Goal: Task Accomplishment & Management: Complete application form

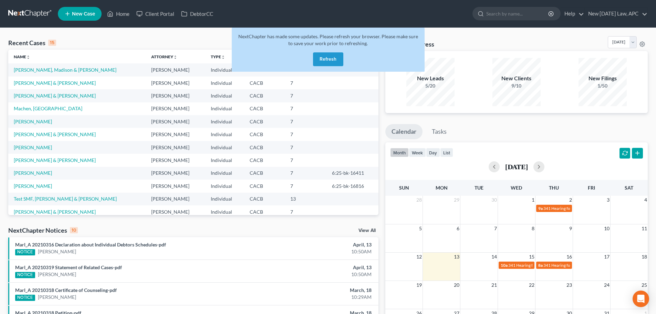
click at [326, 64] on button "Refresh" at bounding box center [328, 59] width 30 height 14
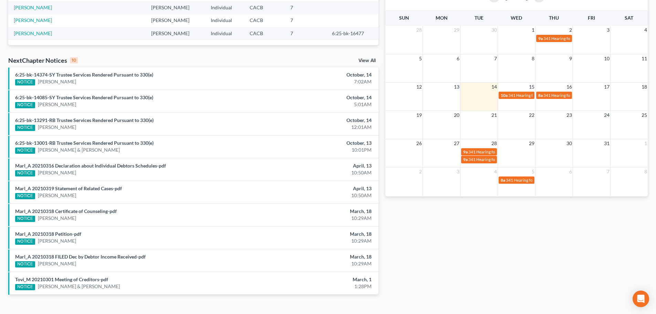
scroll to position [182, 0]
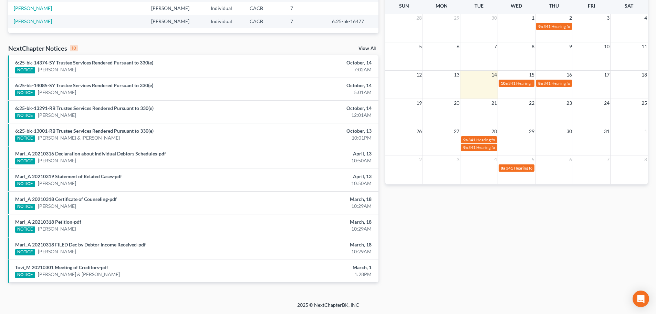
click at [368, 51] on link "View All" at bounding box center [367, 48] width 17 height 5
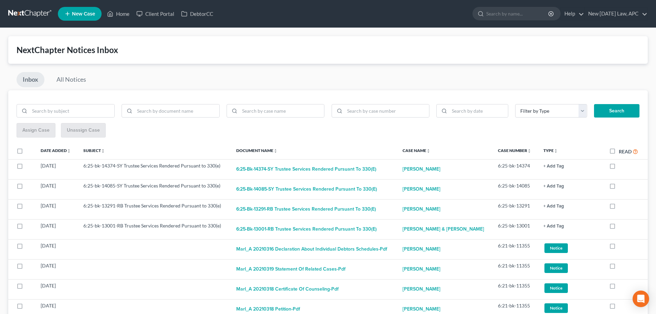
click at [11, 14] on link at bounding box center [30, 14] width 44 height 12
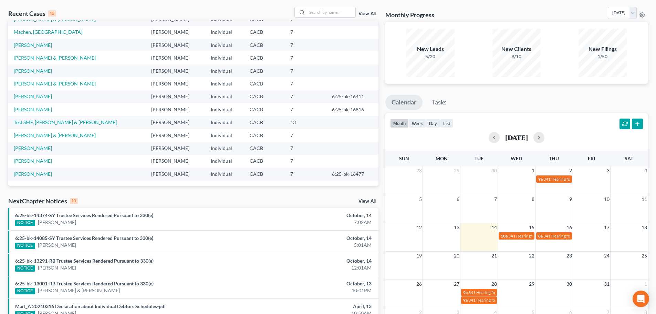
scroll to position [69, 0]
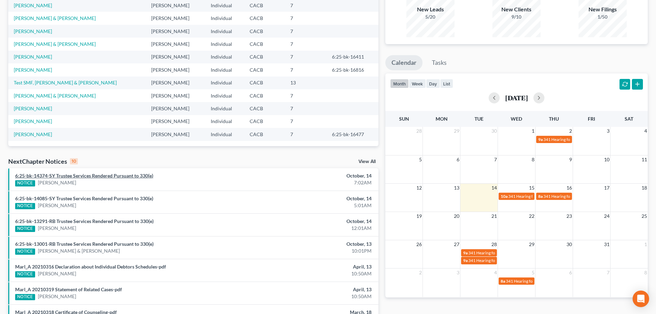
click at [142, 176] on link "6:25-bk-14374-SY Trustee Services Rendered Pursuant to 330(e)" at bounding box center [84, 176] width 138 height 6
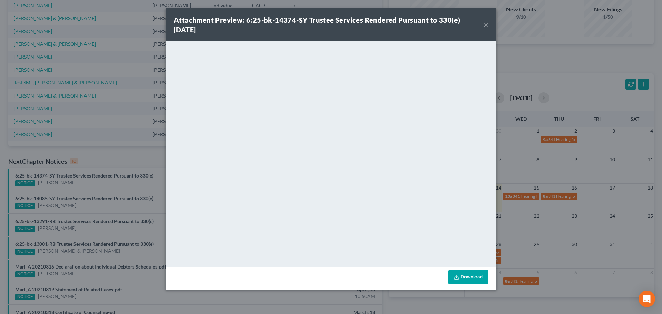
click at [487, 22] on button "×" at bounding box center [485, 25] width 5 height 8
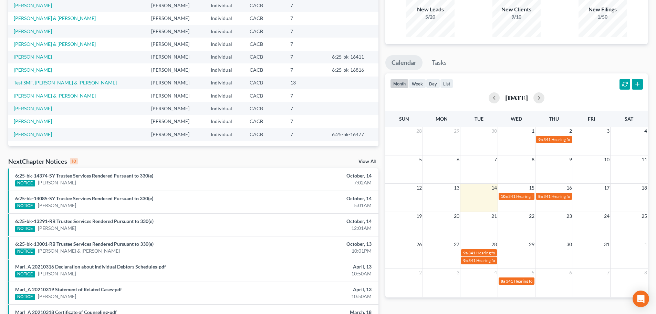
click at [114, 176] on link "6:25-bk-14374-SY Trustee Services Rendered Pursuant to 330(e)" at bounding box center [84, 176] width 138 height 6
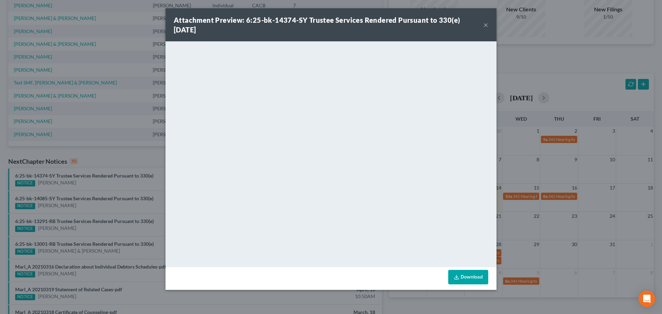
click at [487, 24] on button "×" at bounding box center [485, 25] width 5 height 8
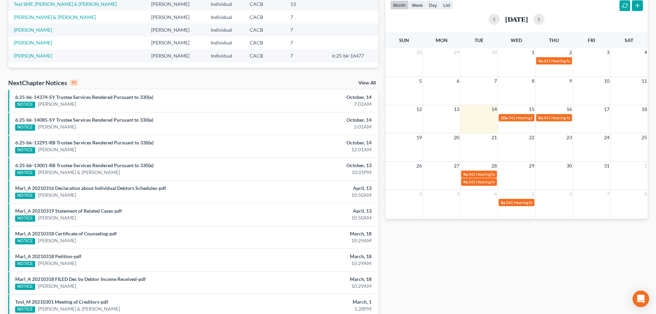
scroll to position [182, 0]
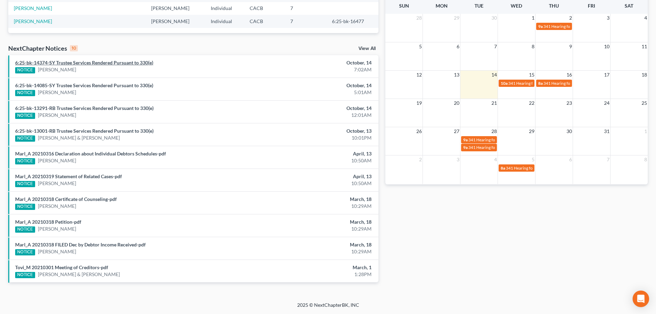
click at [134, 61] on link "6:25-bk-14374-SY Trustee Services Rendered Pursuant to 330(e)" at bounding box center [84, 63] width 138 height 6
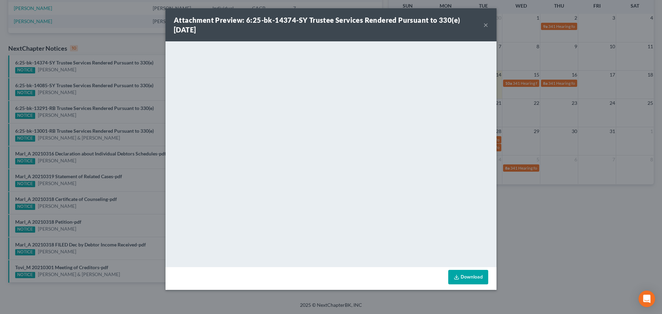
click at [486, 23] on button "×" at bounding box center [485, 25] width 5 height 8
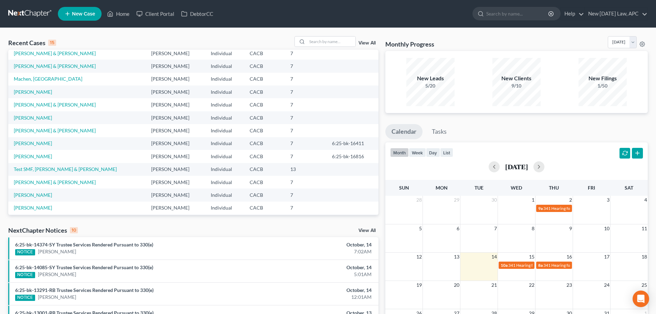
scroll to position [0, 0]
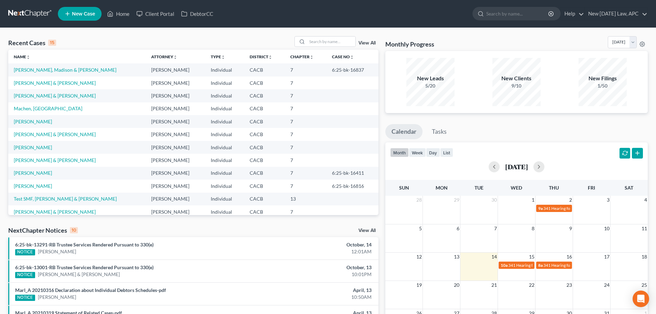
click at [364, 229] on link "View All" at bounding box center [367, 230] width 17 height 5
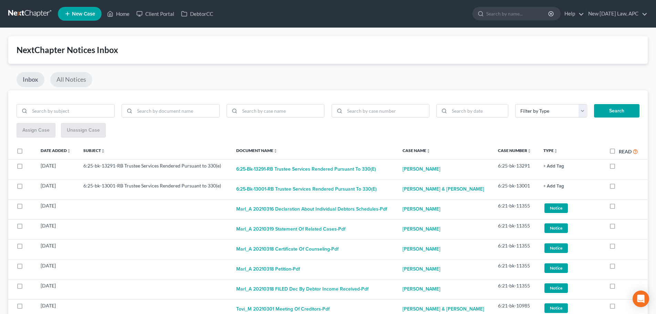
click at [74, 73] on link "All Notices" at bounding box center [71, 79] width 42 height 15
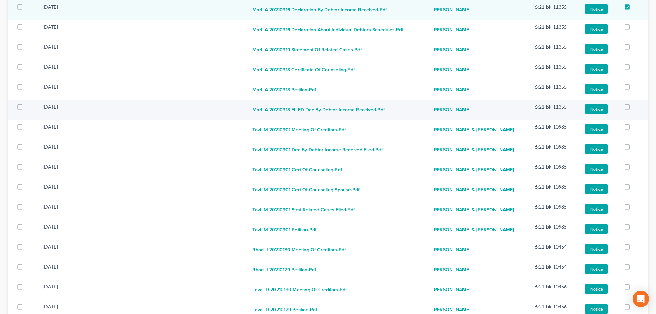
scroll to position [2281, 0]
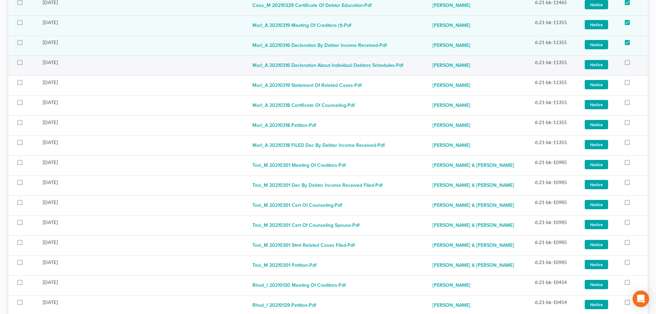
click at [634, 64] on label at bounding box center [634, 64] width 0 height 0
click at [637, 63] on input "checkbox" at bounding box center [639, 61] width 4 height 4
checkbox input "true"
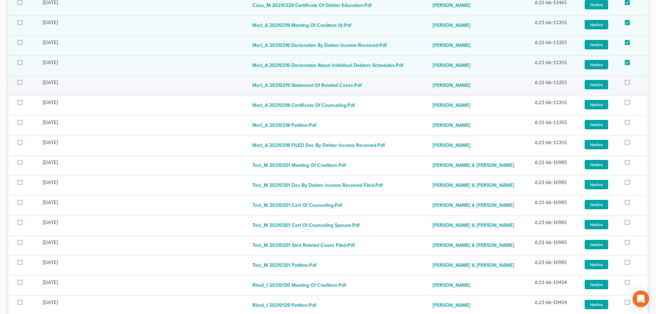
click at [634, 84] on label at bounding box center [634, 84] width 0 height 0
click at [637, 83] on input "checkbox" at bounding box center [639, 81] width 4 height 4
checkbox input "true"
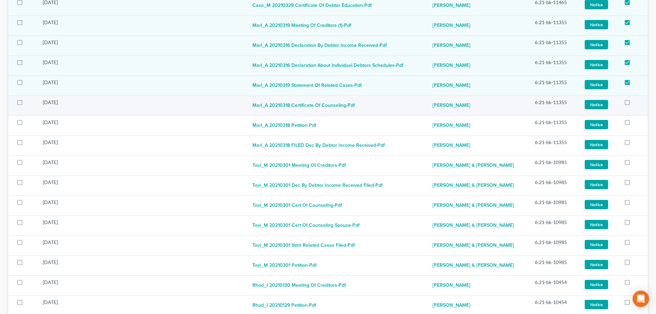
click at [634, 104] on label at bounding box center [634, 104] width 0 height 0
click at [637, 103] on input "checkbox" at bounding box center [639, 101] width 4 height 4
checkbox input "true"
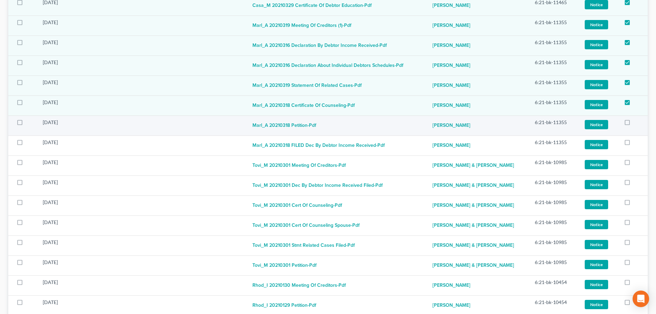
drag, startPoint x: 628, startPoint y: 117, endPoint x: 628, endPoint y: 121, distance: 4.1
click at [634, 124] on label at bounding box center [634, 124] width 0 height 0
click at [637, 119] on input "checkbox" at bounding box center [639, 121] width 4 height 4
checkbox input "true"
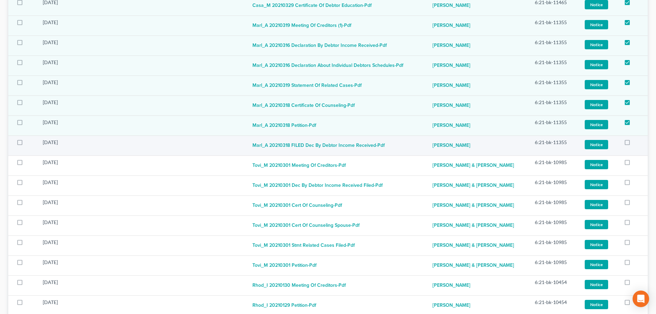
click at [634, 144] on label at bounding box center [634, 144] width 0 height 0
click at [637, 143] on input "checkbox" at bounding box center [639, 141] width 4 height 4
checkbox input "true"
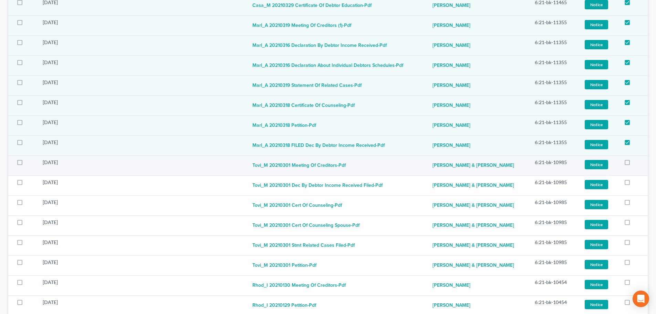
drag, startPoint x: 630, startPoint y: 163, endPoint x: 628, endPoint y: 173, distance: 10.5
click at [634, 164] on label at bounding box center [634, 164] width 0 height 0
click at [637, 163] on input "checkbox" at bounding box center [639, 161] width 4 height 4
checkbox input "true"
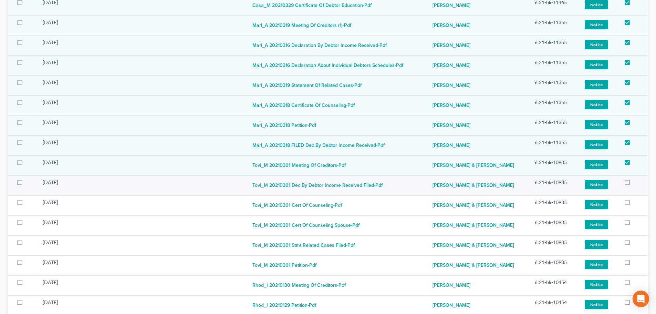
drag, startPoint x: 627, startPoint y: 181, endPoint x: 629, endPoint y: 191, distance: 10.1
click at [634, 184] on label at bounding box center [634, 184] width 0 height 0
click at [637, 182] on input "checkbox" at bounding box center [639, 181] width 4 height 4
checkbox input "true"
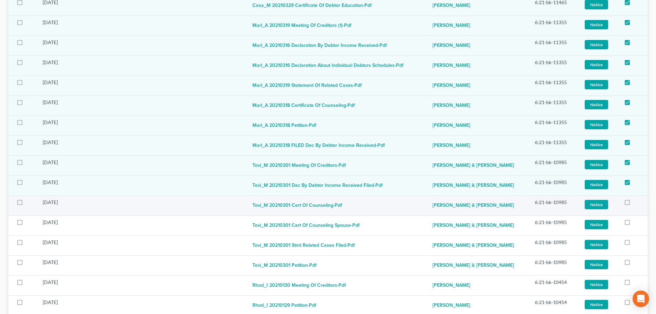
click at [634, 204] on label at bounding box center [634, 204] width 0 height 0
click at [637, 203] on input "checkbox" at bounding box center [639, 201] width 4 height 4
checkbox input "true"
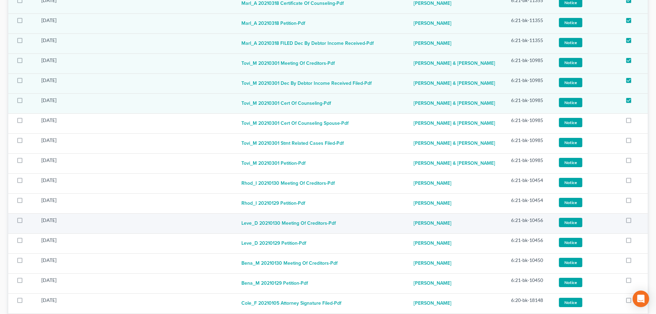
scroll to position [2419, 0]
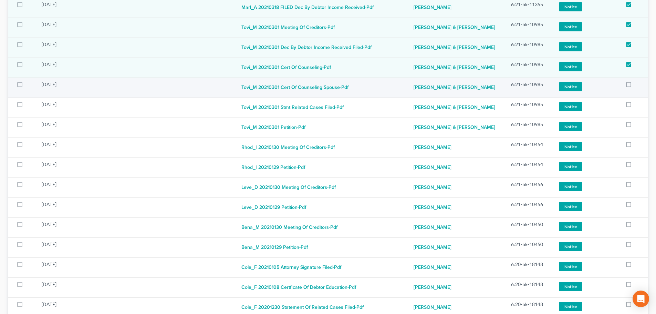
click at [635, 86] on label at bounding box center [635, 86] width 0 height 0
click at [638, 85] on input "checkbox" at bounding box center [640, 83] width 4 height 4
checkbox input "true"
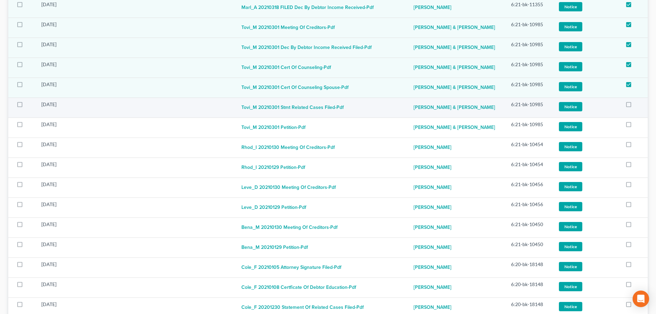
click at [635, 106] on label at bounding box center [635, 106] width 0 height 0
click at [638, 105] on input "checkbox" at bounding box center [640, 103] width 4 height 4
checkbox input "true"
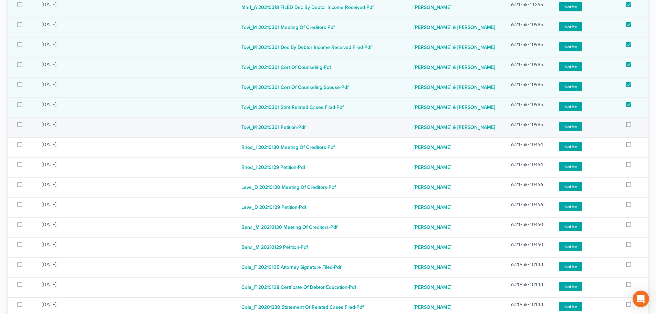
click at [635, 126] on label at bounding box center [635, 126] width 0 height 0
click at [638, 123] on input "checkbox" at bounding box center [640, 123] width 4 height 4
checkbox input "true"
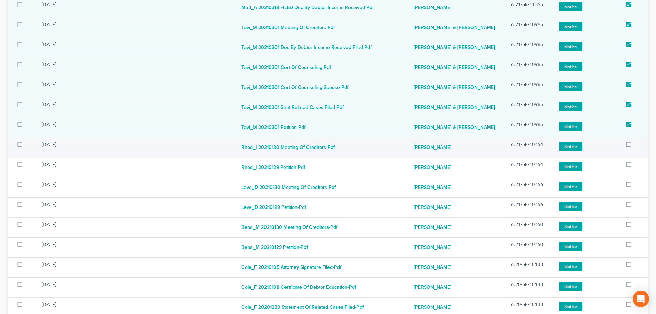
drag, startPoint x: 627, startPoint y: 145, endPoint x: 629, endPoint y: 151, distance: 6.8
click at [635, 146] on label at bounding box center [635, 146] width 0 height 0
click at [638, 145] on input "checkbox" at bounding box center [640, 143] width 4 height 4
checkbox input "true"
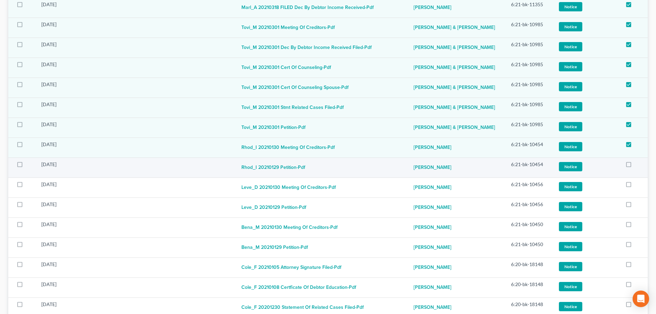
click at [635, 166] on label at bounding box center [635, 166] width 0 height 0
click at [638, 164] on input "checkbox" at bounding box center [640, 163] width 4 height 4
checkbox input "true"
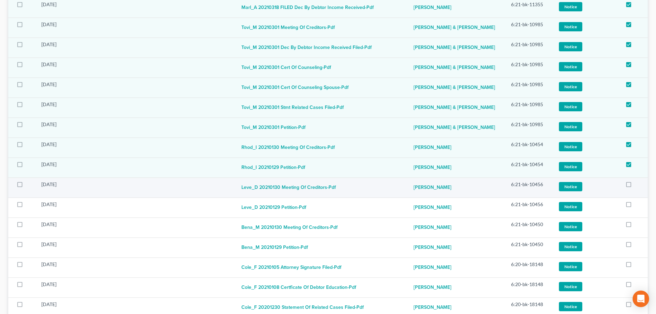
drag, startPoint x: 629, startPoint y: 186, endPoint x: 630, endPoint y: 196, distance: 10.3
click at [635, 186] on label at bounding box center [635, 186] width 0 height 0
click at [638, 185] on input "checkbox" at bounding box center [640, 183] width 4 height 4
checkbox input "true"
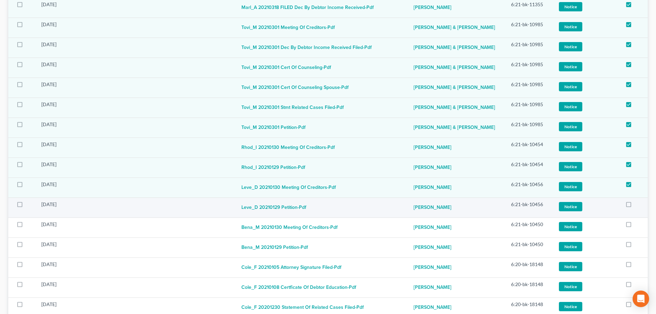
click at [635, 206] on label at bounding box center [635, 206] width 0 height 0
click at [638, 205] on input "checkbox" at bounding box center [640, 203] width 4 height 4
checkbox input "true"
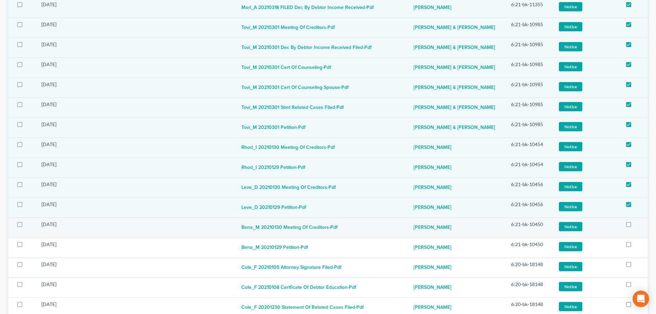
click at [635, 226] on label at bounding box center [635, 226] width 0 height 0
click at [638, 225] on input "checkbox" at bounding box center [640, 223] width 4 height 4
checkbox input "true"
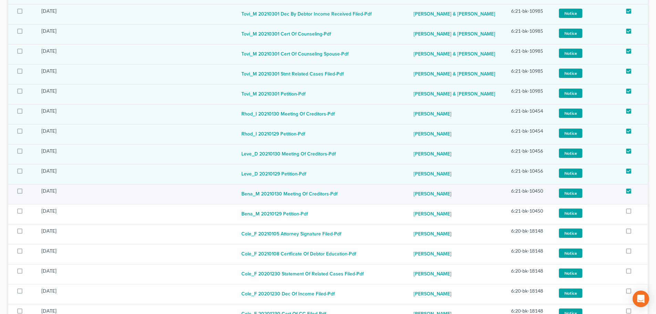
scroll to position [2591, 0]
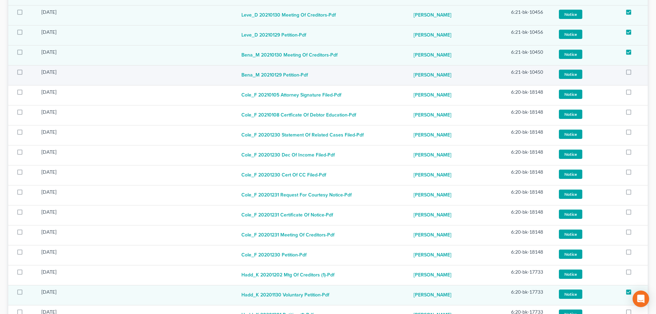
click at [635, 74] on label at bounding box center [635, 74] width 0 height 0
click at [638, 72] on input "checkbox" at bounding box center [640, 71] width 4 height 4
checkbox input "true"
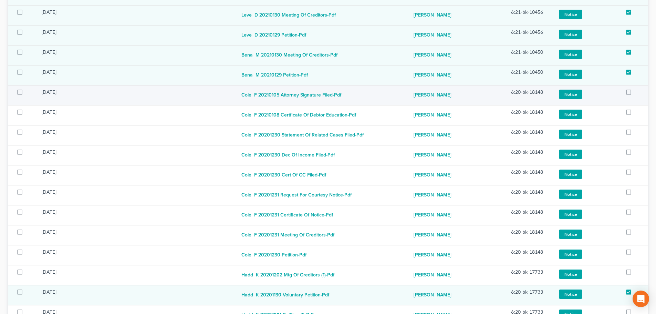
click at [635, 94] on label at bounding box center [635, 94] width 0 height 0
click at [638, 92] on input "checkbox" at bounding box center [640, 91] width 4 height 4
checkbox input "true"
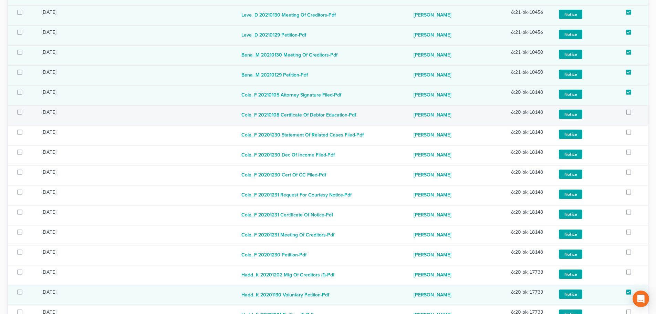
click at [635, 114] on label at bounding box center [635, 114] width 0 height 0
click at [638, 113] on input "checkbox" at bounding box center [640, 111] width 4 height 4
checkbox input "true"
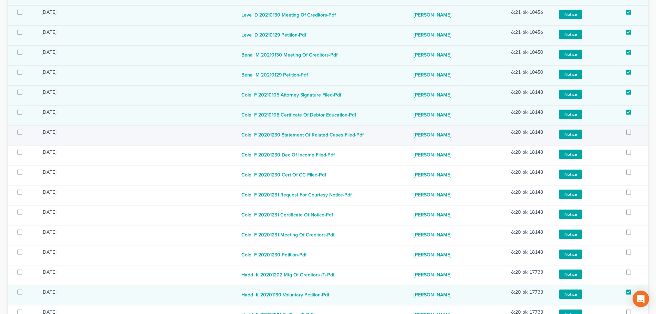
click at [635, 134] on label at bounding box center [635, 134] width 0 height 0
click at [638, 133] on input "checkbox" at bounding box center [640, 131] width 4 height 4
checkbox input "true"
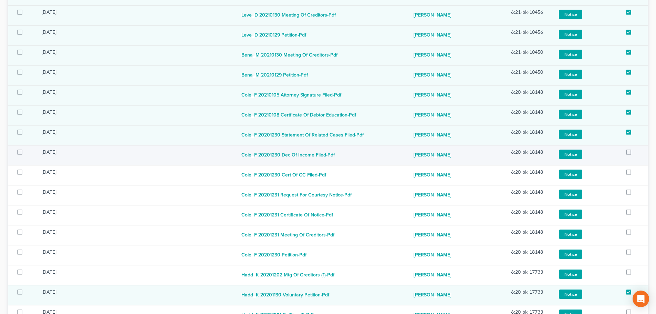
click at [635, 154] on label at bounding box center [635, 154] width 0 height 0
click at [638, 153] on input "checkbox" at bounding box center [640, 151] width 4 height 4
checkbox input "true"
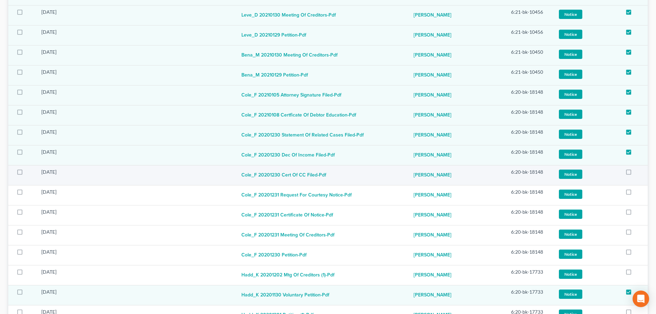
click at [635, 174] on label at bounding box center [635, 174] width 0 height 0
click at [638, 173] on input "checkbox" at bounding box center [640, 170] width 4 height 4
checkbox input "true"
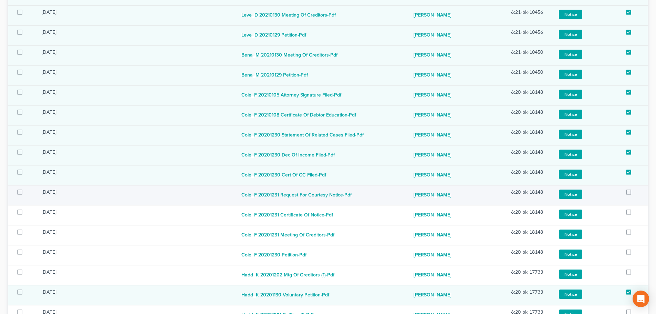
click at [635, 194] on label at bounding box center [635, 194] width 0 height 0
click at [638, 193] on input "checkbox" at bounding box center [640, 190] width 4 height 4
checkbox input "true"
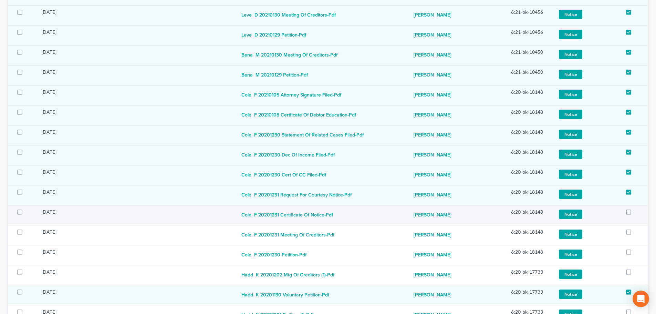
click at [635, 214] on label at bounding box center [635, 214] width 0 height 0
click at [638, 213] on input "checkbox" at bounding box center [640, 210] width 4 height 4
checkbox input "true"
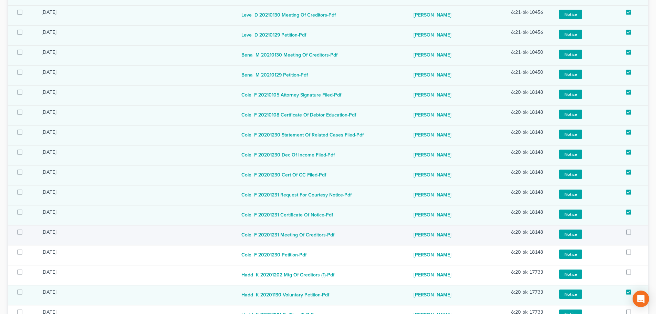
click at [635, 234] on label at bounding box center [635, 234] width 0 height 0
click at [638, 231] on input "checkbox" at bounding box center [640, 230] width 4 height 4
checkbox input "true"
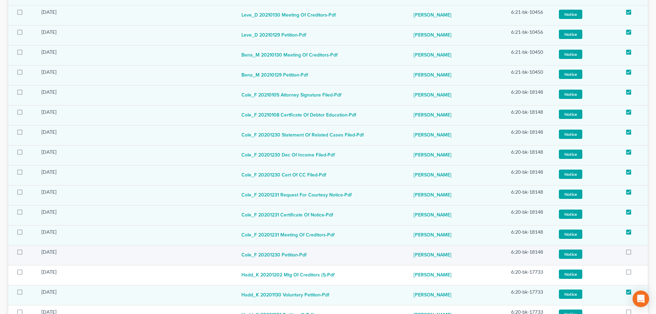
click at [635, 254] on label at bounding box center [635, 254] width 0 height 0
click at [638, 253] on input "checkbox" at bounding box center [640, 250] width 4 height 4
checkbox input "true"
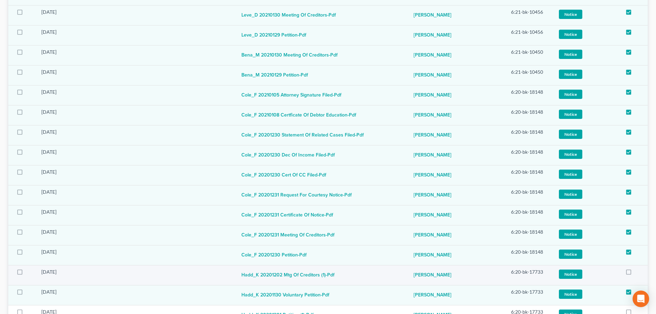
click at [635, 274] on label at bounding box center [635, 274] width 0 height 0
click at [638, 270] on input "checkbox" at bounding box center [640, 270] width 4 height 4
checkbox input "true"
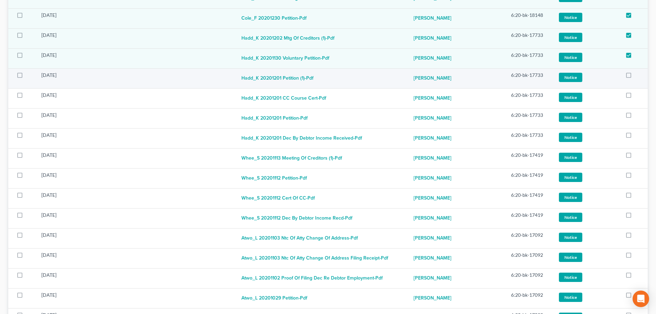
scroll to position [2833, 0]
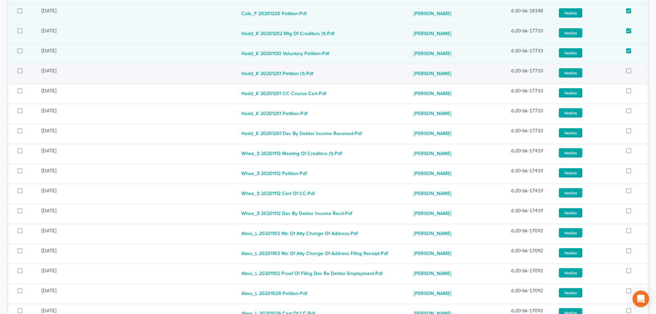
click at [635, 72] on label at bounding box center [635, 72] width 0 height 0
click at [638, 70] on input "checkbox" at bounding box center [640, 69] width 4 height 4
checkbox input "true"
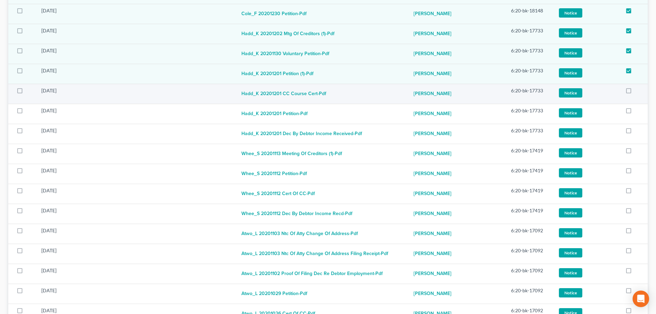
click at [635, 92] on label at bounding box center [635, 92] width 0 height 0
click at [638, 92] on input "checkbox" at bounding box center [640, 89] width 4 height 4
checkbox input "true"
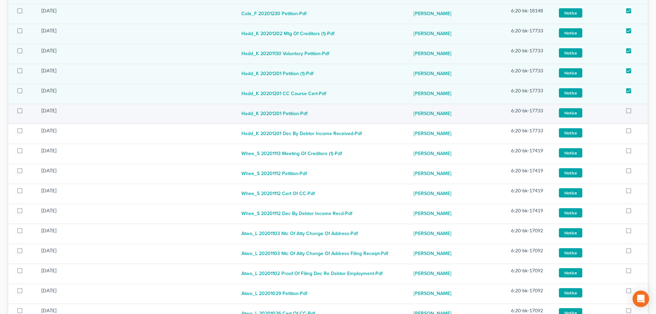
click at [635, 112] on label at bounding box center [635, 112] width 0 height 0
click at [638, 110] on input "checkbox" at bounding box center [640, 109] width 4 height 4
checkbox input "true"
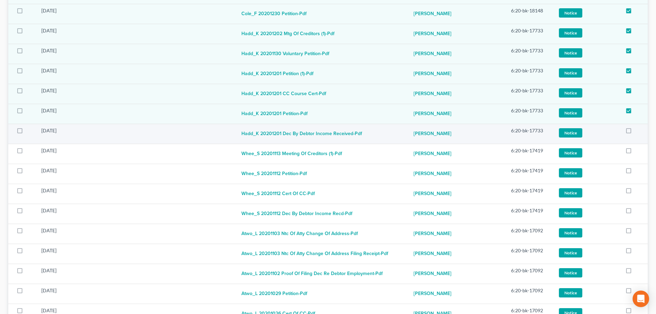
click at [635, 132] on label at bounding box center [635, 132] width 0 height 0
click at [638, 132] on input "checkbox" at bounding box center [640, 129] width 4 height 4
checkbox input "true"
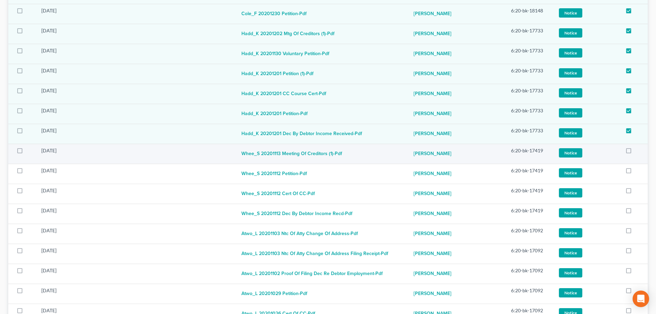
click at [635, 152] on label at bounding box center [635, 152] width 0 height 0
click at [638, 152] on input "checkbox" at bounding box center [640, 149] width 4 height 4
checkbox input "true"
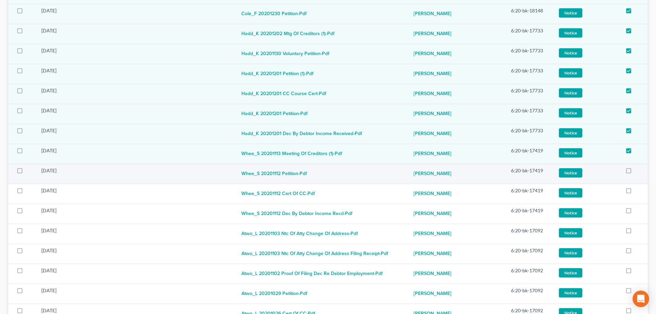
click at [635, 172] on label at bounding box center [635, 172] width 0 height 0
click at [638, 170] on input "checkbox" at bounding box center [640, 169] width 4 height 4
checkbox input "true"
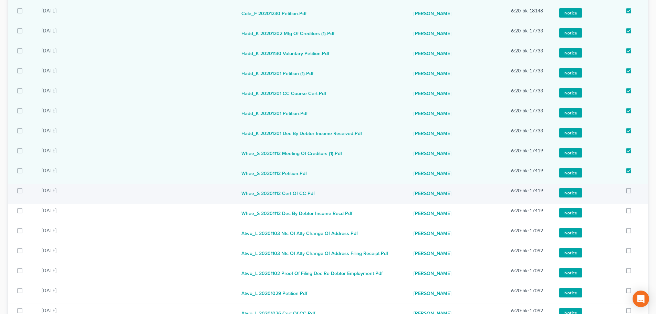
click at [635, 192] on label at bounding box center [635, 192] width 0 height 0
click at [638, 192] on input "checkbox" at bounding box center [640, 189] width 4 height 4
checkbox input "true"
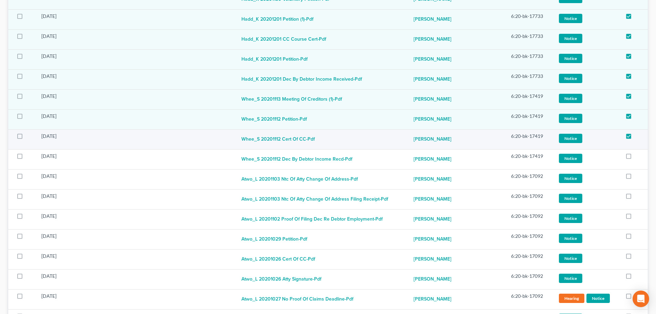
scroll to position [2902, 0]
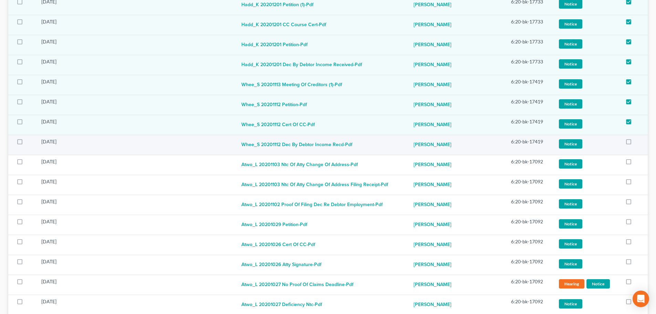
click at [635, 143] on label at bounding box center [635, 143] width 0 height 0
click at [638, 140] on input "checkbox" at bounding box center [640, 140] width 4 height 4
checkbox input "true"
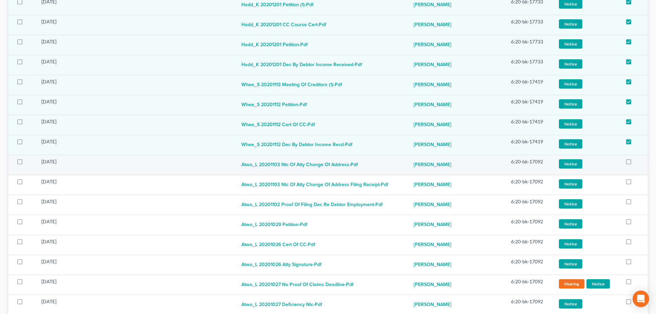
click at [635, 163] on label at bounding box center [635, 163] width 0 height 0
click at [638, 161] on input "checkbox" at bounding box center [640, 160] width 4 height 4
checkbox input "true"
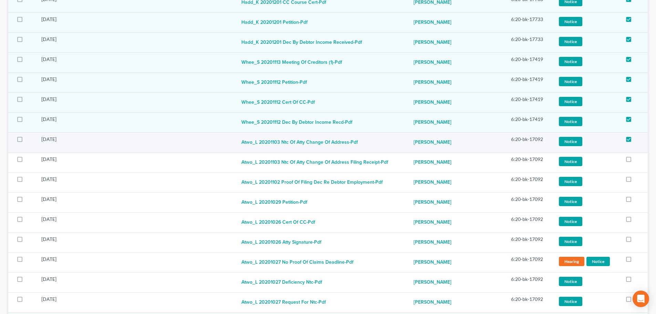
scroll to position [2971, 0]
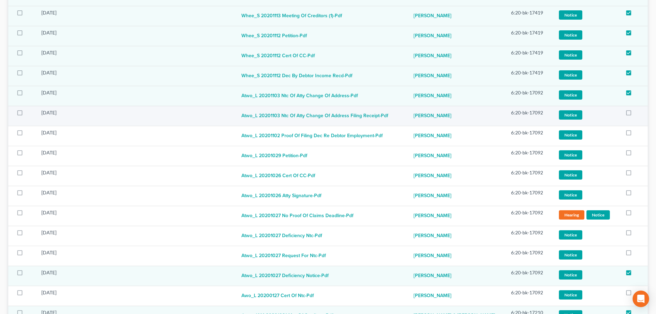
click at [635, 114] on label at bounding box center [635, 114] width 0 height 0
click at [638, 112] on input "checkbox" at bounding box center [640, 111] width 4 height 4
checkbox input "true"
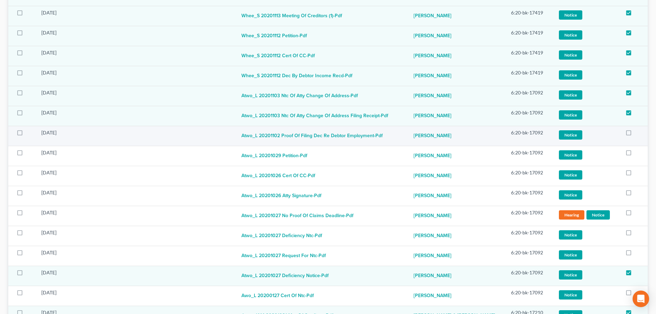
click at [635, 134] on label at bounding box center [635, 134] width 0 height 0
click at [638, 132] on input "checkbox" at bounding box center [640, 131] width 4 height 4
checkbox input "true"
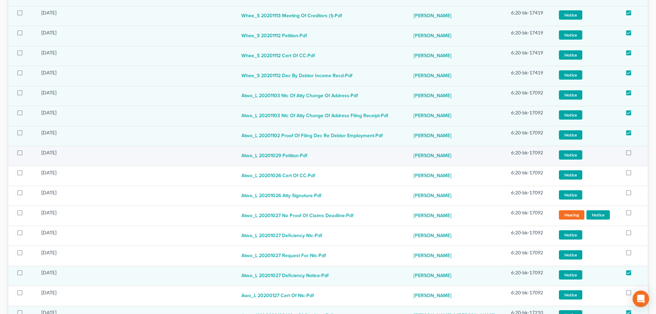
click at [635, 154] on label at bounding box center [635, 154] width 0 height 0
click at [638, 153] on input "checkbox" at bounding box center [640, 151] width 4 height 4
checkbox input "true"
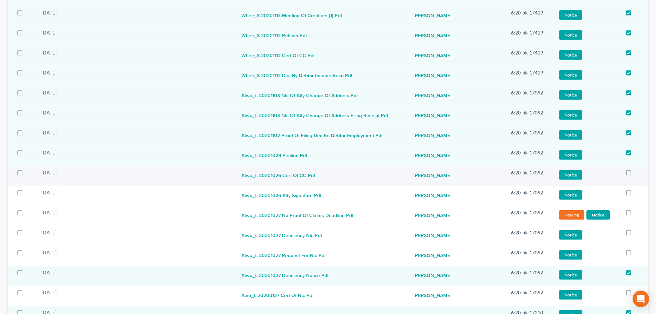
click at [635, 174] on label at bounding box center [635, 174] width 0 height 0
click at [638, 174] on input "checkbox" at bounding box center [640, 171] width 4 height 4
checkbox input "true"
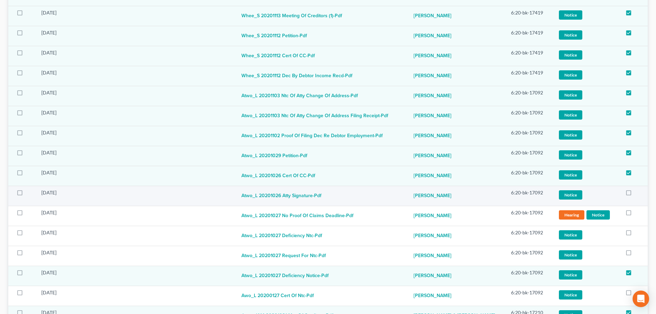
click at [635, 194] on label at bounding box center [635, 194] width 0 height 0
click at [638, 194] on input "checkbox" at bounding box center [640, 191] width 4 height 4
checkbox input "true"
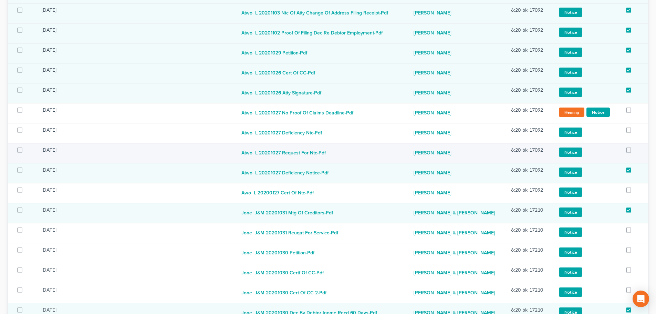
scroll to position [3074, 0]
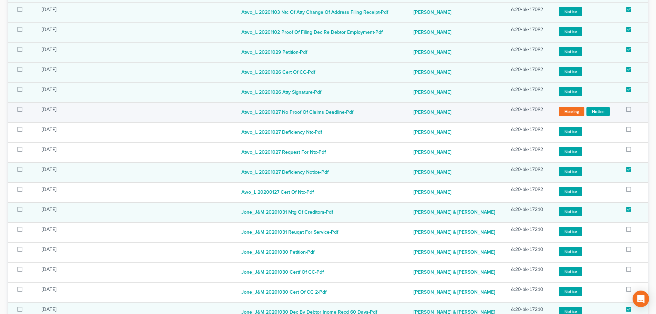
click at [635, 111] on label at bounding box center [635, 111] width 0 height 0
click at [638, 110] on input "checkbox" at bounding box center [640, 108] width 4 height 4
checkbox input "true"
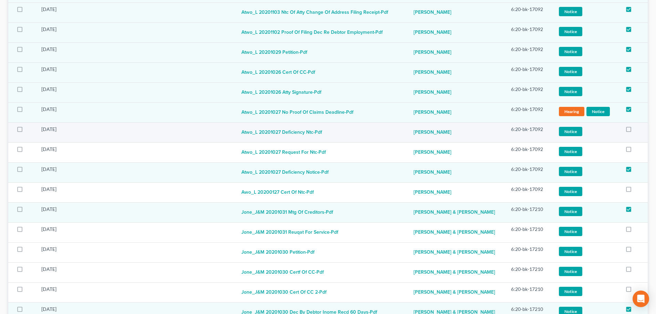
drag, startPoint x: 630, startPoint y: 129, endPoint x: 629, endPoint y: 138, distance: 9.4
click at [635, 131] on label at bounding box center [635, 131] width 0 height 0
click at [638, 130] on input "checkbox" at bounding box center [640, 128] width 4 height 4
checkbox input "true"
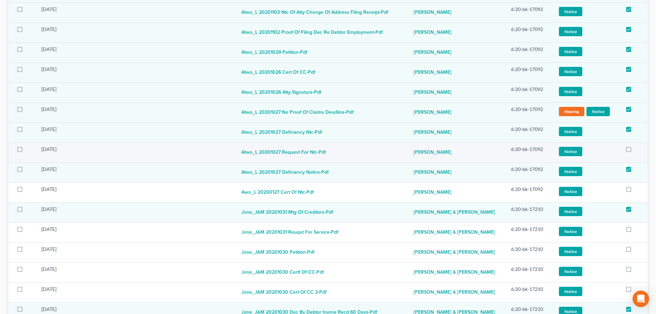
click at [635, 151] on label at bounding box center [635, 151] width 0 height 0
click at [638, 150] on input "checkbox" at bounding box center [640, 148] width 4 height 4
checkbox input "true"
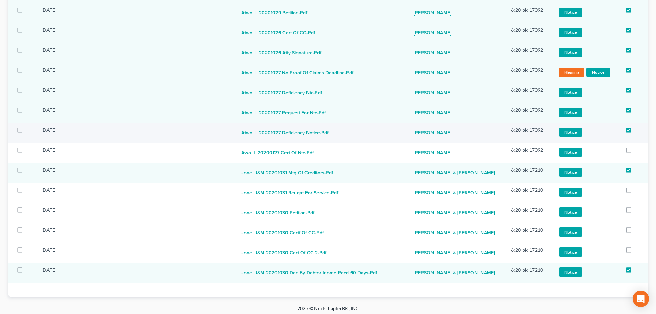
scroll to position [3117, 0]
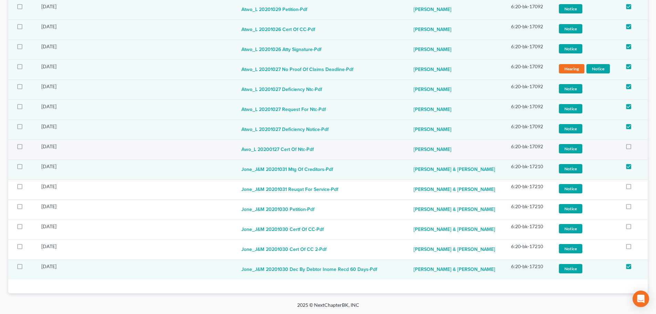
click at [635, 148] on label at bounding box center [635, 148] width 0 height 0
click at [638, 147] on input "checkbox" at bounding box center [640, 145] width 4 height 4
checkbox input "true"
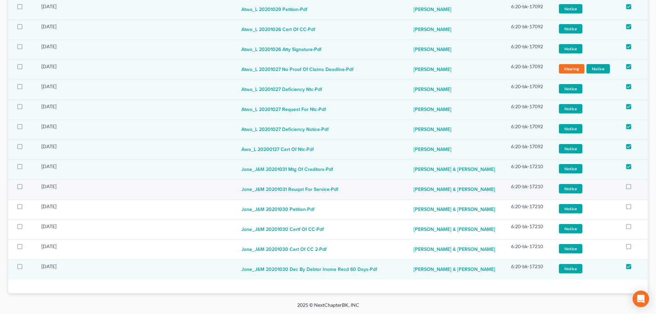
click at [635, 188] on label at bounding box center [635, 188] width 0 height 0
click at [638, 185] on input "checkbox" at bounding box center [640, 185] width 4 height 4
checkbox input "true"
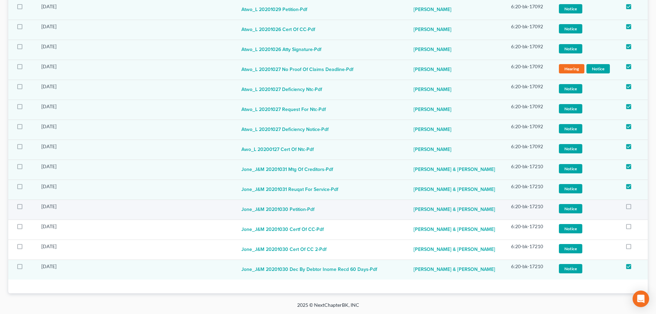
click at [635, 208] on label at bounding box center [635, 208] width 0 height 0
click at [638, 207] on input "checkbox" at bounding box center [640, 205] width 4 height 4
checkbox input "true"
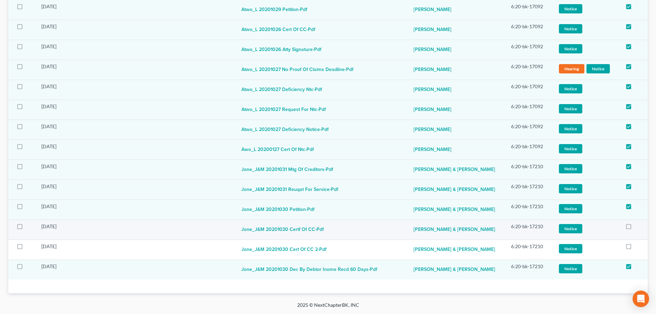
click at [635, 228] on label at bounding box center [635, 228] width 0 height 0
click at [638, 227] on input "checkbox" at bounding box center [640, 225] width 4 height 4
checkbox input "true"
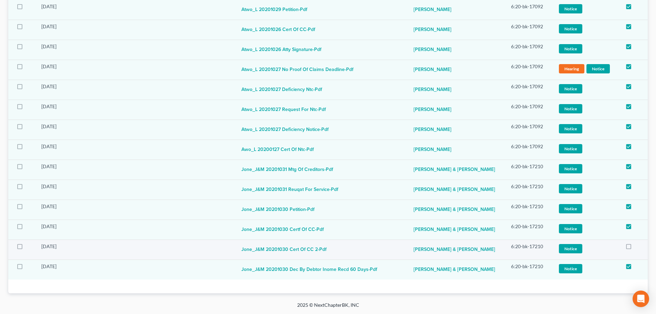
click at [635, 248] on label at bounding box center [635, 248] width 0 height 0
click at [638, 246] on input "checkbox" at bounding box center [640, 245] width 4 height 4
checkbox input "true"
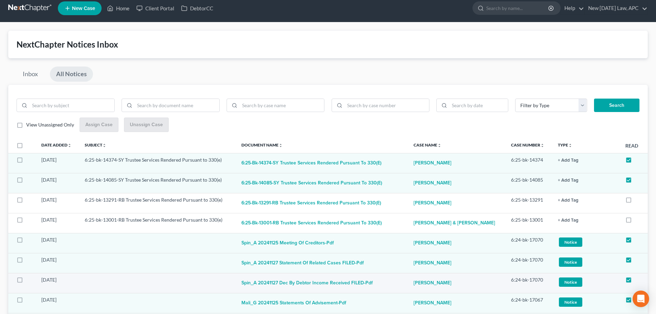
scroll to position [0, 0]
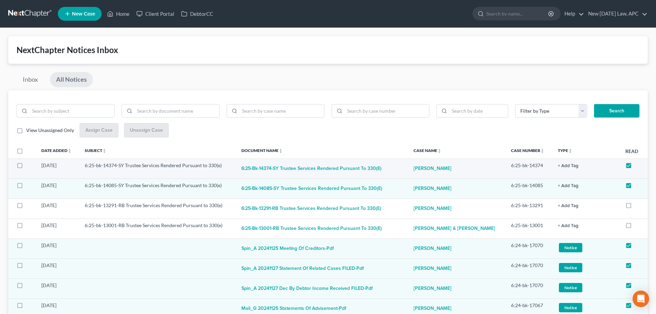
click at [566, 164] on button "+ Add Tag" at bounding box center [568, 166] width 21 height 4
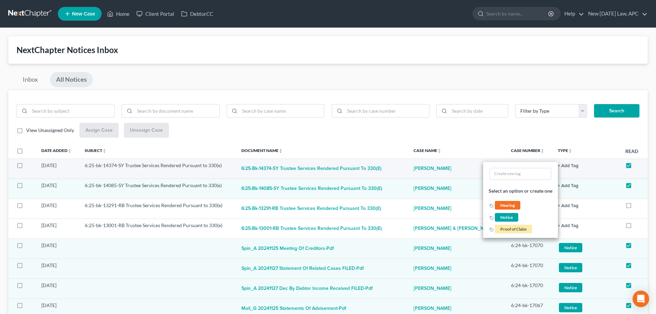
click at [568, 166] on button "+ Add Tag" at bounding box center [568, 166] width 21 height 4
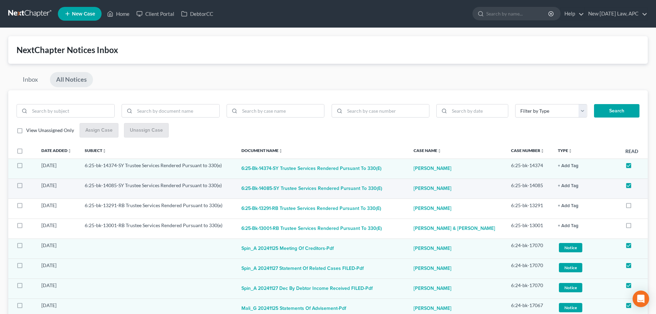
click at [566, 185] on button "+ Add Tag" at bounding box center [568, 186] width 21 height 4
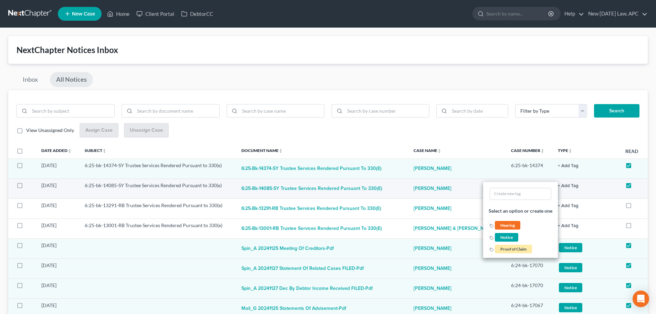
click at [566, 184] on button "+ Add Tag" at bounding box center [568, 186] width 21 height 4
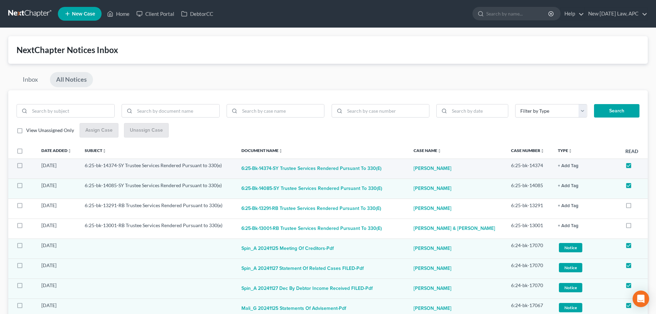
click at [572, 168] on button "+ Add Tag" at bounding box center [568, 166] width 21 height 4
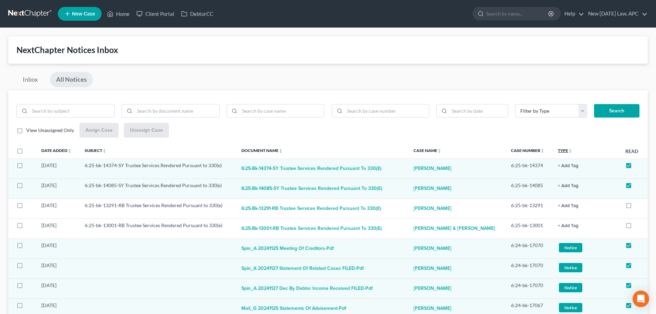
click at [563, 152] on link "Type unfold_more expand_more expand_less" at bounding box center [565, 150] width 14 height 5
click at [566, 149] on link "Type unfold_more expand_more expand_less" at bounding box center [565, 150] width 15 height 5
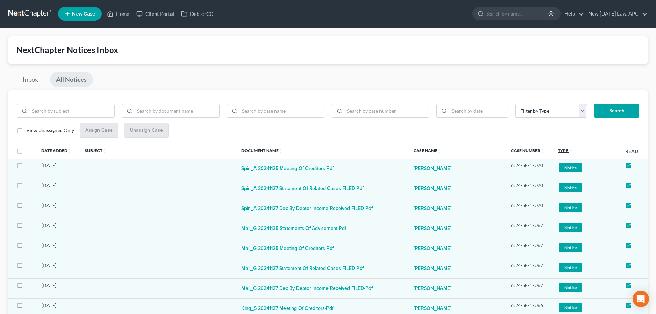
click at [566, 149] on link "Type unfold_more expand_more expand_less" at bounding box center [565, 150] width 15 height 5
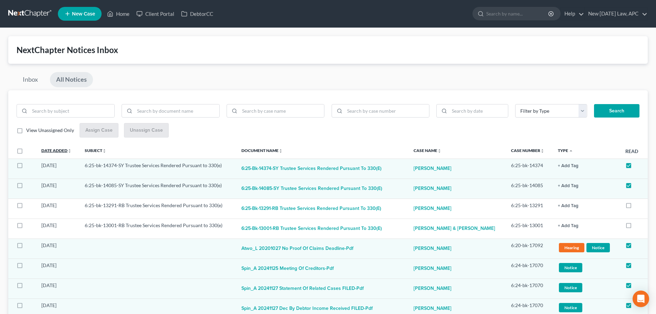
click at [57, 149] on link "Date Added unfold_more expand_more expand_less" at bounding box center [56, 150] width 30 height 5
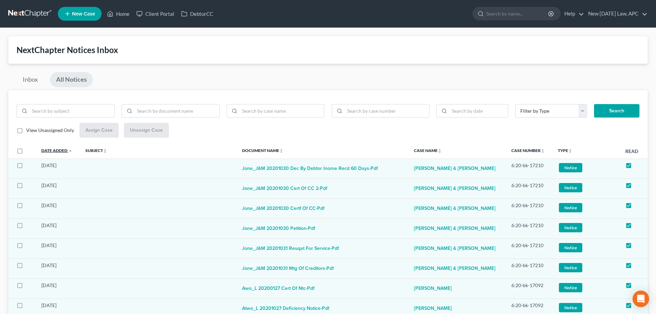
click at [56, 149] on link "Date Added unfold_more expand_more expand_less" at bounding box center [56, 150] width 31 height 5
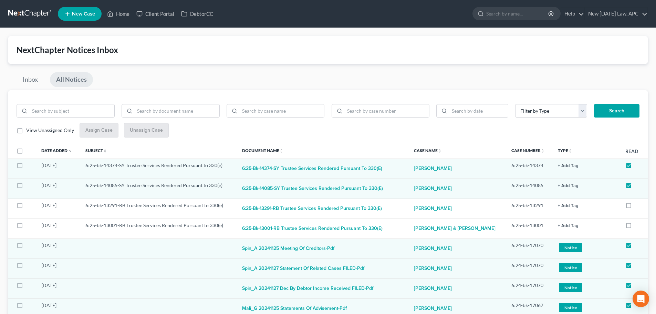
click at [30, 14] on link at bounding box center [30, 14] width 44 height 12
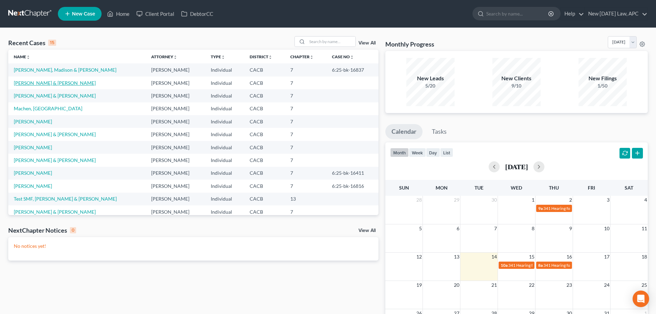
click at [40, 82] on link "[PERSON_NAME] & [PERSON_NAME]" at bounding box center [55, 83] width 82 height 6
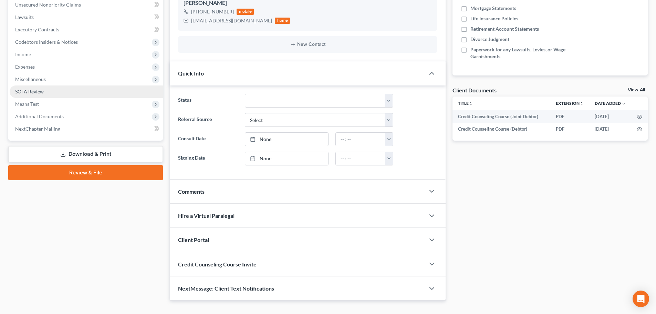
click at [86, 150] on link "Download & Print" at bounding box center [85, 154] width 155 height 16
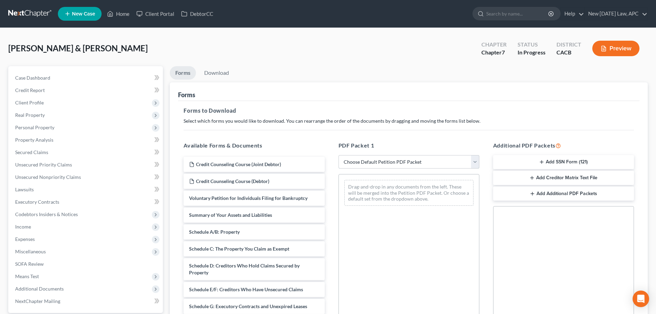
drag, startPoint x: 397, startPoint y: 159, endPoint x: 398, endPoint y: 163, distance: 3.6
click at [397, 159] on select "Choose Default Petition PDF Packet Complete Bankruptcy Petition (all forms and …" at bounding box center [409, 162] width 141 height 14
select select "4"
click at [339, 155] on select "Choose Default Petition PDF Packet Complete Bankruptcy Petition (all forms and …" at bounding box center [409, 162] width 141 height 14
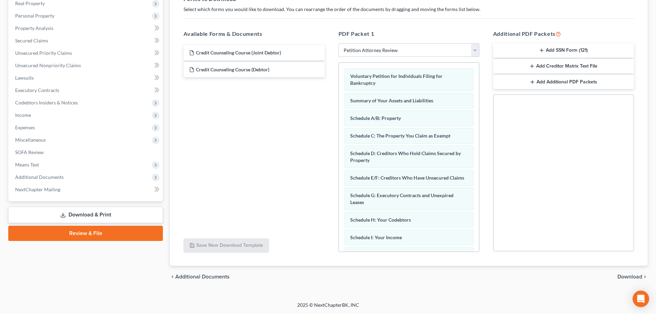
click at [630, 275] on span "Download" at bounding box center [630, 277] width 25 height 6
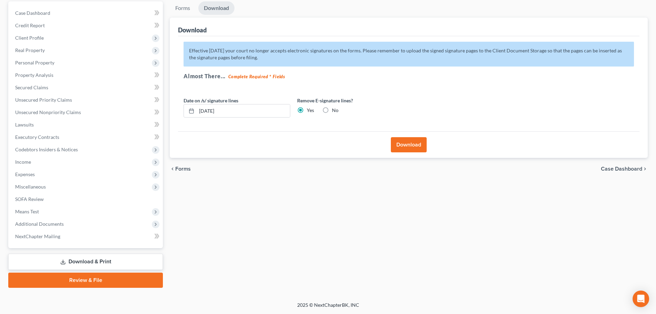
scroll to position [65, 0]
click at [415, 143] on button "Download" at bounding box center [409, 144] width 36 height 15
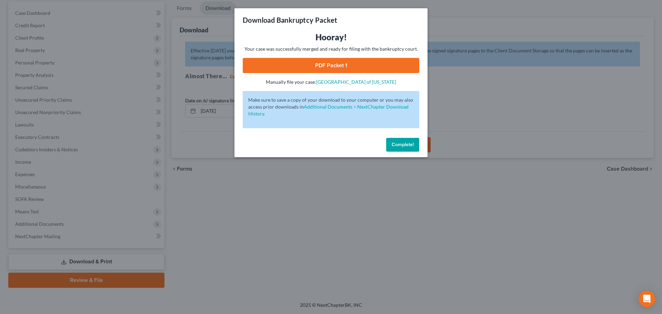
click at [308, 66] on link "PDF Packet 1" at bounding box center [331, 65] width 176 height 15
click at [403, 147] on button "Complete!" at bounding box center [402, 145] width 33 height 14
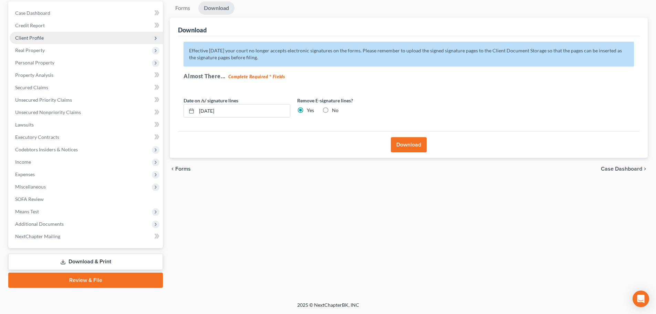
scroll to position [30, 0]
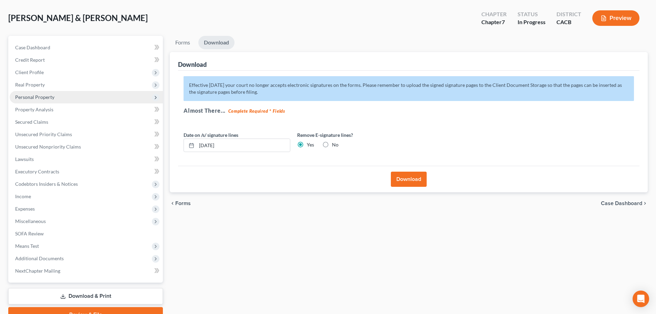
click at [37, 97] on span "Personal Property" at bounding box center [34, 97] width 39 height 6
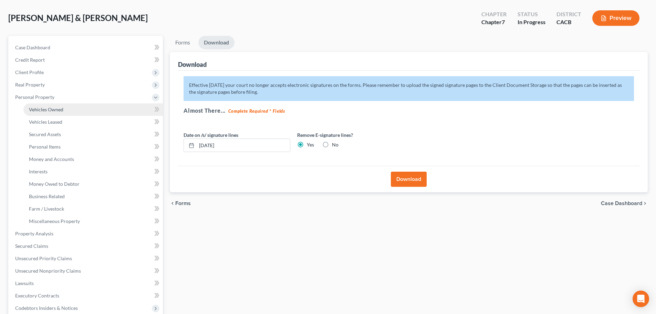
click at [40, 105] on link "Vehicles Owned" at bounding box center [93, 109] width 140 height 12
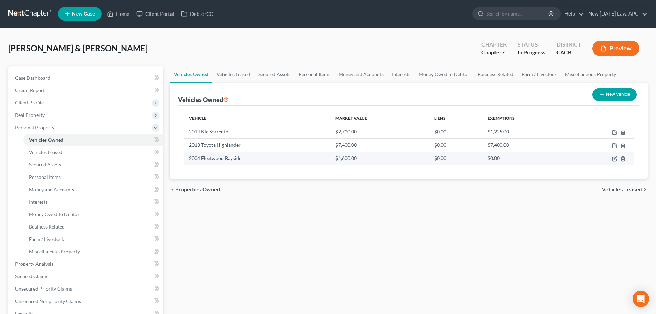
click at [612, 159] on td at bounding box center [603, 158] width 64 height 13
click at [613, 159] on icon "button" at bounding box center [615, 159] width 4 height 4
select select "7"
select select "22"
select select "2"
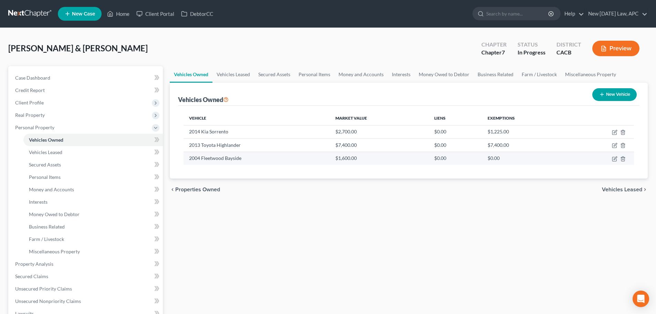
select select "4"
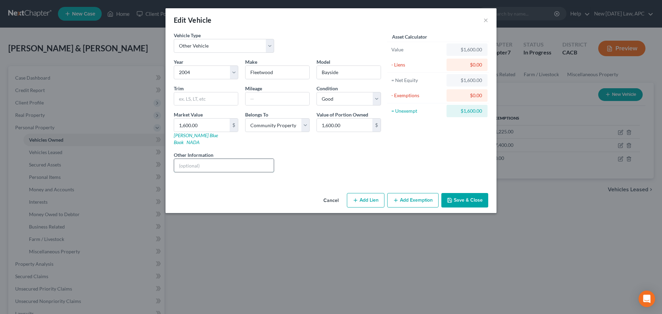
click at [215, 159] on input "text" at bounding box center [224, 165] width 100 height 13
drag, startPoint x: 197, startPoint y: 157, endPoint x: 141, endPoint y: 152, distance: 55.7
click at [143, 152] on div "Edit Vehicle × Vehicle Type Select Automobile Truck Trailer Watercraft Aircraft…" at bounding box center [331, 157] width 662 height 314
type input "Camper"
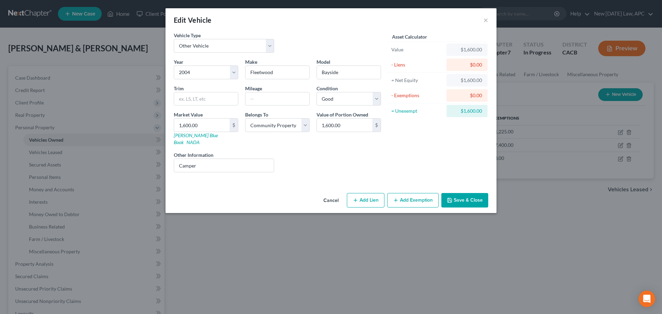
click at [473, 193] on button "Save & Close" at bounding box center [464, 200] width 47 height 14
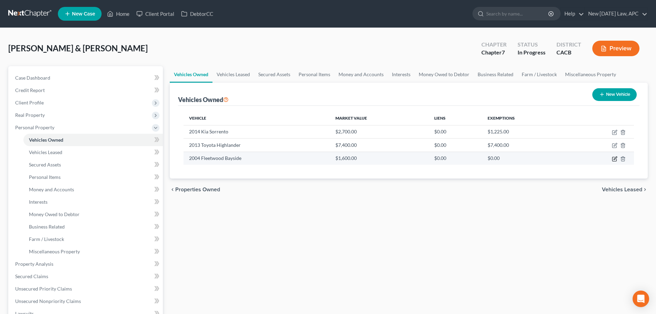
click at [613, 158] on icon "button" at bounding box center [615, 159] width 4 height 4
select select "7"
select select "22"
select select "2"
select select "4"
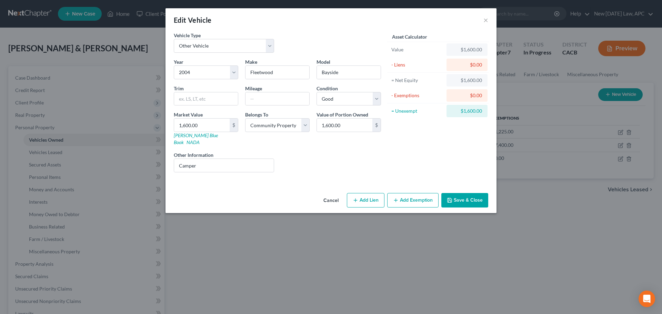
click at [332, 194] on button "Cancel" at bounding box center [331, 201] width 26 height 14
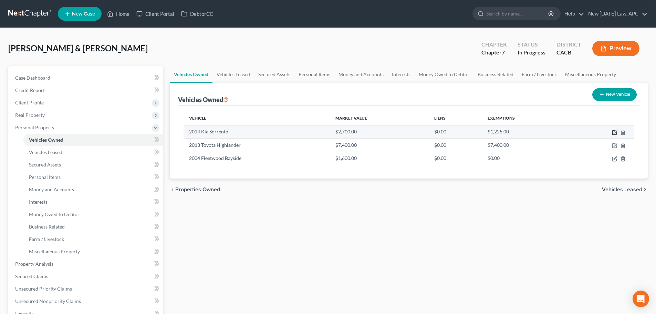
drag, startPoint x: 612, startPoint y: 131, endPoint x: 609, endPoint y: 132, distance: 3.6
click at [612, 131] on icon "button" at bounding box center [615, 133] width 6 height 6
select select "0"
select select "12"
select select "2"
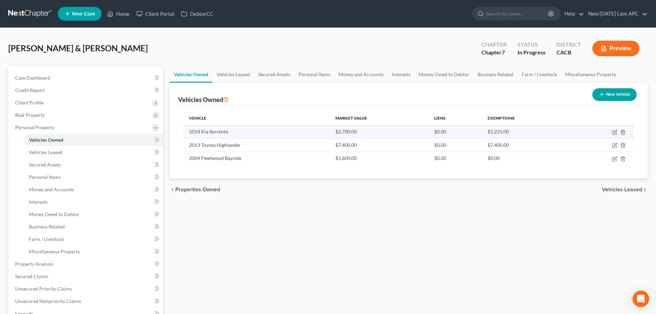
select select "4"
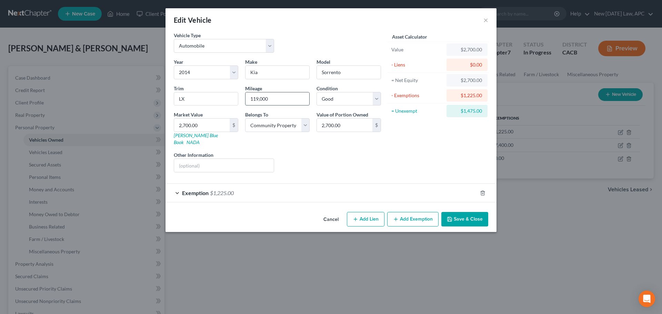
click at [278, 101] on input "119,000" at bounding box center [277, 98] width 64 height 13
drag, startPoint x: 280, startPoint y: 101, endPoint x: 244, endPoint y: 93, distance: 37.0
click at [244, 93] on div "Mileage 119,000" at bounding box center [277, 95] width 71 height 21
type input "118,946"
click at [224, 172] on form "Vehicle Type Select Automobile Truck Trailer Watercraft Aircraft Motor Home Atv…" at bounding box center [331, 117] width 314 height 171
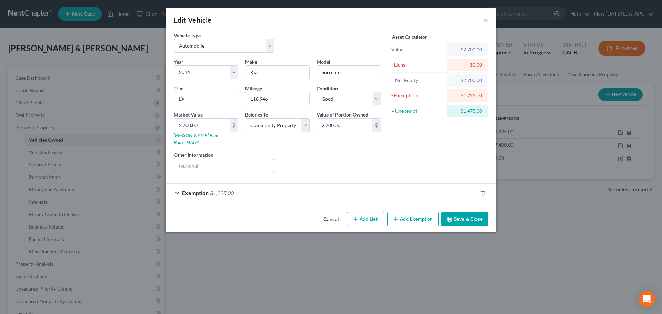
click at [222, 160] on input "text" at bounding box center [224, 165] width 100 height 13
drag, startPoint x: 269, startPoint y: 158, endPoint x: 145, endPoint y: 152, distance: 124.5
click at [145, 152] on div "Edit Vehicle × Vehicle Type Select Automobile Truck Trailer Watercraft Aircraft…" at bounding box center [331, 157] width 662 height 314
type input "CarMax appraisal on [DATE]"
click at [452, 216] on icon "button" at bounding box center [450, 219] width 6 height 6
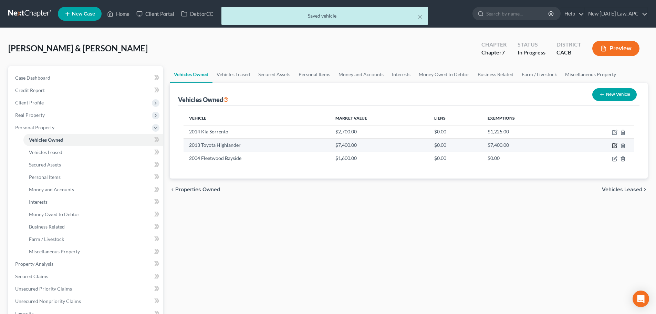
click at [615, 143] on icon "button" at bounding box center [615, 146] width 6 height 6
select select "0"
select select "13"
select select "2"
select select "4"
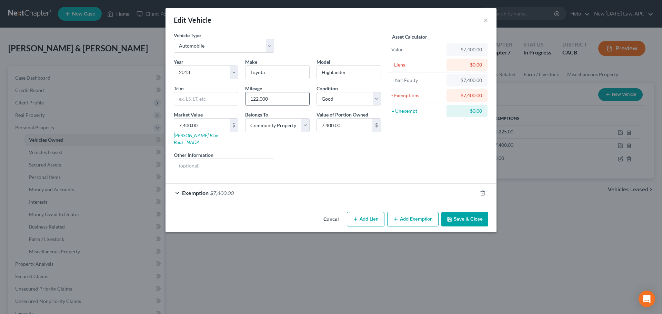
click at [285, 100] on input "122,000" at bounding box center [277, 98] width 64 height 13
drag, startPoint x: 290, startPoint y: 97, endPoint x: 248, endPoint y: 94, distance: 41.5
click at [248, 94] on input "122,000" at bounding box center [277, 98] width 64 height 13
click at [257, 99] on input "120003" at bounding box center [277, 98] width 64 height 13
type input "120,003"
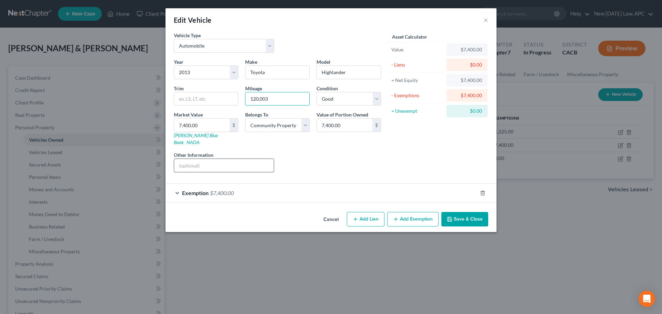
click at [230, 159] on input "text" at bounding box center [224, 165] width 100 height 13
paste input "CarMax appraisal on [DATE]"
type input "CarMax appraisal on [DATE]"
click at [454, 212] on button "Save & Close" at bounding box center [464, 219] width 47 height 14
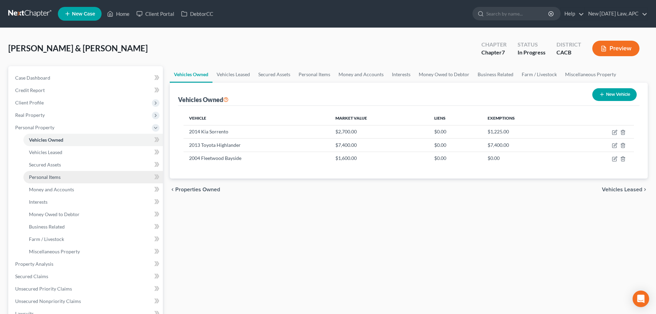
click at [56, 179] on span "Personal Items" at bounding box center [45, 177] width 32 height 6
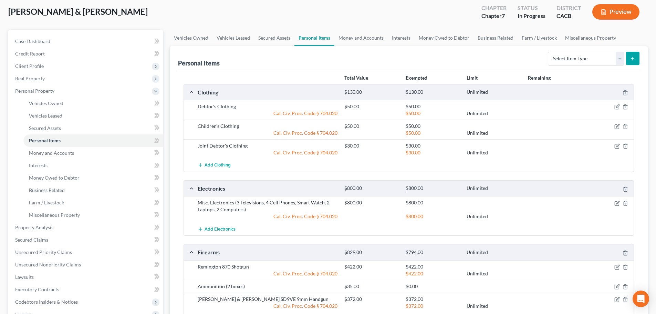
scroll to position [34, 0]
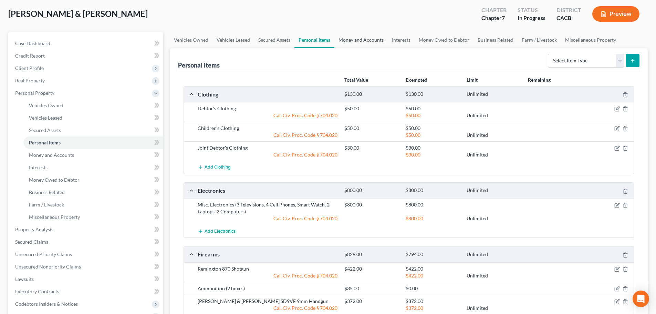
click at [373, 34] on link "Money and Accounts" at bounding box center [361, 40] width 53 height 17
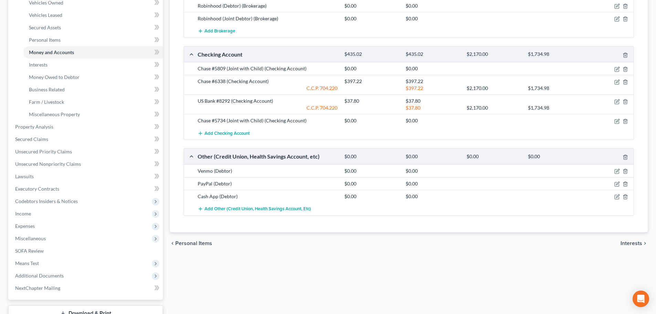
scroll to position [138, 0]
click at [241, 209] on span "Add Other (Credit Union, Health Savings Account, etc)" at bounding box center [258, 208] width 106 height 6
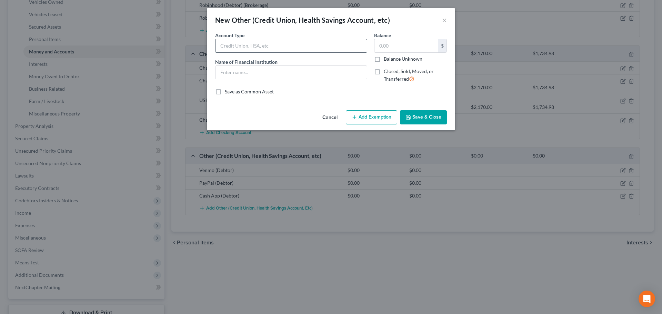
click at [231, 45] on input "text" at bounding box center [290, 45] width 151 height 13
type input "Venmo (Joint Debtor)"
click at [267, 47] on input "Venmo (Joint Debtor)" at bounding box center [290, 45] width 151 height 13
drag, startPoint x: 278, startPoint y: 47, endPoint x: 206, endPoint y: 43, distance: 71.8
click at [206, 43] on div "New Other (Credit Union, Health Savings Account, etc) × An exemption set must f…" at bounding box center [331, 157] width 662 height 314
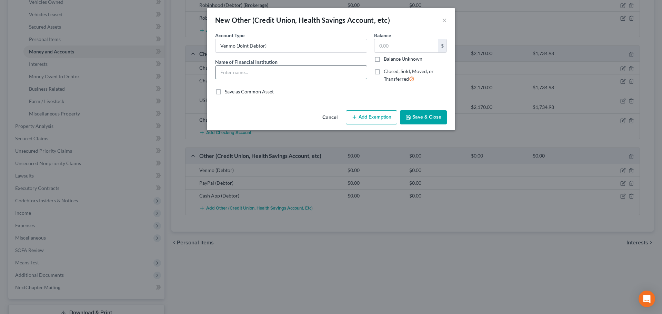
click at [235, 76] on input "text" at bounding box center [290, 72] width 151 height 13
paste input "Venmo (Joint Debtor)"
type input "Venmo (Joint Debtor)"
click at [394, 44] on input "text" at bounding box center [406, 45] width 64 height 13
type input "0.00"
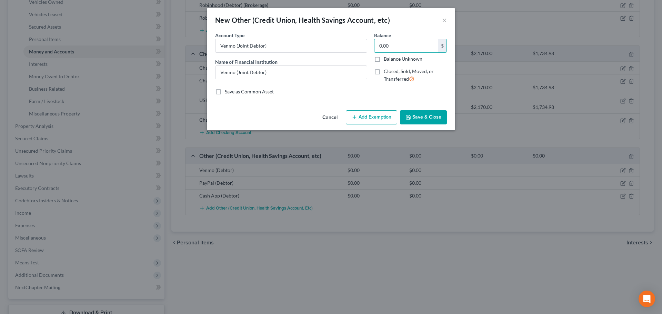
click at [427, 112] on button "Save & Close" at bounding box center [423, 117] width 47 height 14
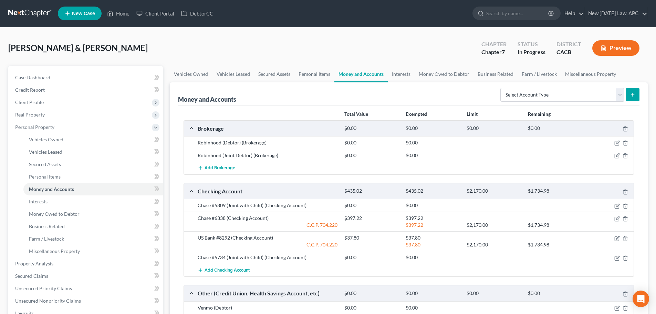
scroll to position [0, 0]
click at [226, 166] on span "Add Brokerage" at bounding box center [220, 169] width 31 height 6
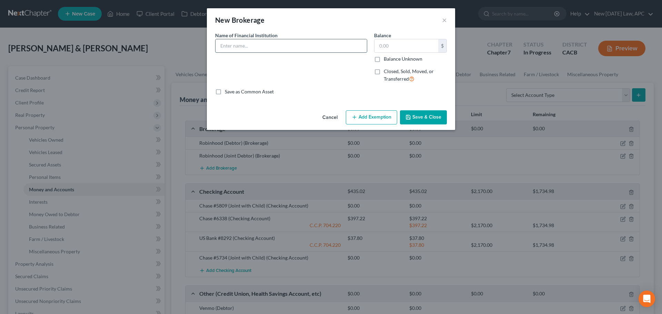
click at [244, 45] on input "text" at bounding box center [290, 45] width 151 height 13
type input "Robinhood Crypto (Joint Debtor)"
click at [402, 47] on input "text" at bounding box center [406, 45] width 64 height 13
type input "0.00"
click at [425, 116] on button "Save & Close" at bounding box center [423, 117] width 47 height 14
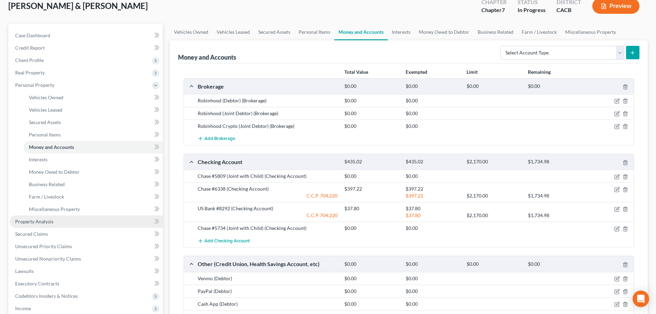
scroll to position [69, 0]
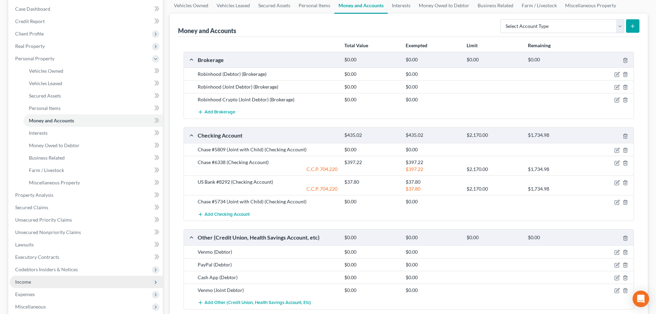
click at [32, 283] on span "Income" at bounding box center [86, 282] width 153 height 12
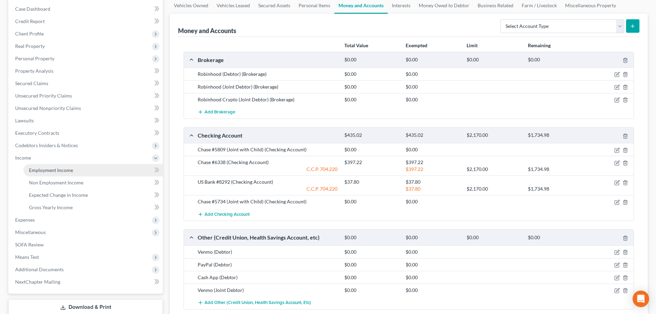
click at [56, 170] on span "Employment Income" at bounding box center [51, 170] width 44 height 6
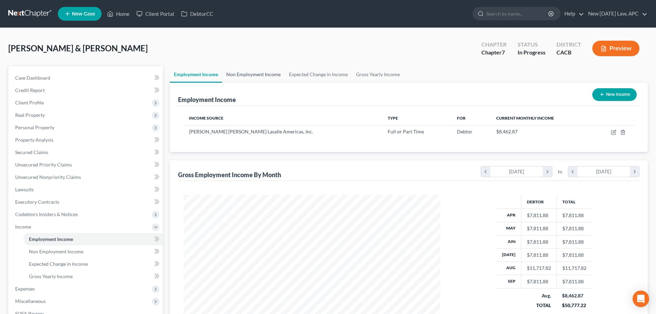
scroll to position [129, 271]
click at [254, 76] on link "Non Employment Income" at bounding box center [253, 74] width 63 height 17
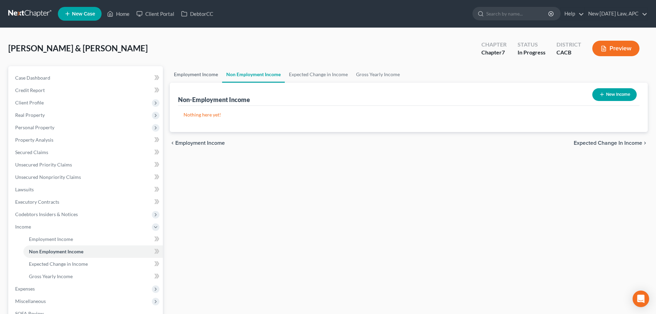
click at [208, 76] on link "Employment Income" at bounding box center [196, 74] width 52 height 17
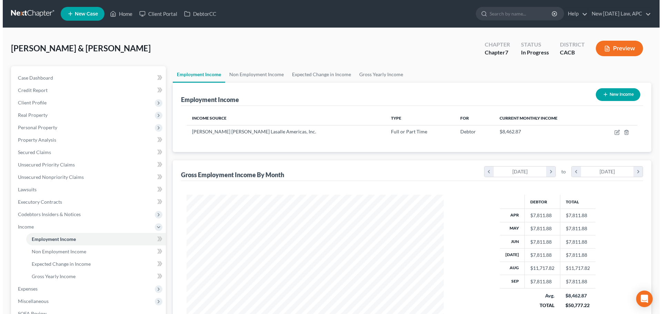
scroll to position [129, 271]
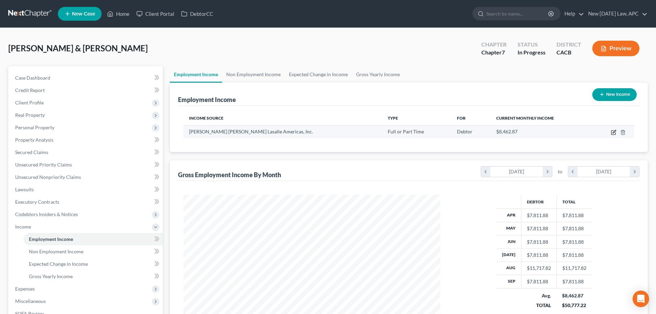
click at [614, 133] on icon "button" at bounding box center [614, 133] width 6 height 6
select select "0"
select select "14"
select select "2"
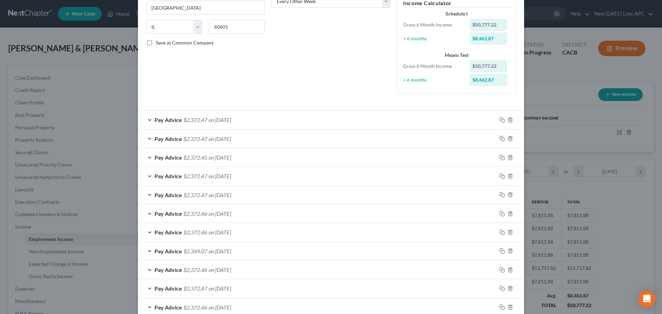
scroll to position [138, 0]
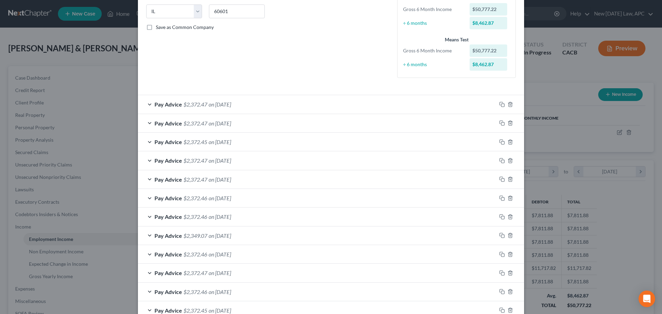
click at [245, 235] on div "Pay Advice $2,349.07 on [DATE]" at bounding box center [317, 235] width 358 height 18
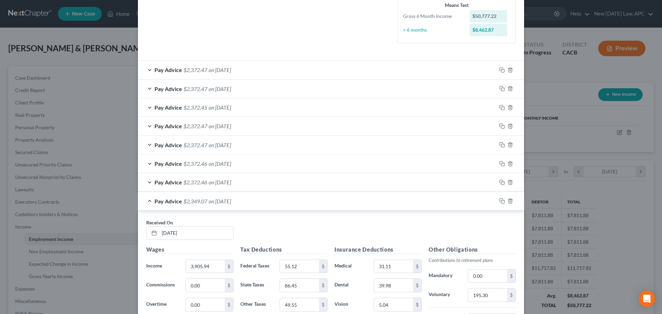
scroll to position [207, 0]
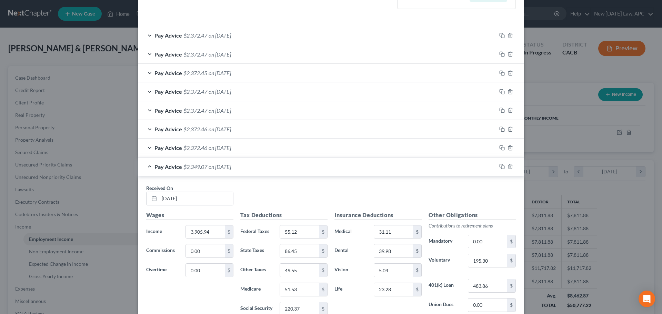
click at [247, 169] on div "Pay Advice $2,349.07 on [DATE]" at bounding box center [317, 166] width 358 height 18
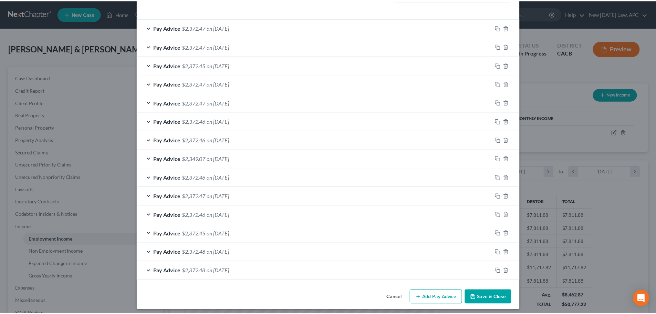
scroll to position [219, 0]
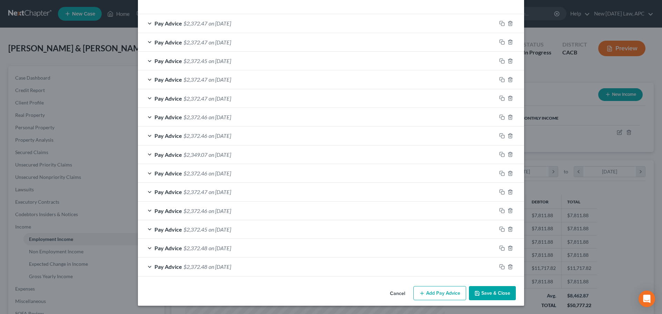
click at [392, 294] on button "Cancel" at bounding box center [397, 294] width 26 height 14
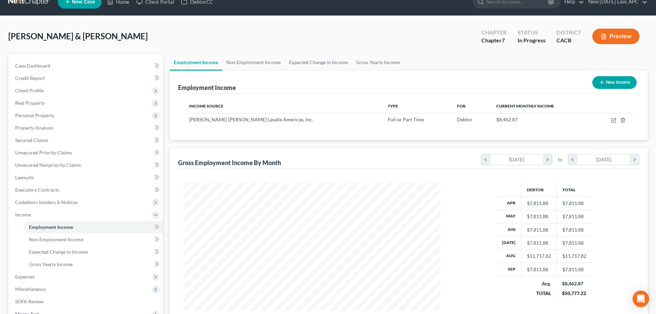
scroll to position [0, 0]
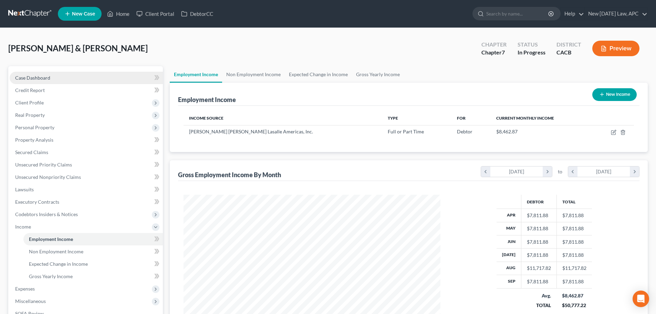
click at [73, 76] on link "Case Dashboard" at bounding box center [86, 78] width 153 height 12
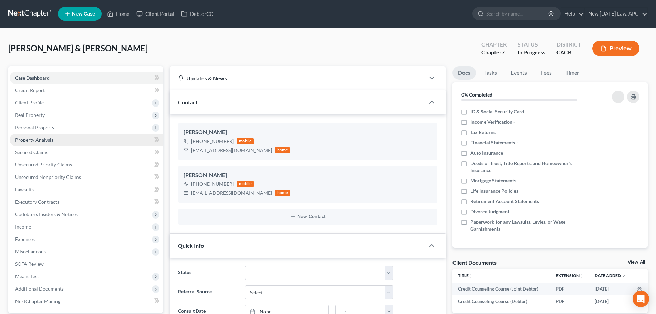
click at [33, 136] on link "Property Analysis" at bounding box center [86, 140] width 153 height 12
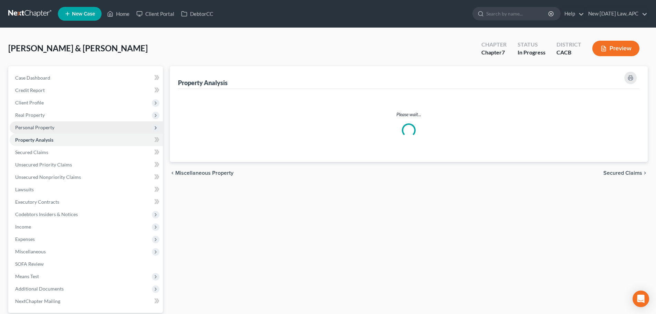
click at [38, 127] on span "Personal Property" at bounding box center [34, 127] width 39 height 6
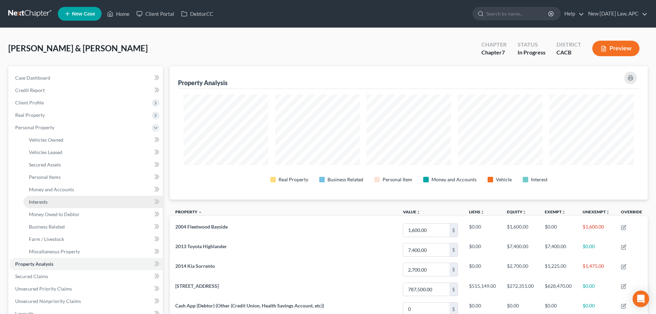
scroll to position [133, 478]
click at [42, 188] on span "Money and Accounts" at bounding box center [51, 189] width 45 height 6
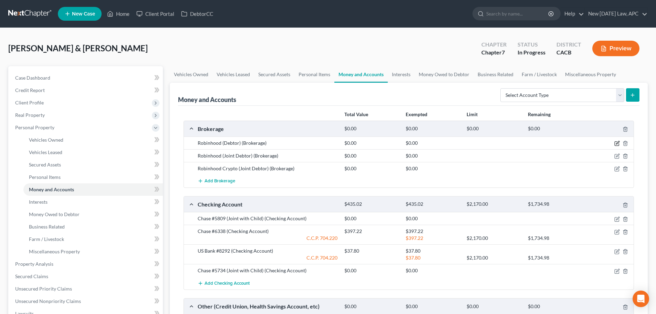
click at [616, 143] on icon "button" at bounding box center [618, 144] width 6 height 6
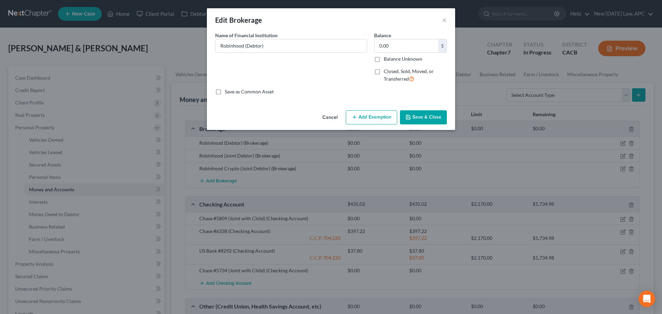
click at [364, 115] on button "Add Exemption" at bounding box center [371, 117] width 51 height 14
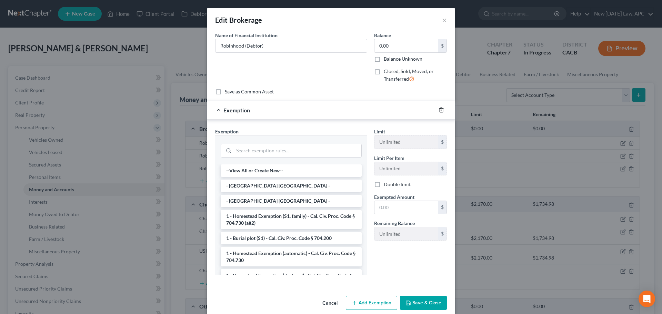
drag, startPoint x: 437, startPoint y: 110, endPoint x: 399, endPoint y: 52, distance: 68.8
click at [438, 109] on icon "button" at bounding box center [441, 110] width 6 height 6
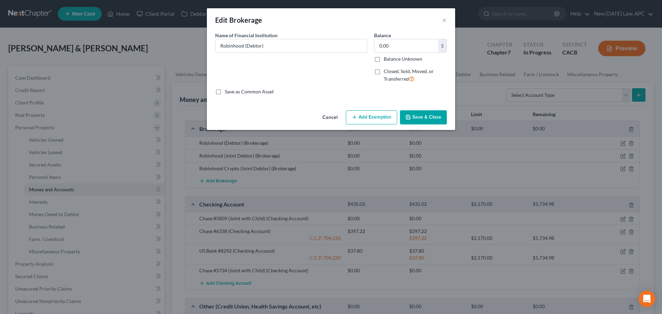
click at [385, 32] on label "Balance" at bounding box center [382, 35] width 17 height 7
click at [397, 40] on input "0.00" at bounding box center [406, 45] width 64 height 13
type input "67.08"
click at [443, 119] on button "Save & Close" at bounding box center [423, 117] width 47 height 14
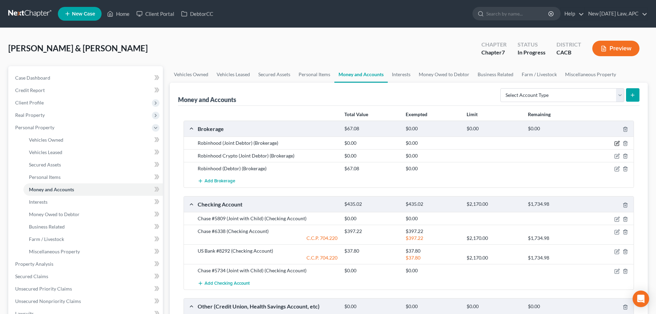
click at [617, 143] on icon "button" at bounding box center [618, 144] width 6 height 6
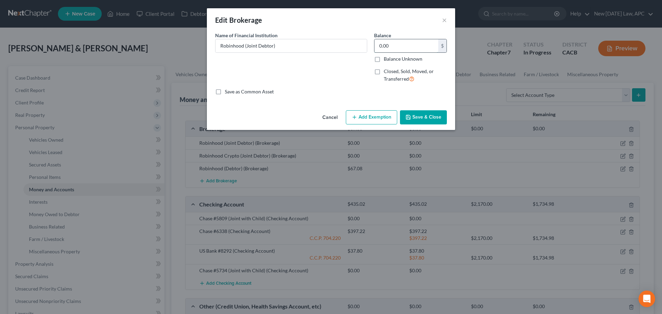
click at [407, 43] on input "0.00" at bounding box center [406, 45] width 64 height 13
type input "116.49"
click at [415, 115] on button "Save & Close" at bounding box center [423, 117] width 47 height 14
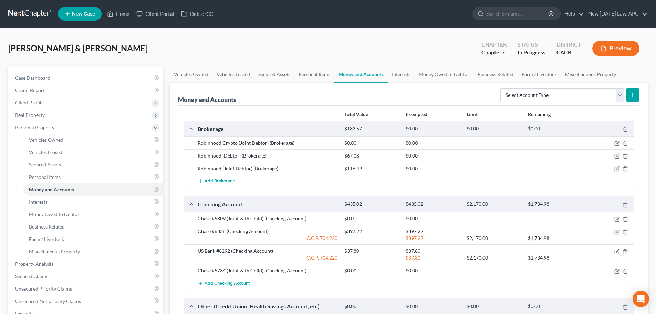
click at [402, 84] on div "Money and Accounts Select Account Type Brokerage Cash on Hand Certificates of D…" at bounding box center [409, 94] width 462 height 23
click at [400, 78] on link "Interests" at bounding box center [401, 74] width 27 height 17
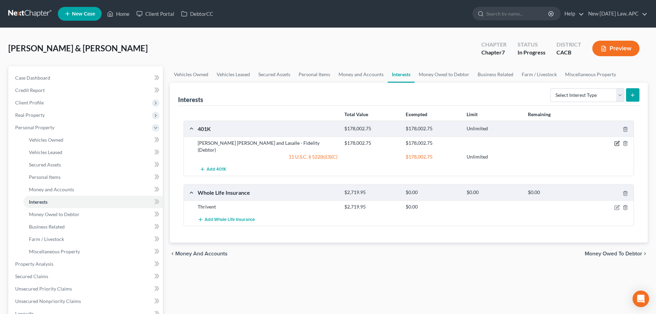
click at [618, 143] on icon "button" at bounding box center [618, 144] width 6 height 6
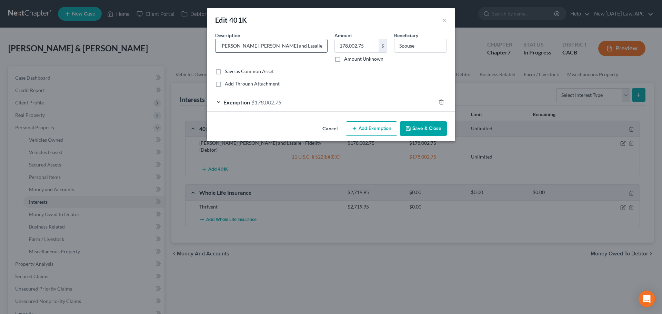
click at [249, 47] on input "[PERSON_NAME] [PERSON_NAME] and Lasalle - Fidelity (Debtor)" at bounding box center [271, 45] width 112 height 13
click at [259, 44] on input "[PERSON_NAME] [PERSON_NAME] Lasalle - Fidelity (Debtor)" at bounding box center [271, 45] width 112 height 13
type input "[PERSON_NAME] [PERSON_NAME] Lasalle - Fidelity (Debtor)"
click at [288, 104] on div "Exemption $178,002.75" at bounding box center [321, 102] width 229 height 18
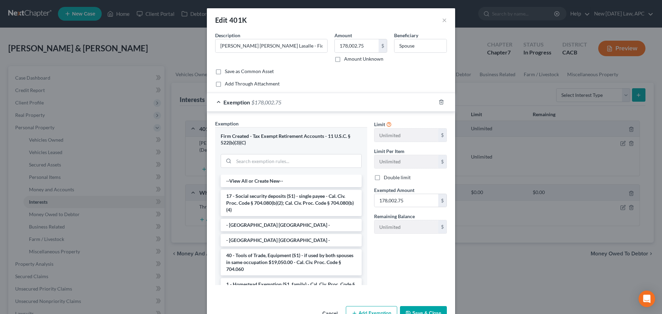
click at [288, 104] on div "Exemption $178,002.75" at bounding box center [321, 102] width 229 height 18
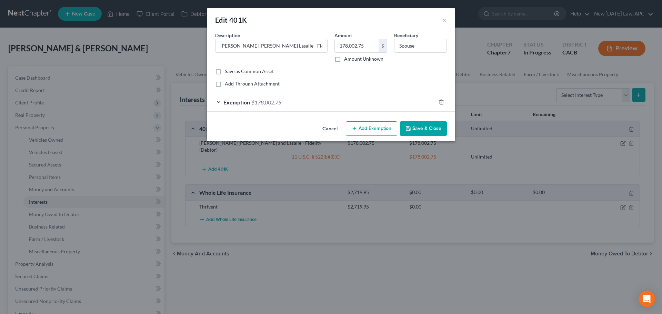
click at [421, 132] on button "Save & Close" at bounding box center [423, 128] width 47 height 14
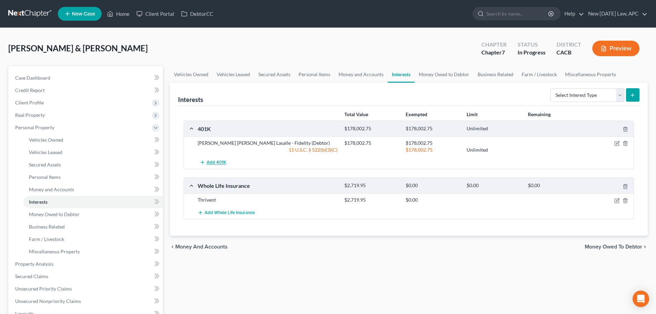
click at [217, 160] on span "Add 401K" at bounding box center [217, 163] width 20 height 6
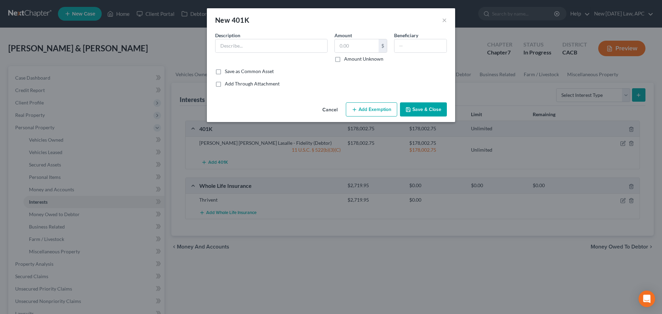
click at [331, 109] on button "Cancel" at bounding box center [330, 110] width 26 height 14
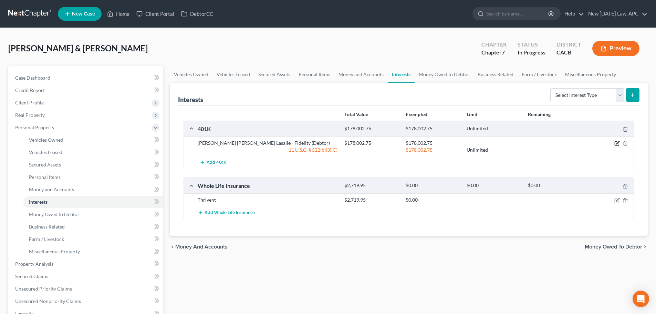
click at [617, 143] on icon "button" at bounding box center [618, 144] width 6 height 6
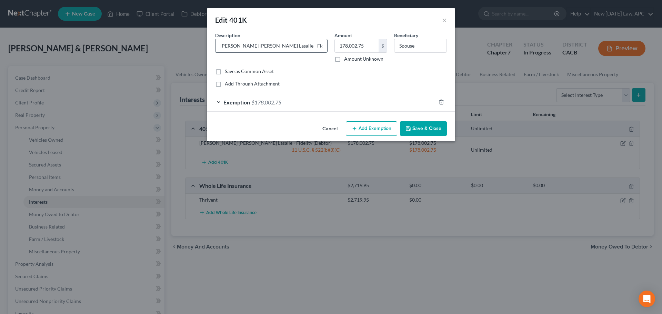
drag, startPoint x: 255, startPoint y: 45, endPoint x: 260, endPoint y: 47, distance: 4.7
click at [257, 46] on input "[PERSON_NAME] [PERSON_NAME] Lasalle - Fidelity (Debtor)" at bounding box center [271, 45] width 112 height 13
click at [260, 47] on input "[PERSON_NAME] [PERSON_NAME] Lasalle - Fidelity (Debtor)" at bounding box center [271, 45] width 112 height 13
click at [317, 48] on input "[PERSON_NAME] [PERSON_NAME] Lasalle 401k - Fidelity (Debtor)" at bounding box center [271, 45] width 112 height 13
type input "[PERSON_NAME] [PERSON_NAME] Lasalle 401k - Fidelity (Debtor)"
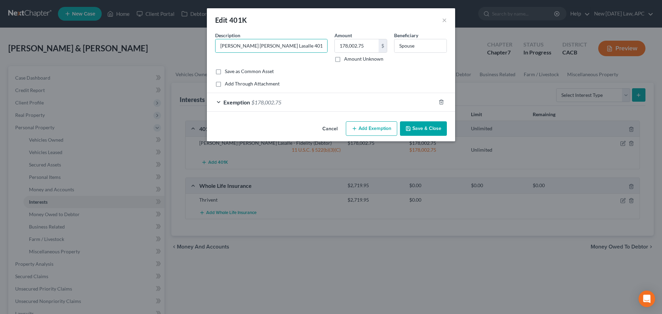
click at [411, 125] on button "Save & Close" at bounding box center [423, 128] width 47 height 14
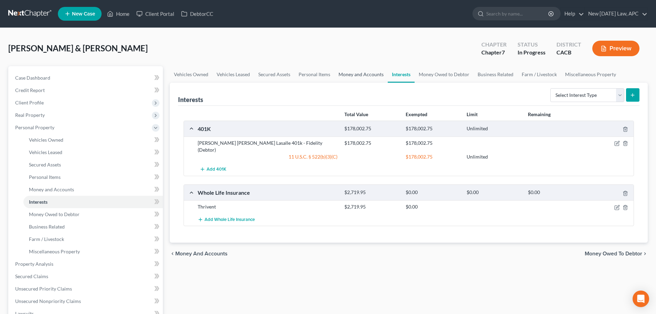
click at [349, 74] on link "Money and Accounts" at bounding box center [361, 74] width 53 height 17
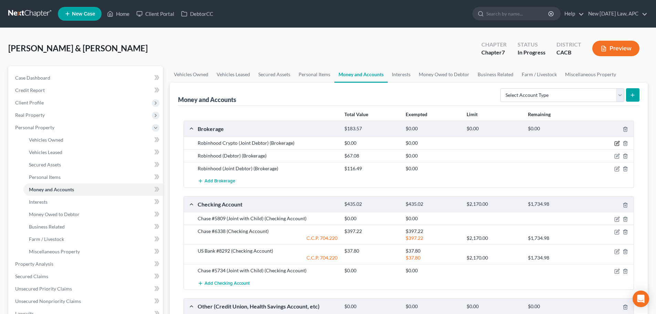
click at [617, 142] on icon "button" at bounding box center [618, 144] width 6 height 6
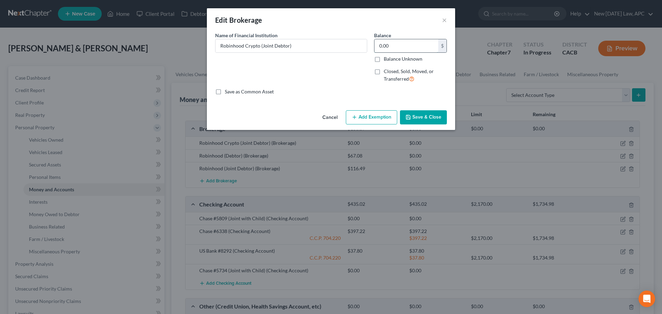
click at [405, 44] on input "0.00" at bounding box center [406, 45] width 64 height 13
type input "5.15"
click at [412, 113] on button "Save & Close" at bounding box center [423, 117] width 47 height 14
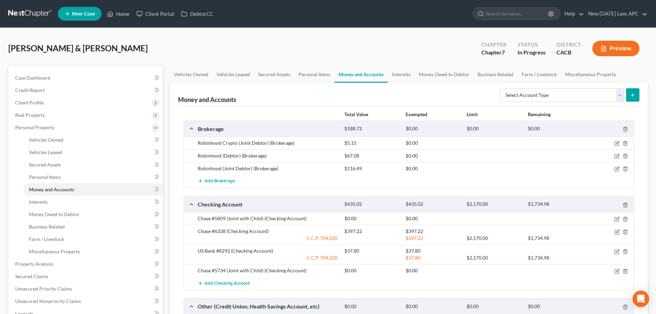
scroll to position [34, 0]
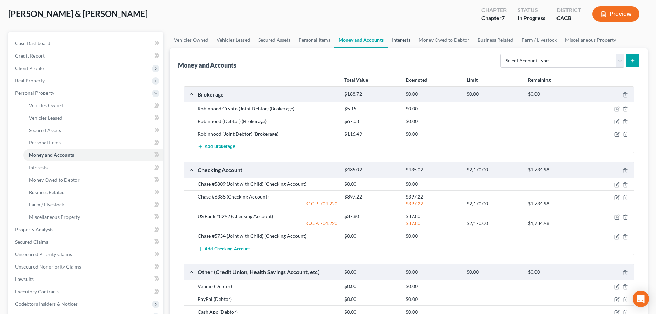
click at [404, 42] on link "Interests" at bounding box center [401, 40] width 27 height 17
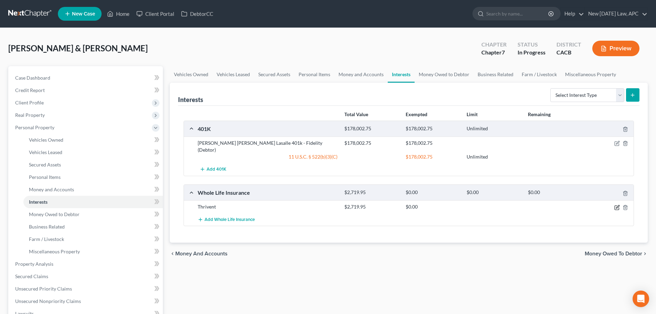
click at [617, 205] on icon "button" at bounding box center [618, 208] width 6 height 6
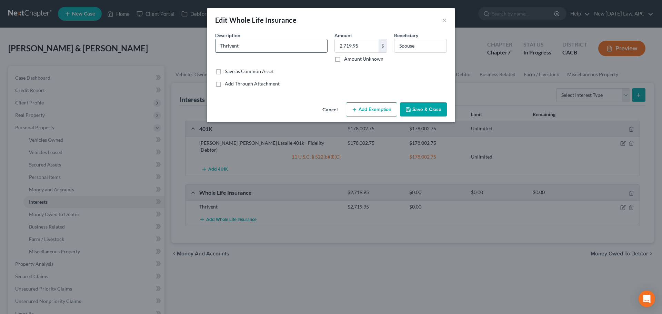
click at [284, 41] on input "Thrivent" at bounding box center [271, 45] width 112 height 13
type input "Thrivent Universal Life"
click at [366, 110] on button "Add Exemption" at bounding box center [371, 109] width 51 height 14
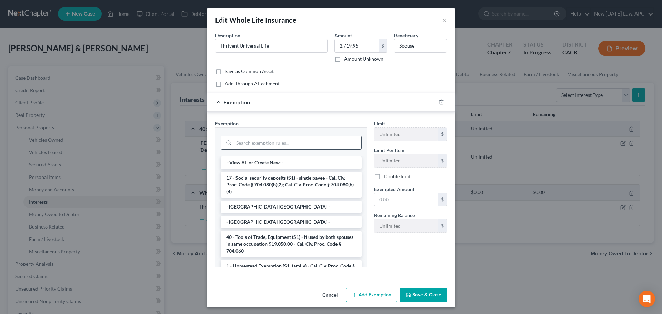
click at [250, 140] on input "search" at bounding box center [297, 142] width 127 height 13
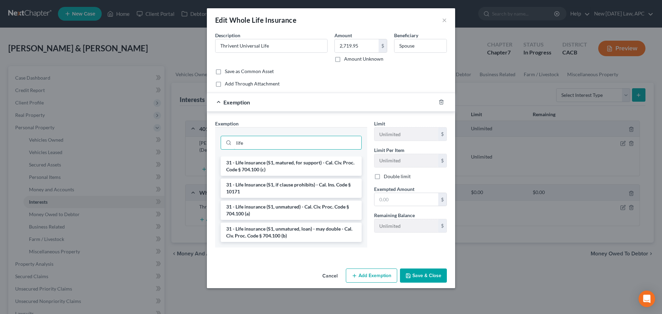
type input "life"
click at [298, 233] on li "31 - Life insurance (S1, unmatured, loan) - may double - Cal. Civ. Proc. Code §…" at bounding box center [291, 232] width 141 height 19
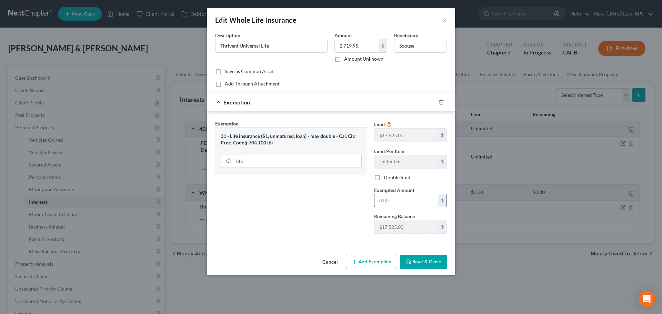
click at [397, 200] on input "text" at bounding box center [406, 200] width 64 height 13
type input "2,719.95"
click at [424, 265] on button "Save & Close" at bounding box center [423, 262] width 47 height 14
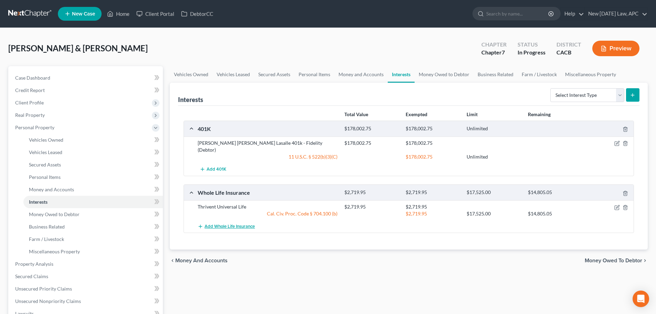
click at [241, 224] on span "Add Whole Life Insurance" at bounding box center [230, 227] width 50 height 6
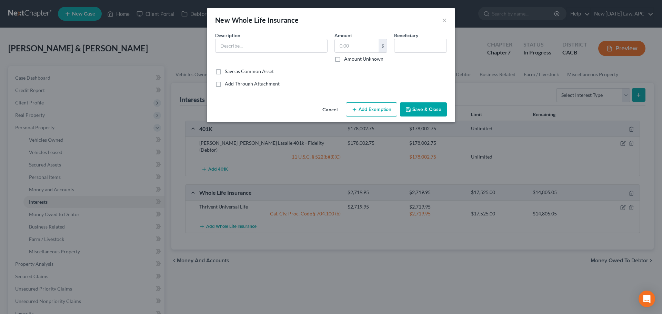
click at [328, 110] on button "Cancel" at bounding box center [330, 110] width 26 height 14
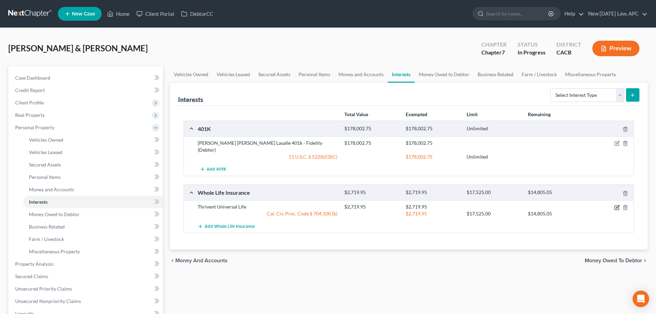
click at [616, 205] on icon "button" at bounding box center [618, 208] width 6 height 6
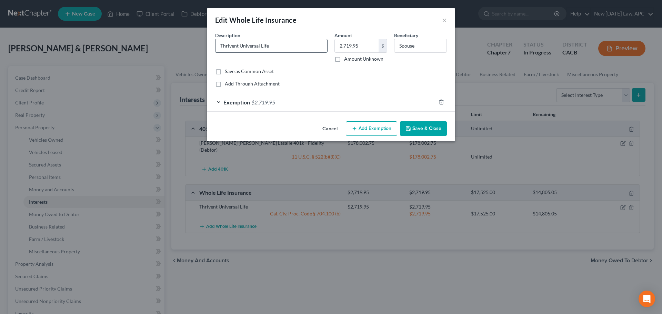
click at [278, 45] on input "Thrivent Universal Life" at bounding box center [271, 45] width 112 height 13
type input "Thrivent Universal Life Insurance"
click at [421, 126] on button "Save & Close" at bounding box center [423, 128] width 47 height 14
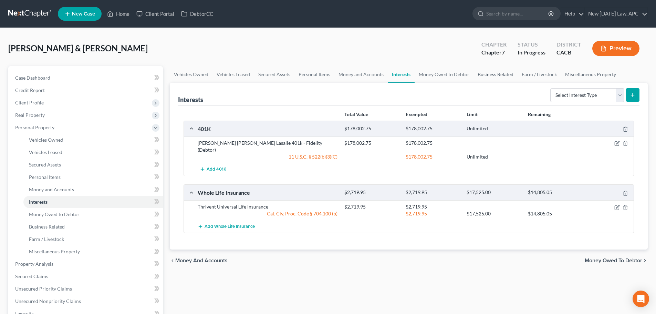
click at [490, 76] on link "Business Related" at bounding box center [496, 74] width 44 height 17
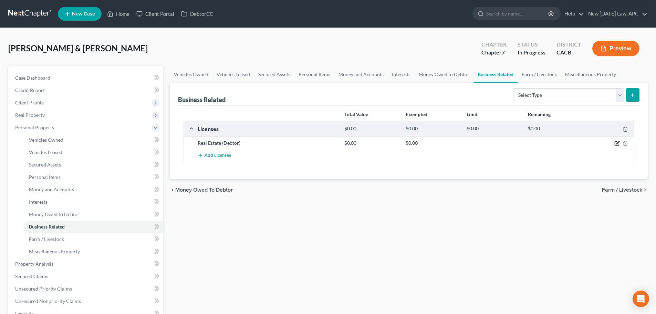
click at [616, 143] on icon "button" at bounding box center [618, 144] width 6 height 6
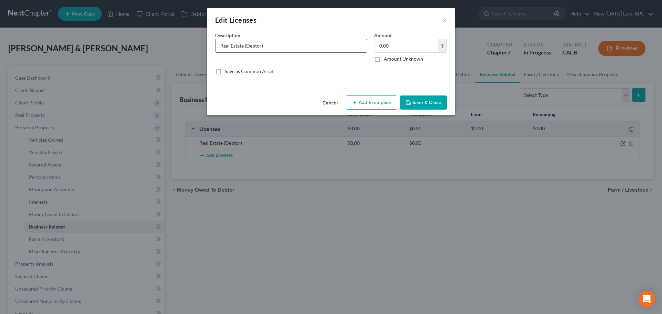
click at [242, 47] on input "Real Estate (Debtor)" at bounding box center [290, 45] width 151 height 13
type input "Real Estate License (Debtor)"
click at [434, 104] on button "Save & Close" at bounding box center [423, 102] width 47 height 14
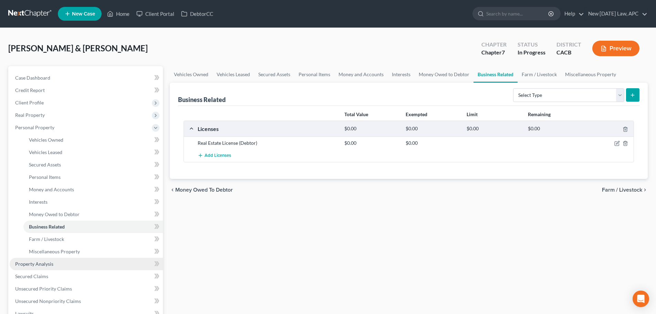
click at [72, 265] on link "Property Analysis" at bounding box center [86, 264] width 153 height 12
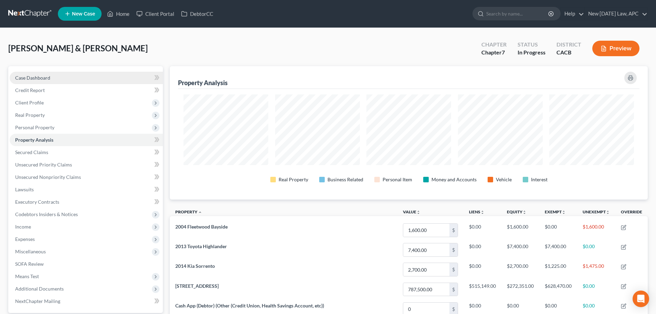
click at [47, 80] on span "Case Dashboard" at bounding box center [32, 78] width 35 height 6
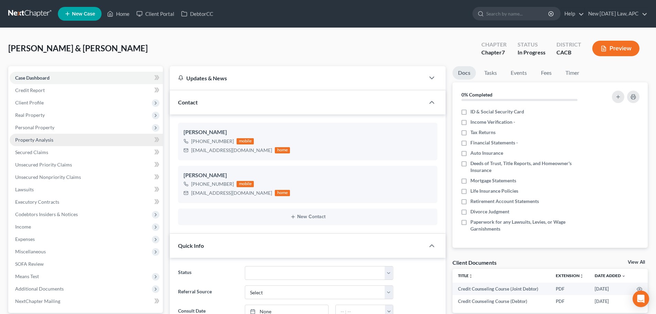
click at [54, 143] on link "Property Analysis" at bounding box center [86, 140] width 153 height 12
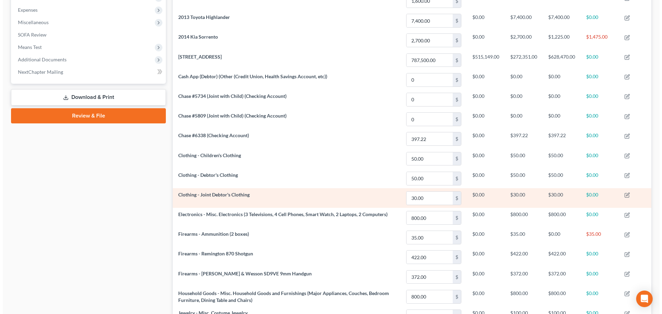
scroll to position [241, 0]
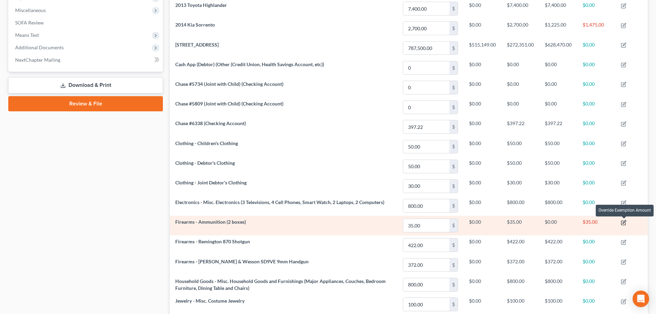
click at [623, 223] on icon "button" at bounding box center [624, 223] width 6 height 6
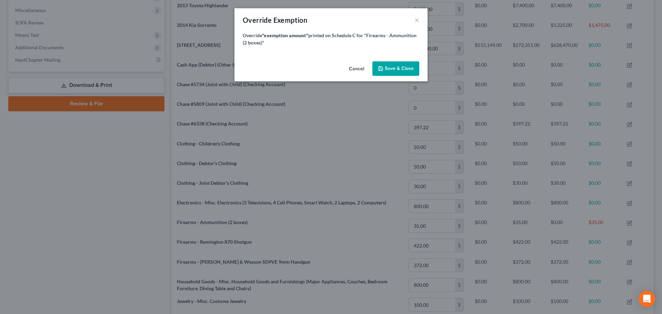
click at [355, 62] on div "Cancel Save & Close" at bounding box center [330, 70] width 193 height 23
click at [357, 69] on button "Cancel" at bounding box center [356, 69] width 26 height 14
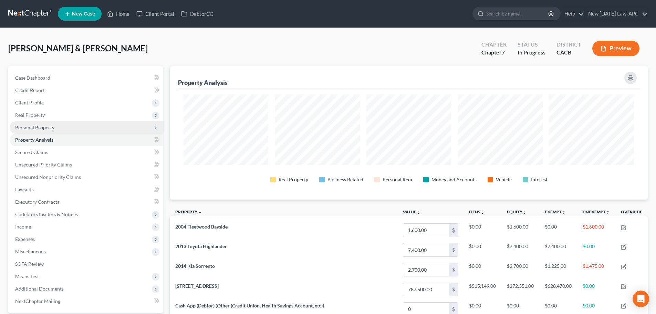
click at [34, 125] on span "Personal Property" at bounding box center [34, 127] width 39 height 6
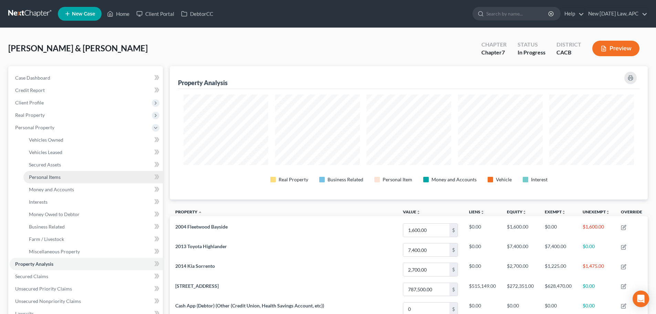
click at [47, 177] on span "Personal Items" at bounding box center [45, 177] width 32 height 6
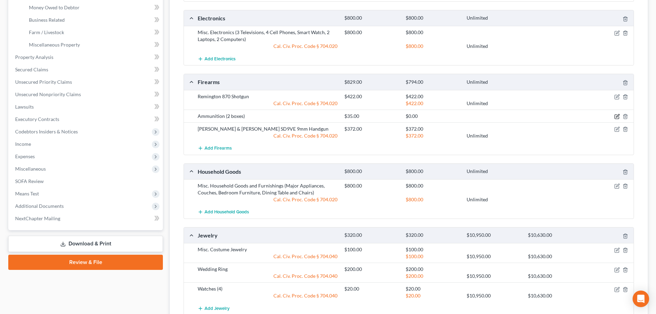
click at [616, 118] on icon "button" at bounding box center [618, 117] width 6 height 6
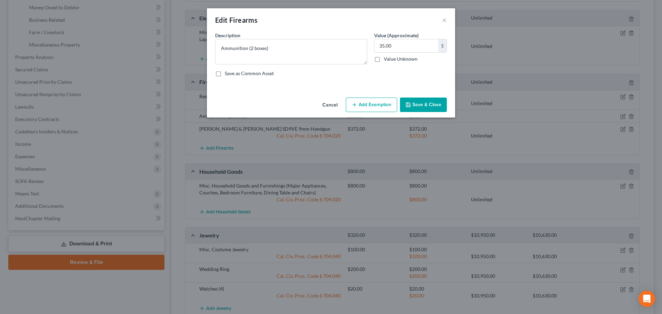
click at [376, 111] on button "Add Exemption" at bounding box center [371, 105] width 51 height 14
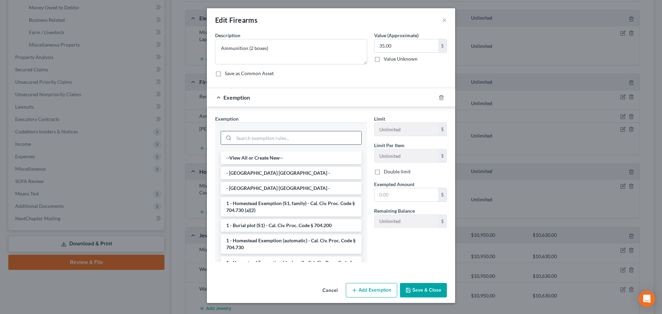
click at [286, 136] on input "search" at bounding box center [297, 137] width 127 height 13
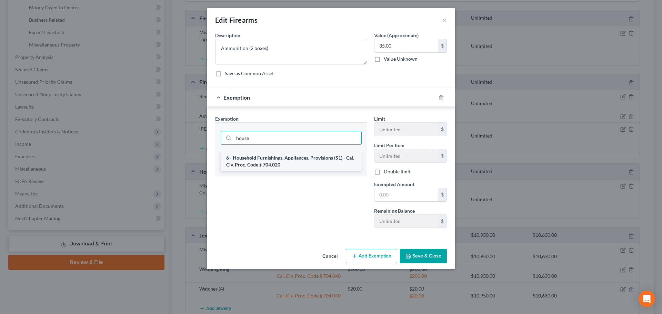
type input "house"
click at [295, 164] on li "6 - Household Furnishings, Appliances, Provisions (S1) - Cal. Civ. Proc. Code §…" at bounding box center [291, 161] width 141 height 19
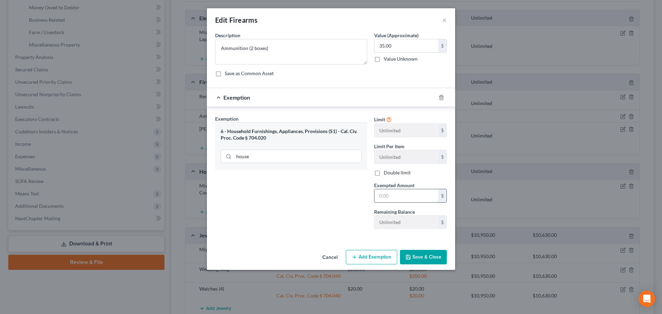
click at [416, 194] on input "text" at bounding box center [406, 195] width 64 height 13
type input "35.00"
click at [422, 251] on button "Save & Close" at bounding box center [423, 257] width 47 height 14
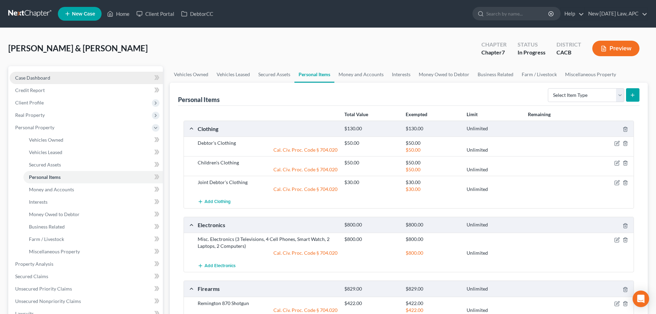
click at [62, 78] on link "Case Dashboard" at bounding box center [86, 78] width 153 height 12
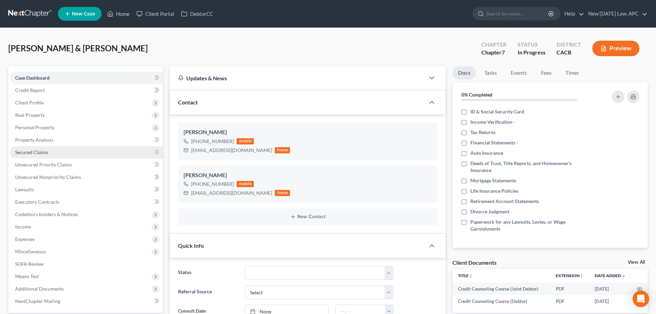
click at [46, 155] on span "Secured Claims" at bounding box center [31, 152] width 33 height 6
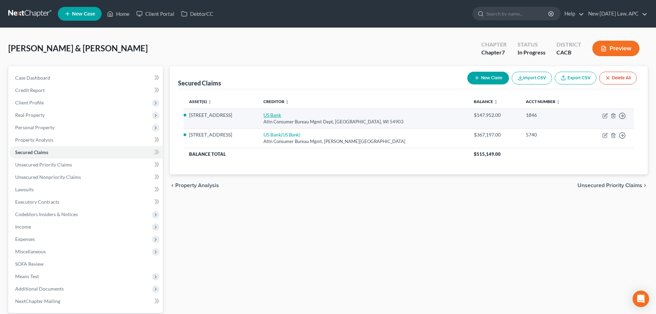
click at [281, 114] on link "US Bank" at bounding box center [273, 115] width 18 height 6
select select "52"
select select "3"
select select "4"
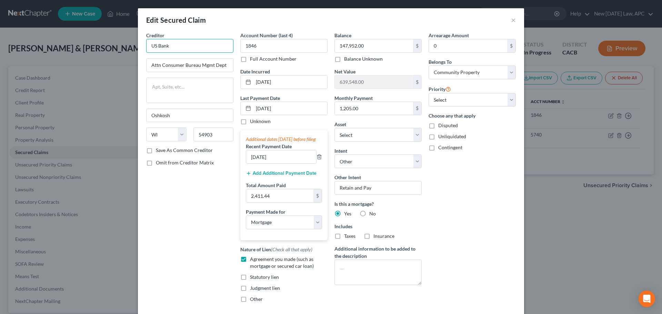
click at [193, 44] on input "US Bank" at bounding box center [189, 46] width 87 height 14
type input "US Bank"
click at [190, 43] on input "US Bank" at bounding box center [189, 46] width 87 height 14
click at [202, 17] on div "Edit Secured Claim" at bounding box center [176, 20] width 60 height 10
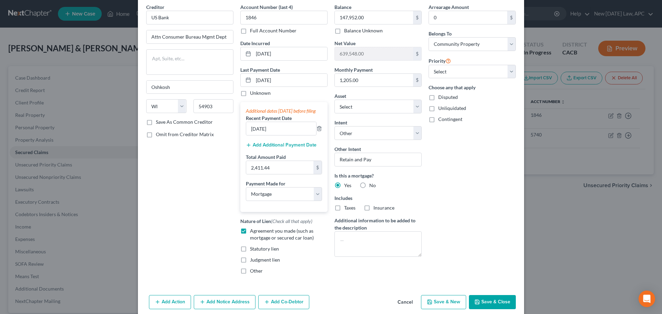
scroll to position [64, 0]
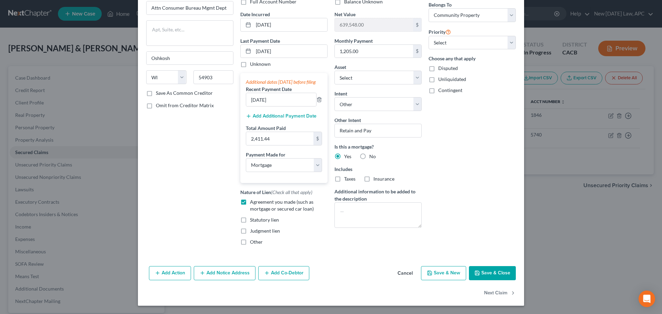
click at [405, 272] on button "Cancel" at bounding box center [405, 274] width 26 height 14
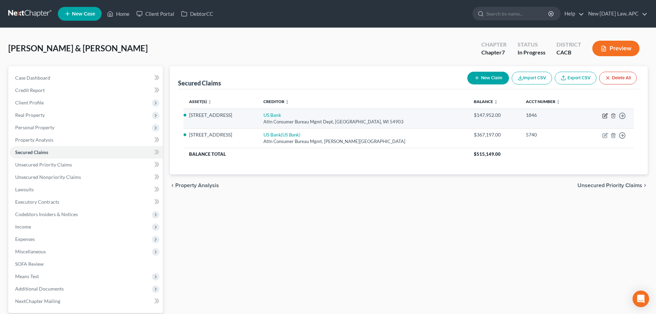
click at [603, 113] on icon "button" at bounding box center [606, 116] width 6 height 6
select select "52"
select select "3"
select select "2"
select select "4"
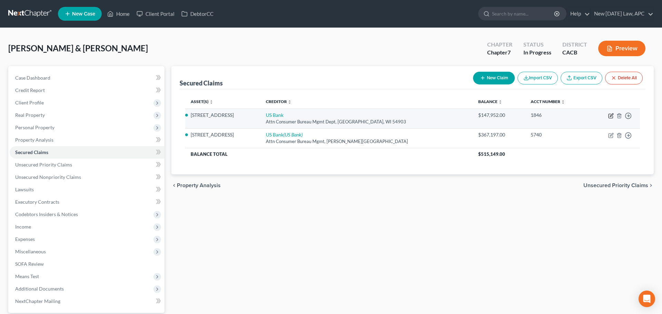
select select "4"
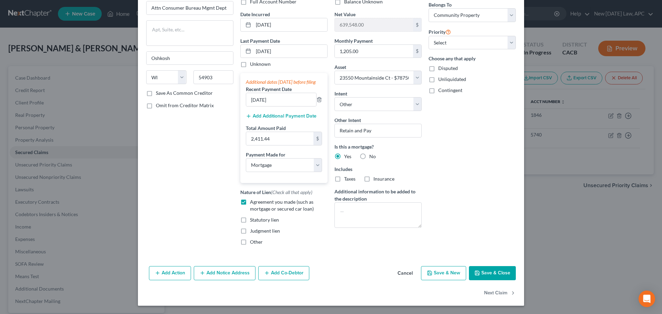
click at [409, 270] on button "Cancel" at bounding box center [405, 274] width 26 height 14
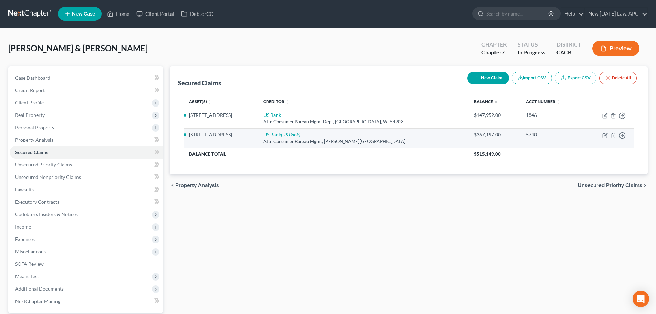
click at [298, 134] on link "US Bank (US Bank)" at bounding box center [282, 135] width 37 height 6
select select "24"
select select "3"
select select "2"
select select "4"
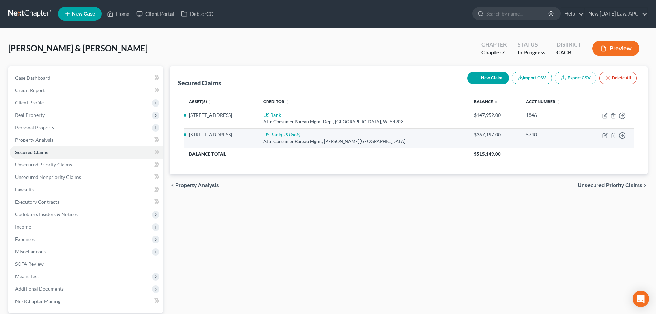
select select "4"
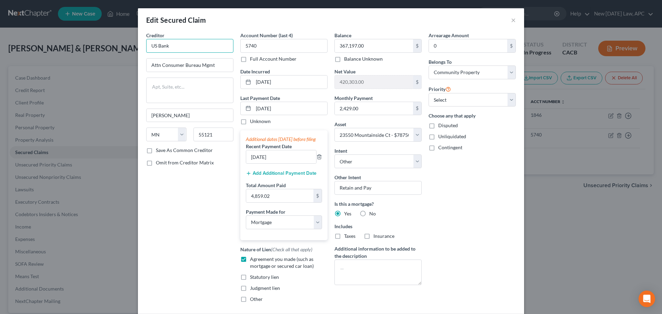
click at [185, 49] on input "US Bank" at bounding box center [189, 46] width 87 height 14
type input "US Bank, Attn: Consumer Bureau Management Department"
click at [224, 70] on input "Attn Consumer Bureau Mgmt" at bounding box center [189, 65] width 86 height 13
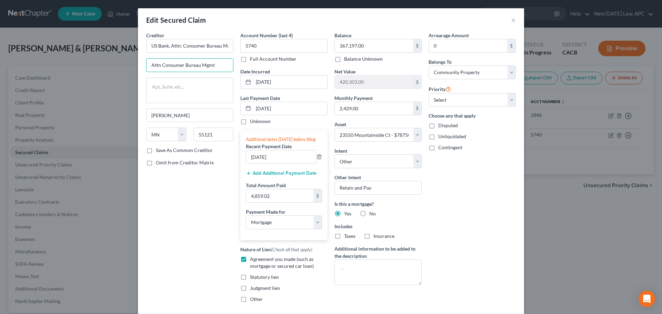
drag, startPoint x: 222, startPoint y: 65, endPoint x: 72, endPoint y: 64, distance: 149.9
click at [72, 64] on div "Edit Secured Claim × Creditor * US Bank, Attn: Consumer Bureau Management Depar…" at bounding box center [331, 157] width 662 height 314
paste input "PO BOX 21844"
drag, startPoint x: 166, startPoint y: 64, endPoint x: 126, endPoint y: 56, distance: 40.8
click at [138, 61] on div "Creditor * US Bank, Attn: Consumer Bureau Management Department PO BOX 21844 [P…" at bounding box center [331, 186] width 386 height 308
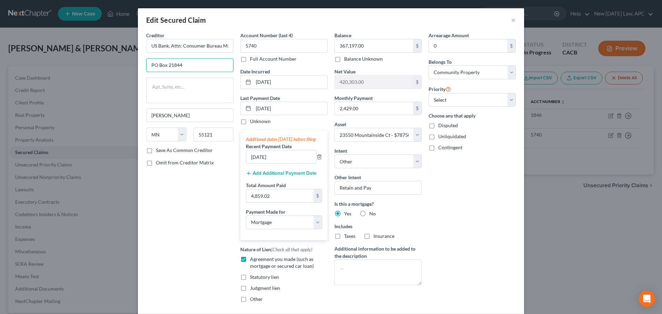
type input "PO Box 21844"
click at [156, 149] on label "Save As Common Creditor" at bounding box center [184, 150] width 57 height 7
click at [159, 149] on input "Save As Common Creditor" at bounding box center [161, 149] width 4 height 4
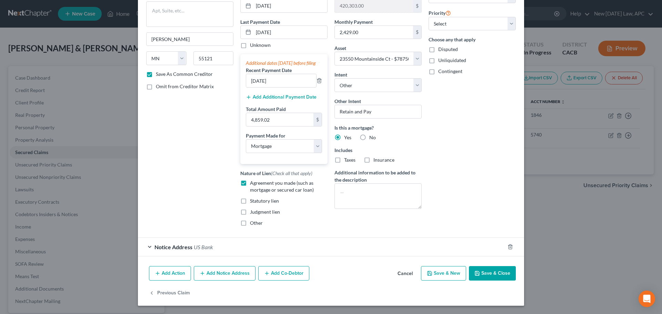
scroll to position [83, 0]
click at [425, 249] on div "Notice Address US Bank" at bounding box center [321, 247] width 367 height 18
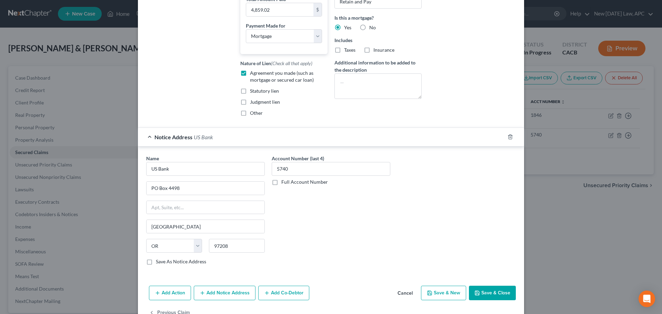
scroll to position [186, 0]
click at [491, 298] on button "Save & Close" at bounding box center [492, 292] width 47 height 14
checkbox input "false"
select select
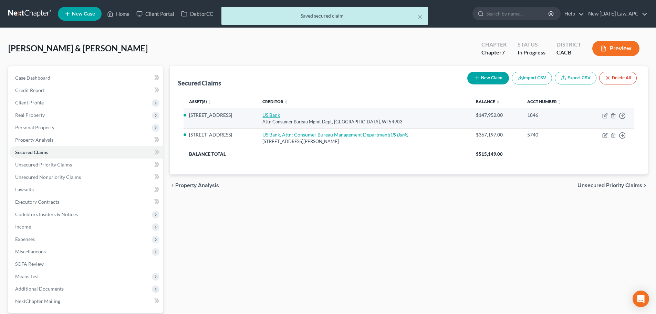
click at [280, 116] on link "US Bank" at bounding box center [272, 115] width 18 height 6
select select "52"
select select "3"
select select "4"
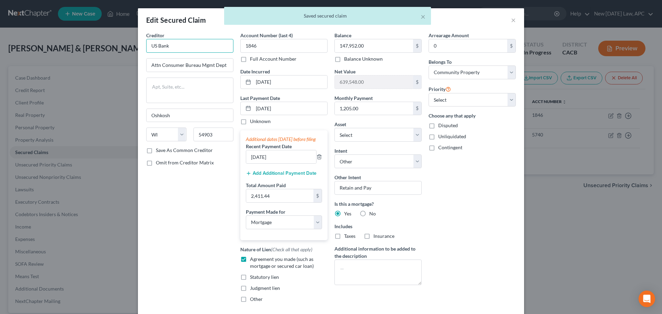
click at [192, 47] on input "US Bank" at bounding box center [189, 46] width 87 height 14
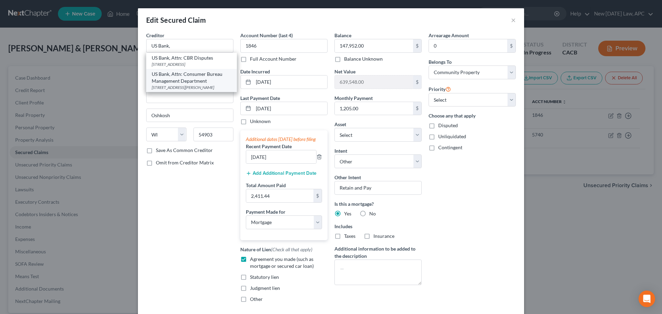
click at [191, 78] on div "US Bank, Attn: Consumer Bureau Management Department" at bounding box center [192, 78] width 80 height 14
type input "US Bank, Attn: Consumer Bureau Management Department"
type input "PO Box 21844"
type input "[PERSON_NAME]"
select select "24"
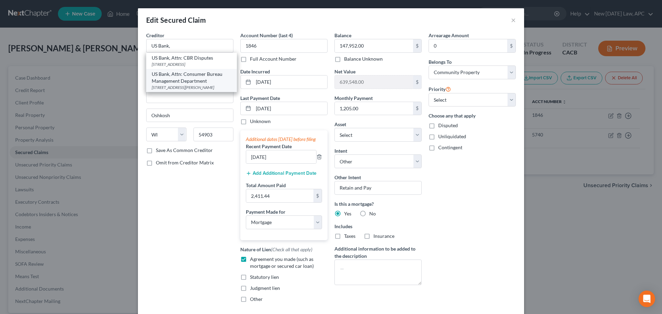
type input "55121"
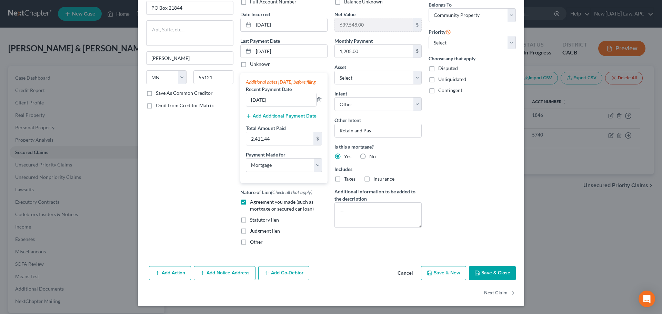
scroll to position [64, 0]
click at [486, 274] on button "Save & Close" at bounding box center [492, 273] width 47 height 14
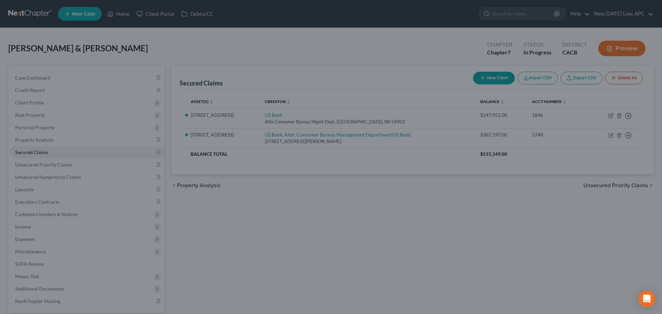
select select "2"
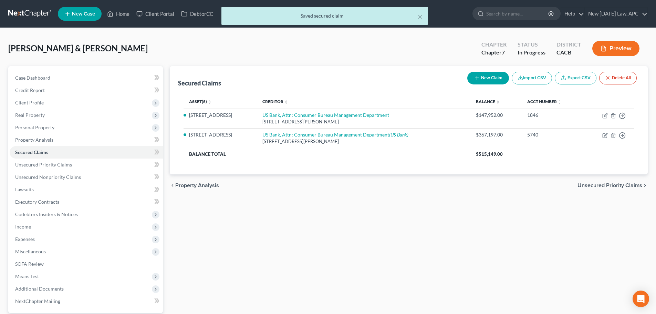
click at [619, 50] on button "Preview" at bounding box center [616, 49] width 47 height 16
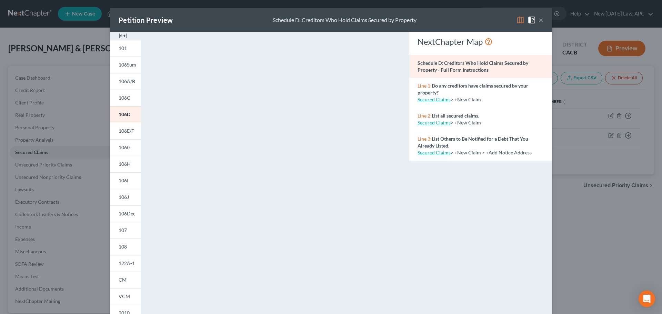
click at [538, 21] on button "×" at bounding box center [540, 20] width 5 height 8
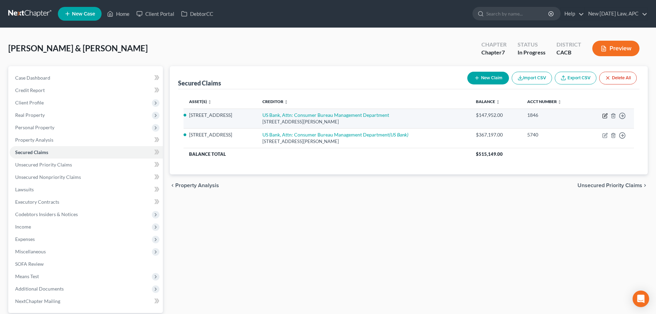
click at [605, 114] on icon "button" at bounding box center [605, 116] width 4 height 4
select select "24"
select select "3"
select select "4"
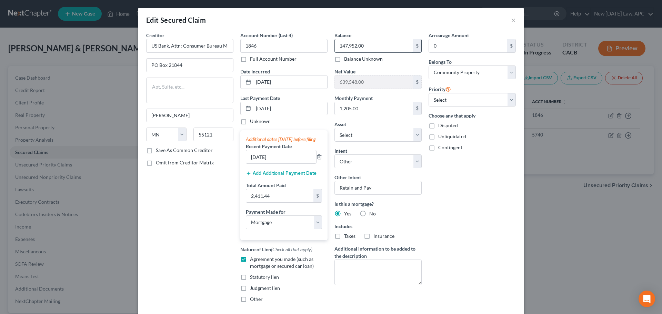
click at [373, 47] on input "147,952.00" at bounding box center [374, 45] width 78 height 13
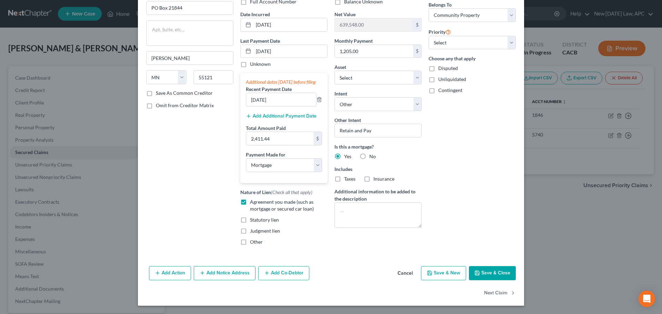
type input "146,384.20"
click at [489, 273] on button "Save & Close" at bounding box center [492, 273] width 47 height 14
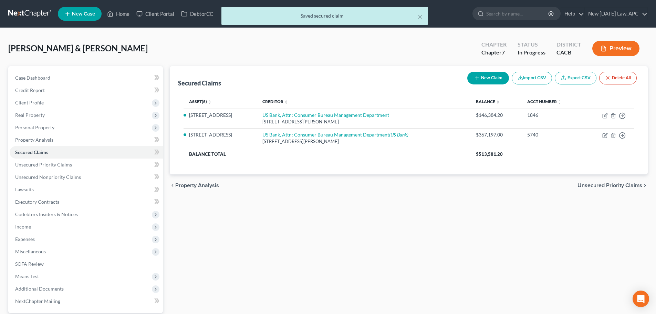
click at [607, 43] on button "Preview" at bounding box center [616, 49] width 47 height 16
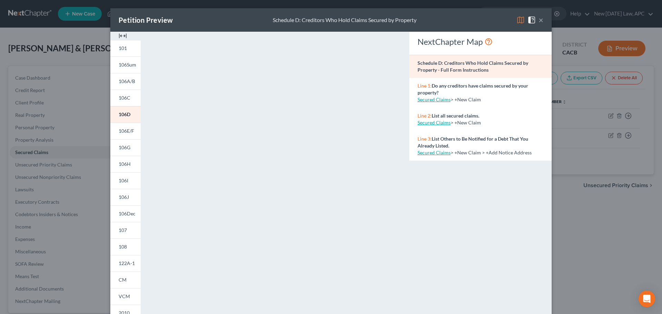
click at [540, 19] on button "×" at bounding box center [540, 20] width 5 height 8
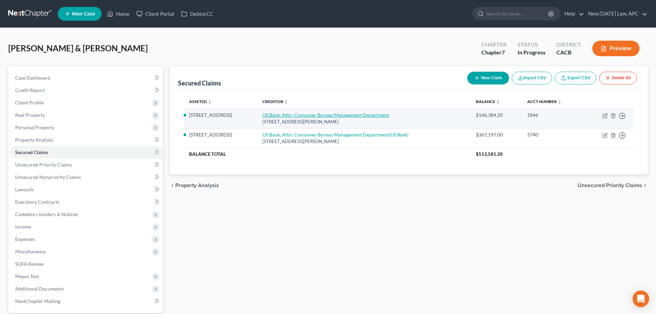
click at [361, 116] on link "US Bank, Attn: Consumer Bureau Management Department" at bounding box center [326, 115] width 127 height 6
select select "24"
select select "3"
select select "4"
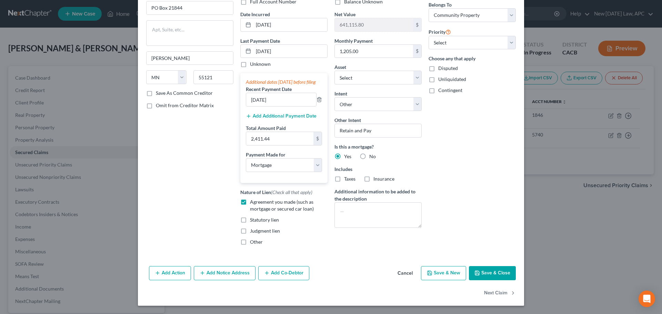
click at [473, 270] on button "Save & Close" at bounding box center [492, 273] width 47 height 14
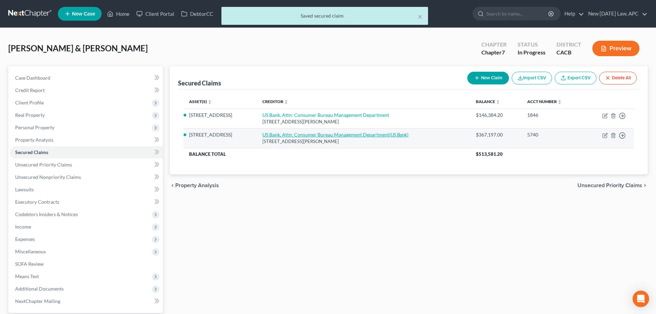
click at [348, 134] on link "US Bank, Attn: Consumer Bureau Management Department (US Bank)" at bounding box center [336, 135] width 146 height 6
select select "24"
select select "3"
select select "4"
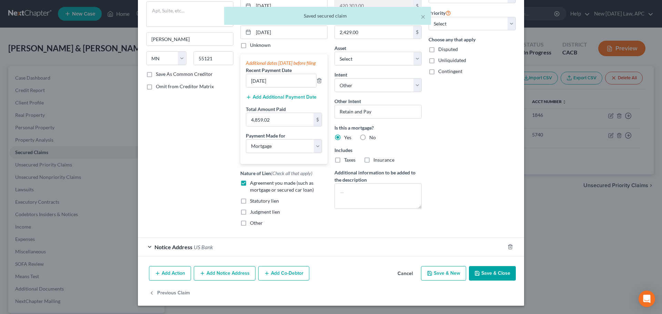
click at [207, 247] on span "US Bank" at bounding box center [203, 247] width 19 height 7
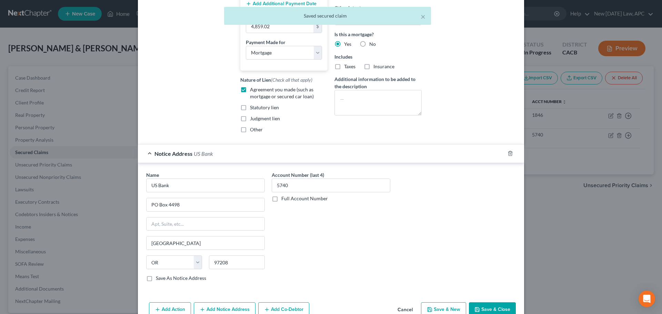
scroll to position [186, 0]
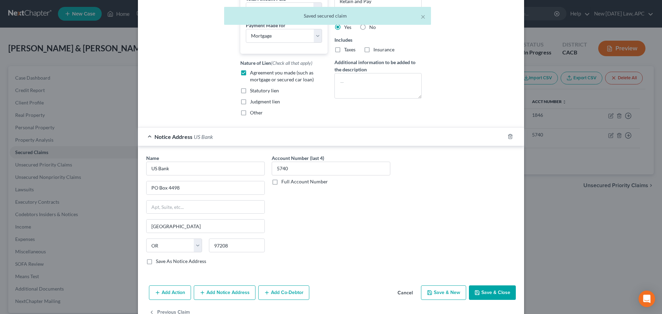
click at [403, 299] on button "Cancel" at bounding box center [405, 293] width 26 height 14
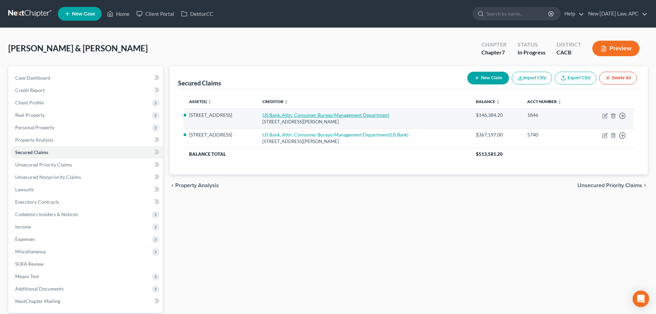
click at [294, 112] on link "US Bank, Attn: Consumer Bureau Management Department" at bounding box center [326, 115] width 127 height 6
select select "24"
select select "3"
select select "2"
select select "4"
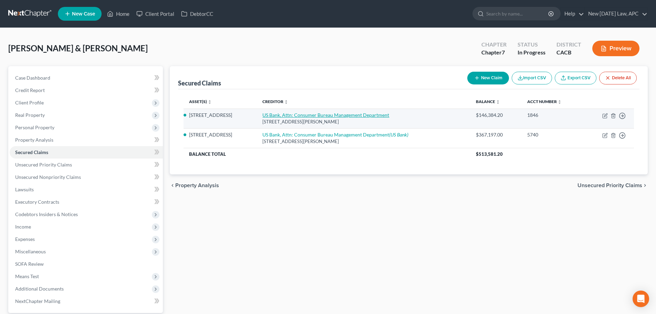
select select "4"
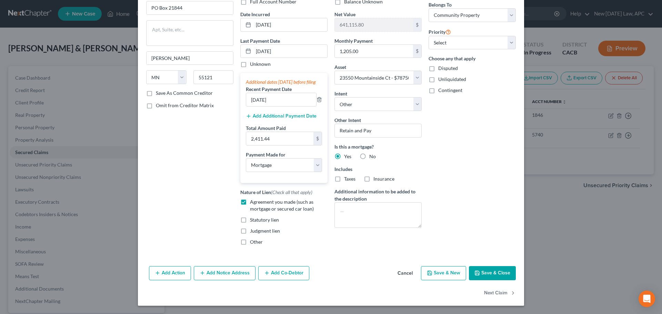
scroll to position [64, 0]
click at [231, 273] on button "Add Notice Address" at bounding box center [225, 273] width 62 height 14
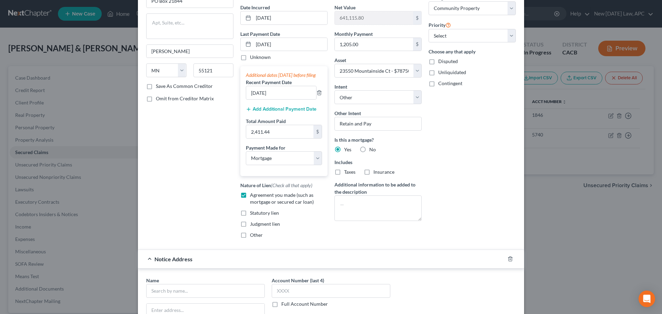
scroll to position [133, 0]
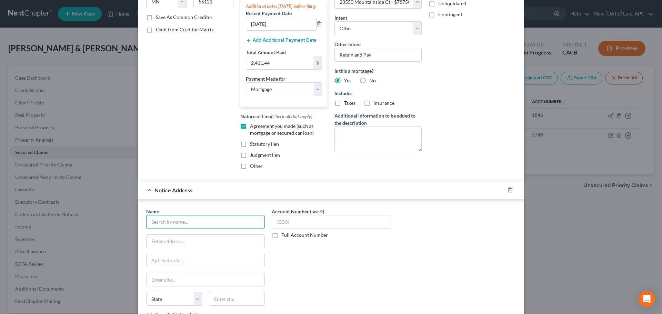
click at [183, 225] on input "text" at bounding box center [205, 222] width 119 height 14
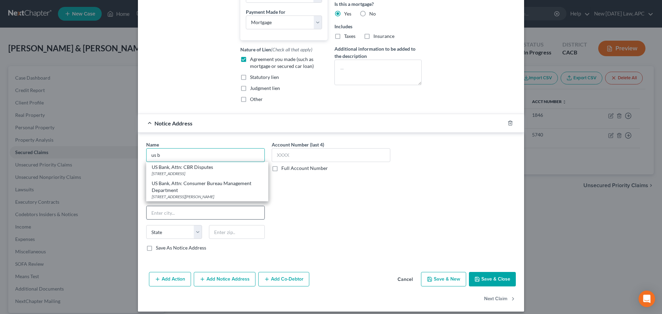
scroll to position [202, 0]
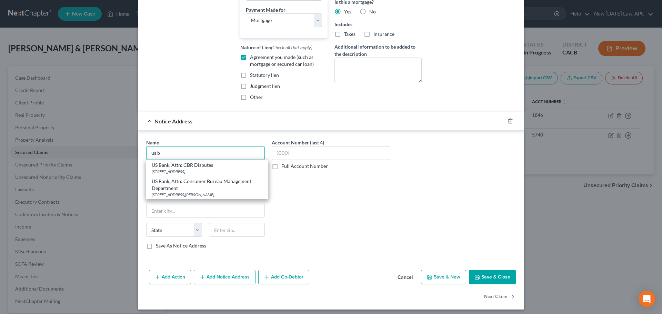
type input "us b"
click at [399, 284] on button "Cancel" at bounding box center [405, 277] width 26 height 14
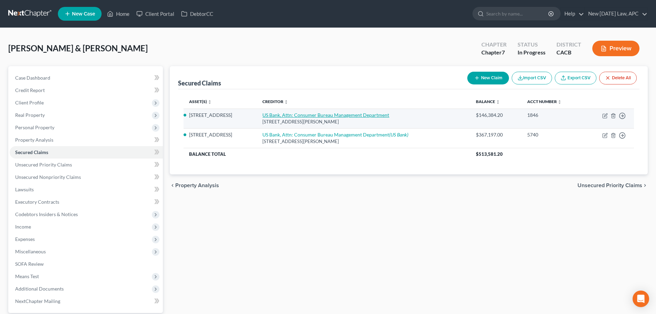
click at [290, 115] on link "US Bank, Attn: Consumer Bureau Management Department" at bounding box center [326, 115] width 127 height 6
select select "24"
select select "3"
select select "2"
select select "4"
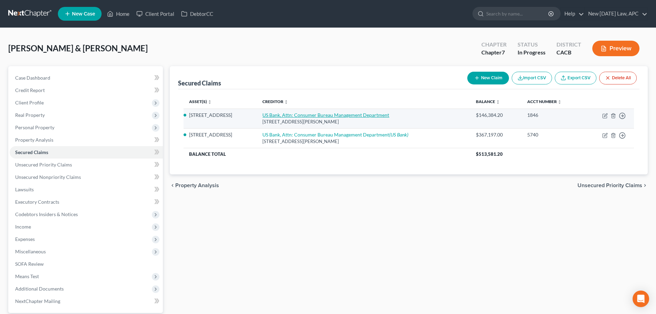
select select "4"
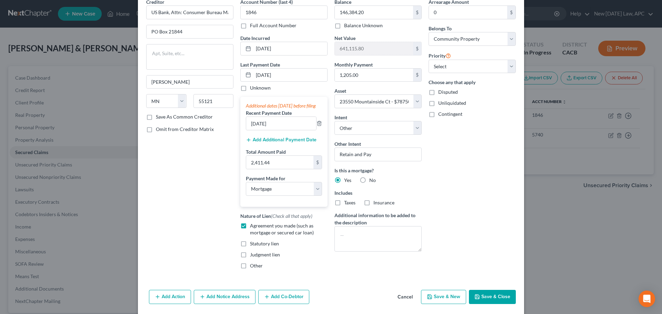
scroll to position [64, 0]
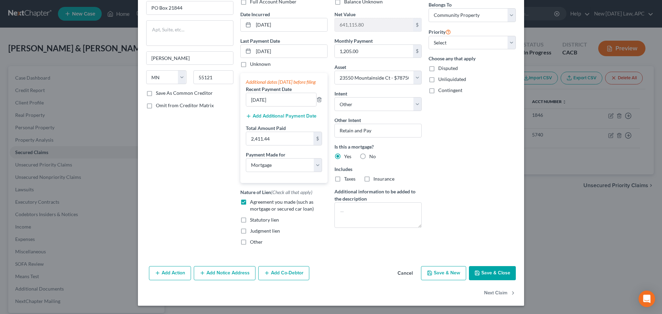
click at [401, 268] on button "Cancel" at bounding box center [405, 274] width 26 height 14
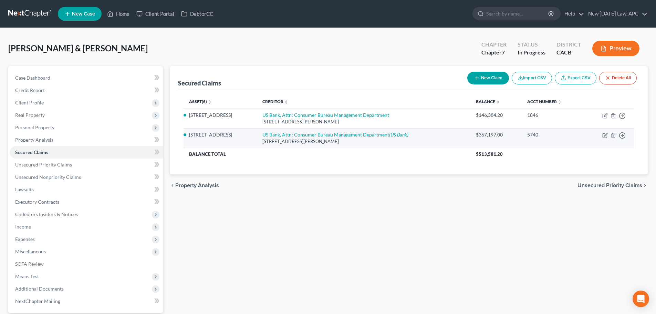
click at [292, 134] on link "US Bank, Attn: Consumer Bureau Management Department (US Bank)" at bounding box center [336, 135] width 146 height 6
select select "24"
select select "3"
select select "2"
select select "4"
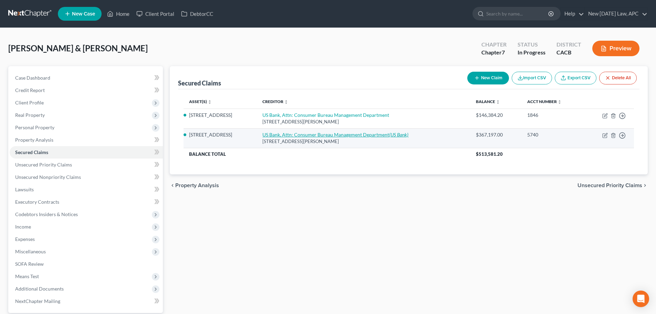
select select "4"
select select "38"
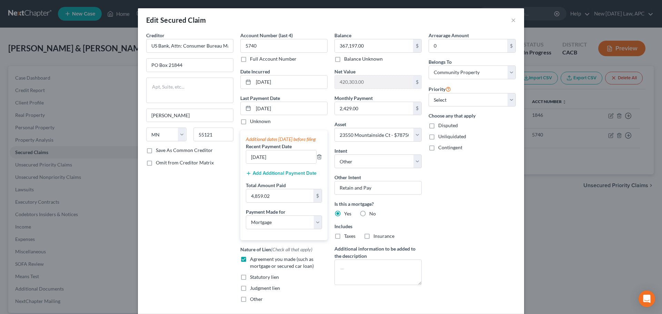
scroll to position [83, 0]
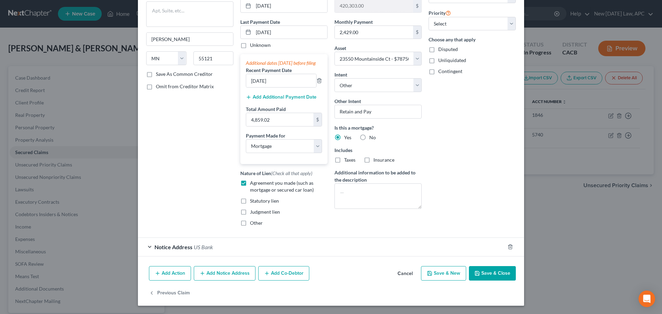
click at [191, 241] on div "Notice Address US Bank" at bounding box center [321, 247] width 367 height 18
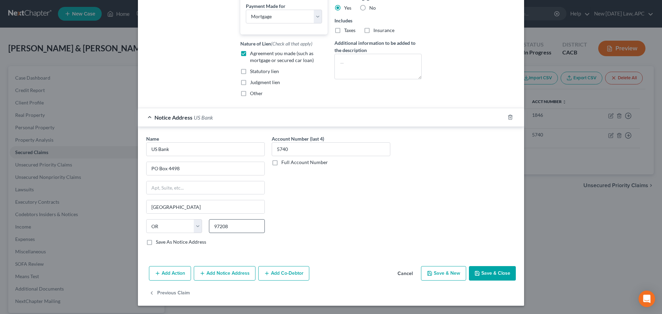
scroll to position [213, 0]
click at [507, 117] on icon "button" at bounding box center [510, 117] width 6 height 6
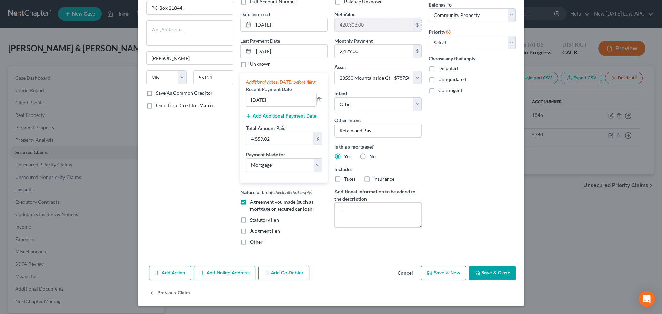
scroll to position [64, 0]
click at [486, 273] on button "Save & Close" at bounding box center [492, 273] width 47 height 14
select select
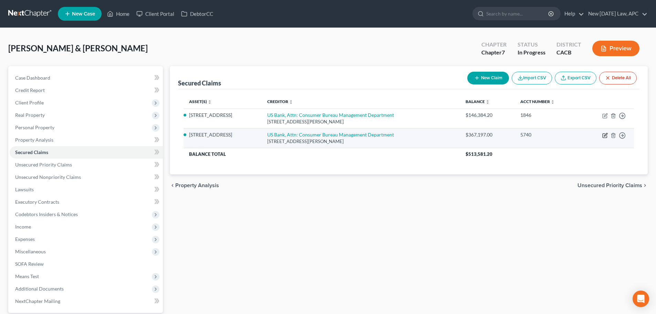
click at [604, 136] on icon "button" at bounding box center [606, 136] width 6 height 6
select select "24"
select select "3"
select select "4"
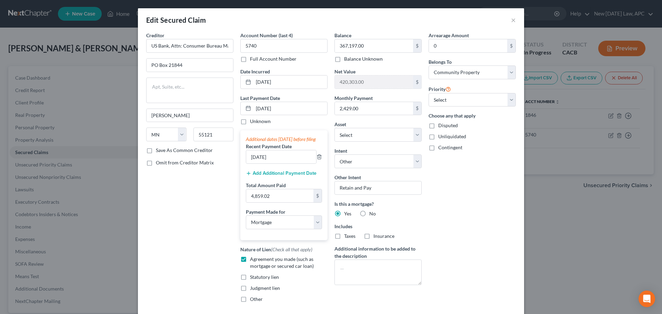
click at [395, 38] on div "Balance 367,197.00 $ Balance Unknown Balance Undetermined 367,197.00 $ Balance …" at bounding box center [377, 47] width 87 height 31
click at [393, 44] on input "367,197.00" at bounding box center [374, 45] width 78 height 13
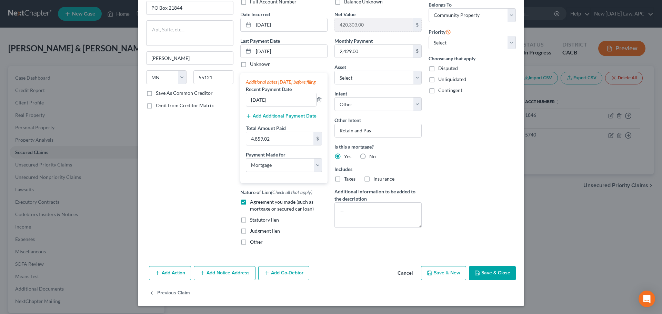
type input "366,341.45"
click at [484, 272] on button "Save & Close" at bounding box center [492, 273] width 47 height 14
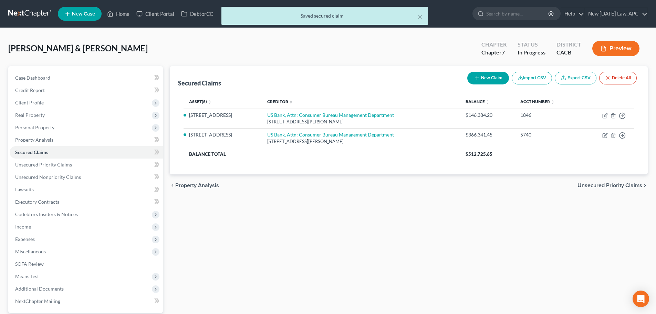
click at [611, 47] on button "Preview" at bounding box center [616, 49] width 47 height 16
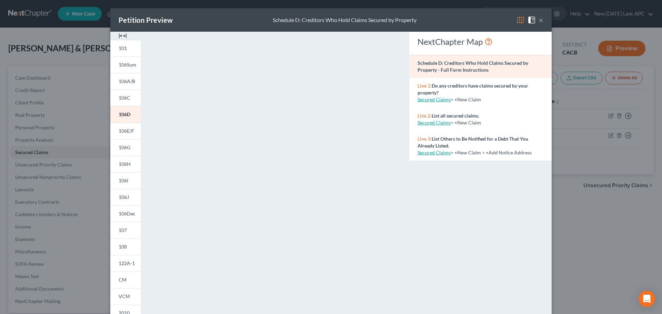
click at [535, 17] on span at bounding box center [532, 20] width 11 height 6
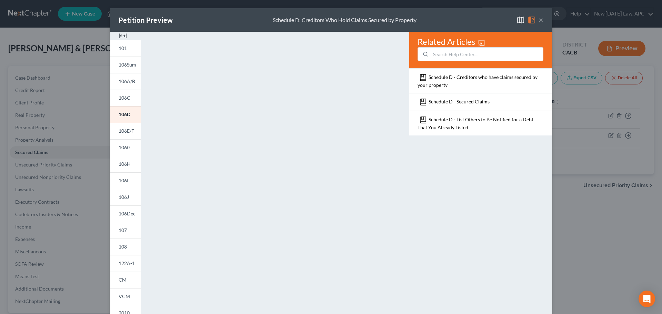
click at [538, 19] on button "×" at bounding box center [540, 20] width 5 height 8
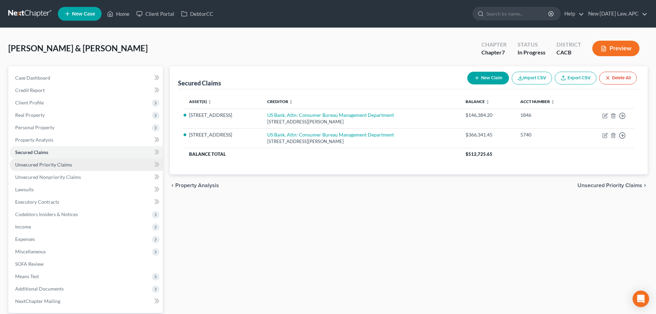
click at [44, 165] on span "Unsecured Priority Claims" at bounding box center [43, 165] width 57 height 6
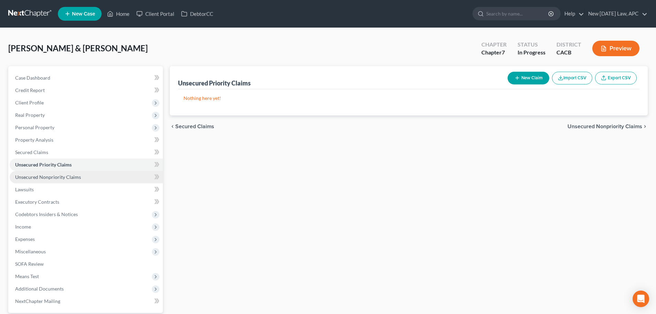
click at [56, 177] on span "Unsecured Nonpriority Claims" at bounding box center [48, 177] width 66 height 6
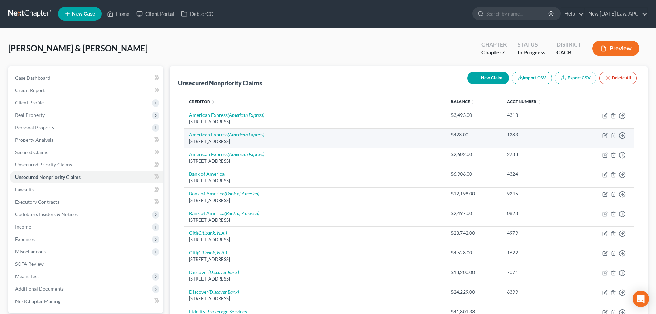
click at [241, 134] on icon "(American Express)" at bounding box center [246, 135] width 37 height 6
select select "45"
select select "2"
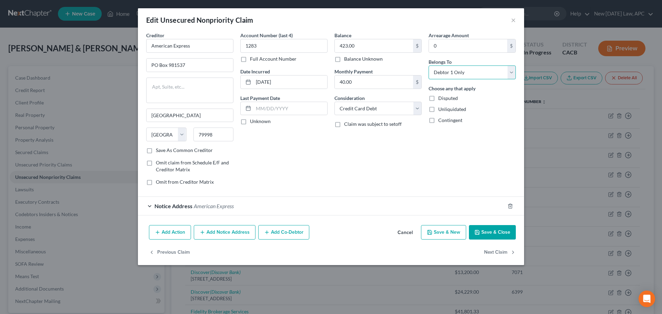
click at [440, 72] on select "Select Debtor 1 Only Debtor 2 Only Debtor 1 And Debtor 2 Only At Least One Of T…" at bounding box center [471, 72] width 87 height 14
select select "4"
click at [428, 65] on select "Select Debtor 1 Only Debtor 2 Only Debtor 1 And Debtor 2 Only At Least One Of T…" at bounding box center [471, 72] width 87 height 14
click at [498, 230] on button "Save & Close" at bounding box center [492, 232] width 47 height 14
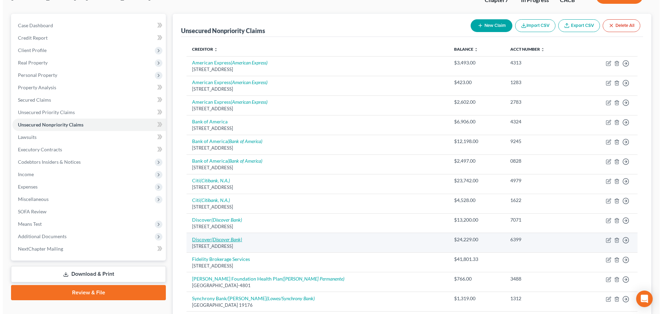
scroll to position [69, 0]
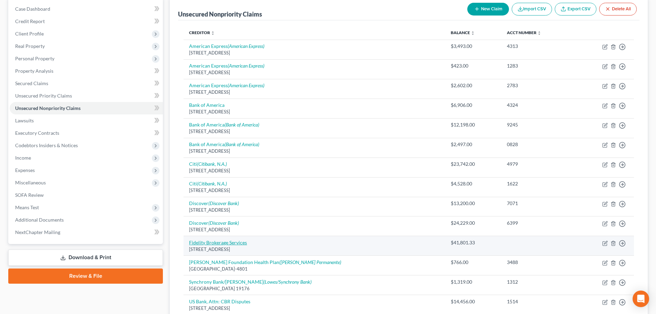
click at [230, 239] on link "Fidelity Brokerage Services" at bounding box center [218, 242] width 58 height 6
select select "41"
select select "10"
select select "4"
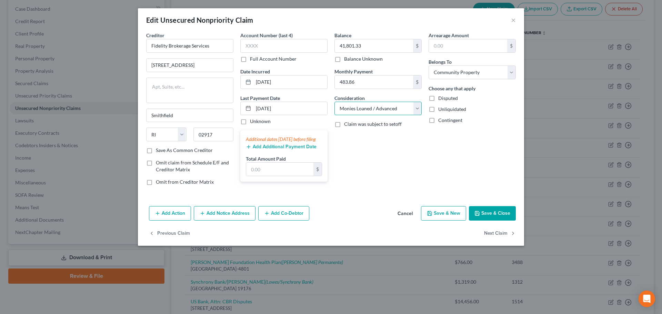
click at [351, 108] on select "Select Cable / Satellite Services Collection Agency Credit Card Debt Debt Couns…" at bounding box center [377, 109] width 87 height 14
click at [378, 114] on select "Select Cable / Satellite Services Collection Agency Credit Card Debt Debt Couns…" at bounding box center [377, 109] width 87 height 14
select select "13"
click at [334, 102] on select "Select Cable / Satellite Services Collection Agency Credit Card Debt Debt Couns…" at bounding box center [377, 109] width 87 height 14
click at [492, 216] on button "Save & Close" at bounding box center [492, 213] width 47 height 14
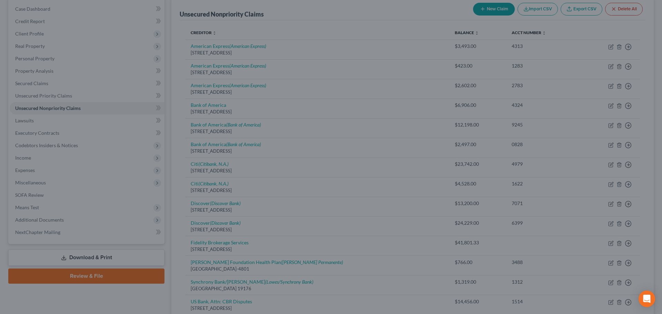
type input "0"
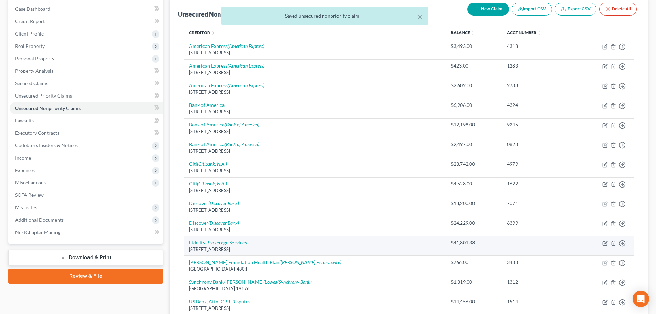
click at [217, 241] on link "Fidelity Brokerage Services" at bounding box center [218, 242] width 58 height 6
select select "41"
select select "13"
select select "4"
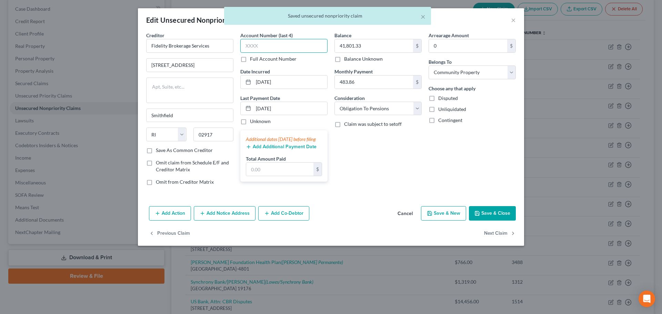
click at [282, 46] on input "text" at bounding box center [283, 46] width 87 height 14
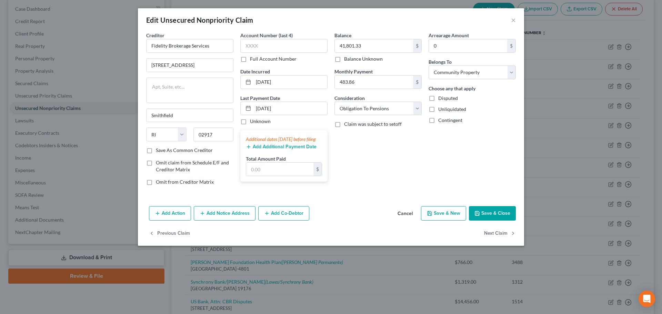
click at [505, 212] on button "Save & Close" at bounding box center [492, 213] width 47 height 14
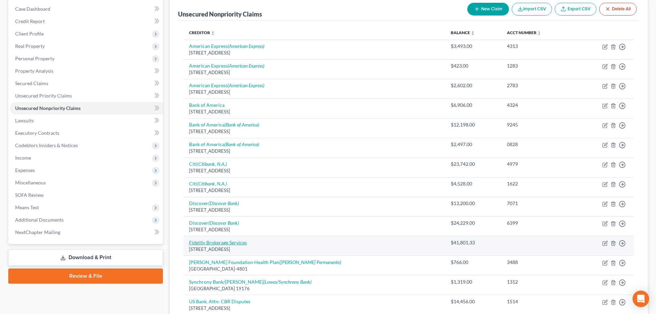
click at [237, 242] on link "Fidelity Brokerage Services" at bounding box center [218, 242] width 58 height 6
select select "41"
select select "13"
select select "4"
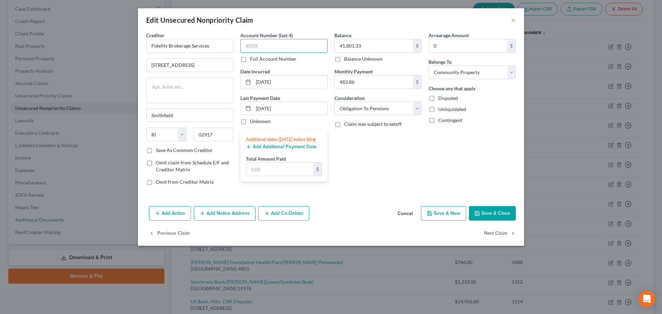
click at [314, 48] on input "text" at bounding box center [283, 46] width 87 height 14
type input "7499"
click at [497, 216] on button "Save & Close" at bounding box center [492, 213] width 47 height 14
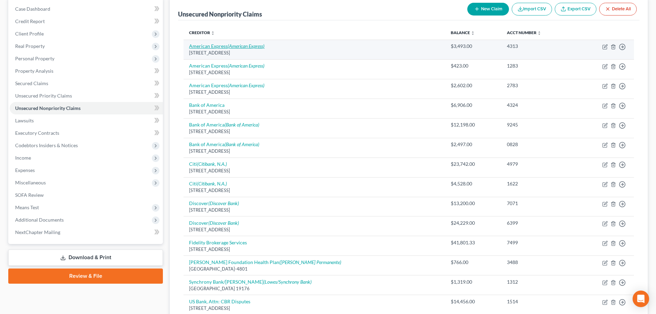
click at [252, 46] on icon "(American Express)" at bounding box center [246, 46] width 37 height 6
select select "45"
select select "2"
select select "4"
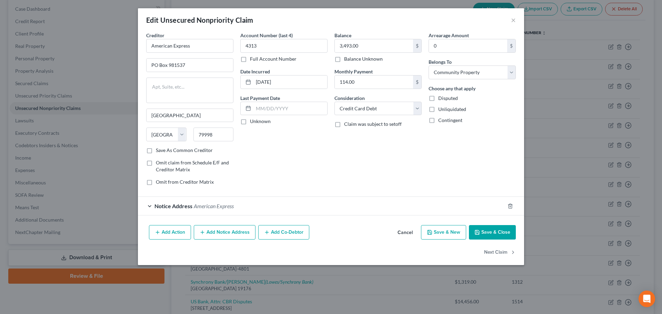
click at [197, 206] on span "American Express" at bounding box center [214, 206] width 40 height 7
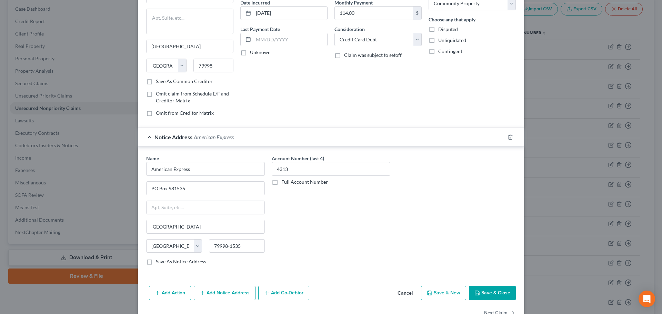
click at [486, 293] on button "Save & Close" at bounding box center [492, 293] width 47 height 14
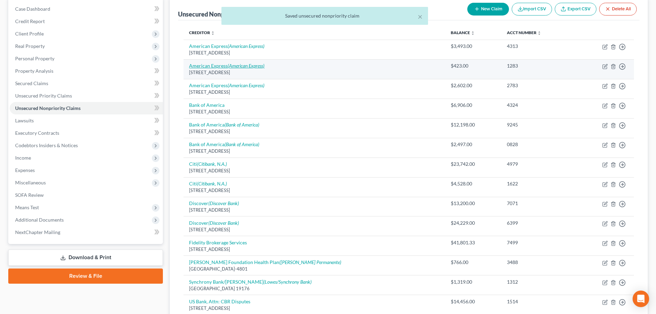
click at [214, 67] on link "American Express (American Express)" at bounding box center [226, 66] width 75 height 6
select select "45"
select select "2"
select select "4"
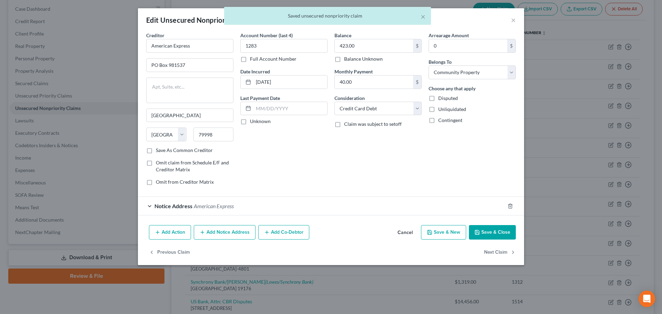
click at [227, 205] on span "American Express" at bounding box center [214, 206] width 40 height 7
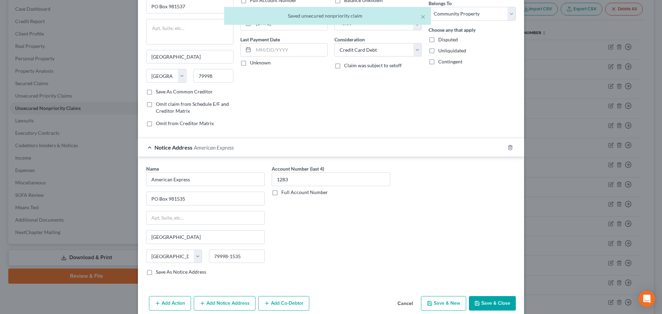
scroll to position [89, 0]
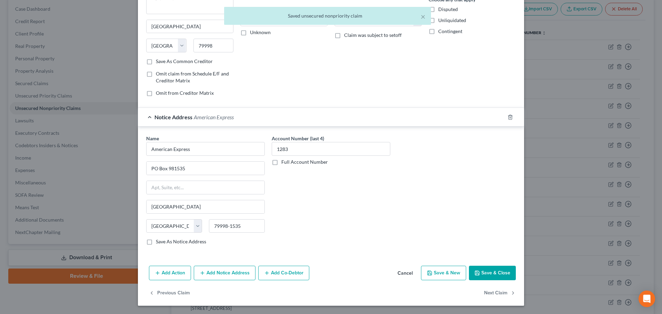
click at [474, 270] on icon "button" at bounding box center [477, 273] width 6 height 6
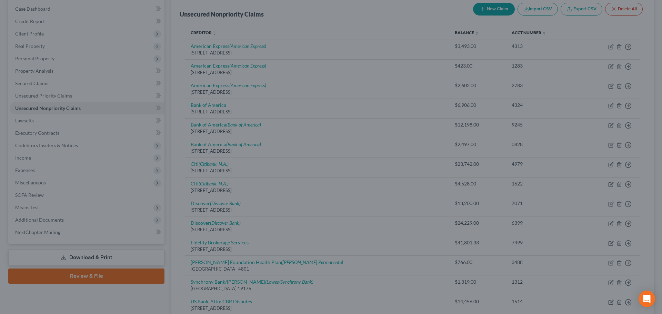
scroll to position [0, 0]
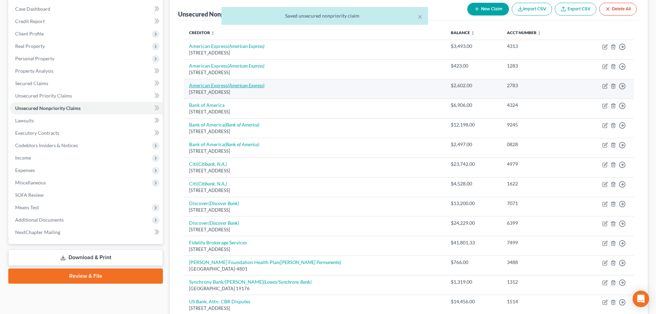
click at [227, 83] on link "American Express (American Express)" at bounding box center [226, 85] width 75 height 6
select select "45"
select select "2"
select select "4"
select select "45"
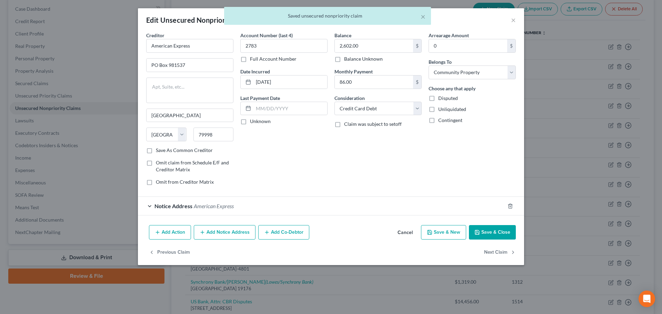
click at [209, 203] on span "American Express" at bounding box center [214, 206] width 40 height 7
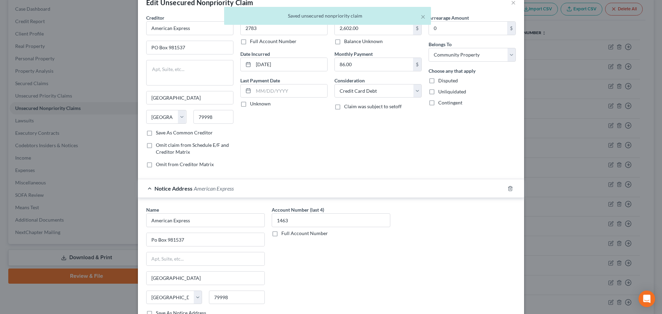
scroll to position [34, 0]
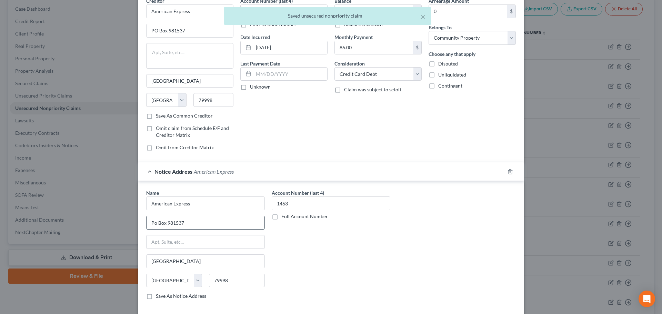
click at [206, 219] on input "Po Box 981537" at bounding box center [205, 222] width 118 height 13
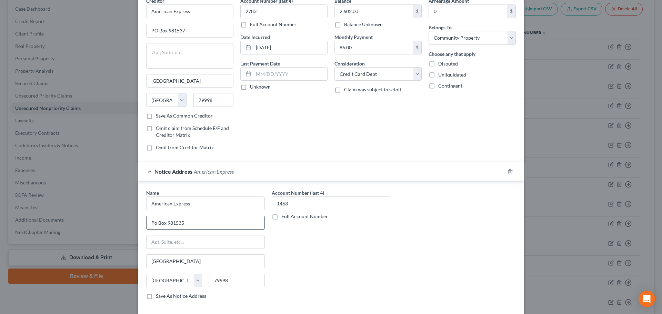
click at [153, 223] on input "Po Box 981535" at bounding box center [205, 222] width 118 height 13
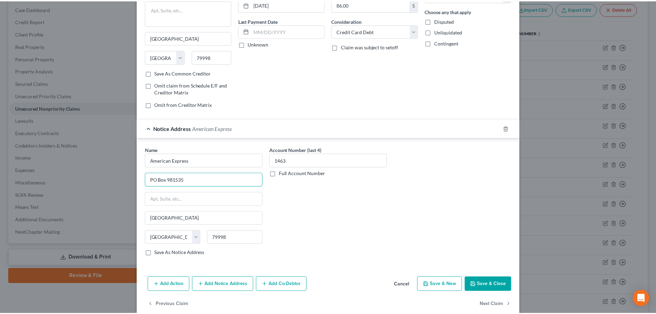
scroll to position [89, 0]
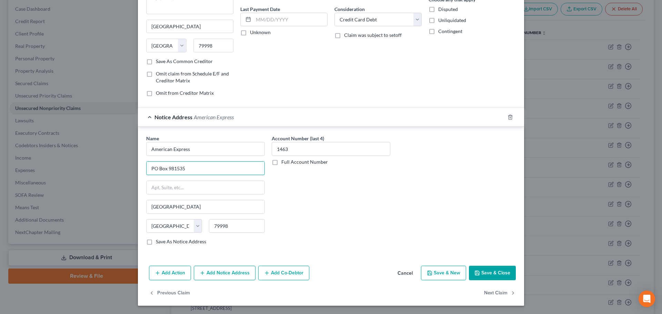
type input "PO Box 981535"
click at [500, 269] on button "Save & Close" at bounding box center [492, 273] width 47 height 14
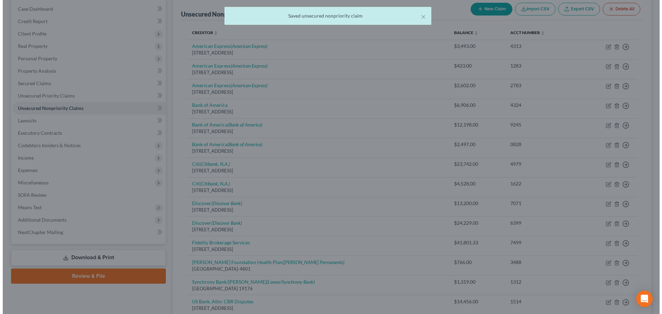
scroll to position [0, 0]
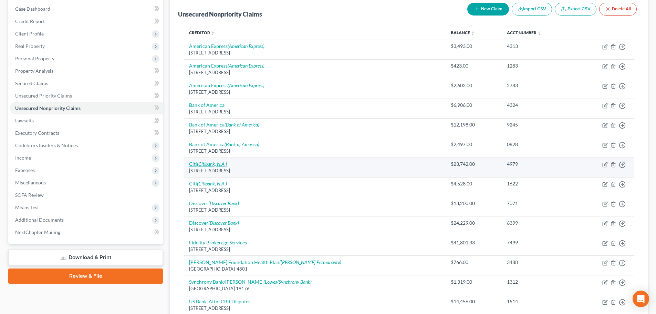
click at [216, 163] on icon "(Citibank, N.A.)" at bounding box center [212, 164] width 30 height 6
select select "43"
select select "2"
select select "4"
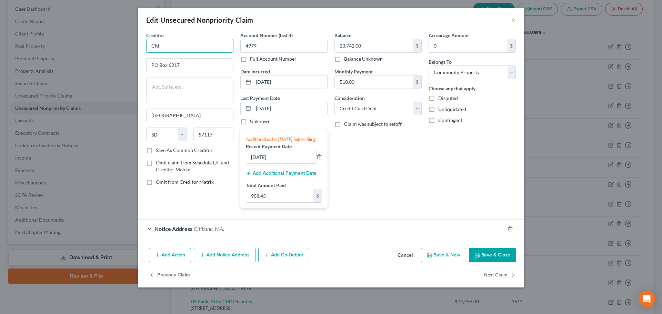
click at [184, 49] on input "Citi" at bounding box center [189, 46] width 87 height 14
type input "Citibank, N.A."
click at [199, 38] on div "Creditor * Citibank, N.A. Citibank, N.A. [STREET_ADDRESS]" at bounding box center [189, 42] width 87 height 21
click at [225, 231] on div "Notice Address Citibank, N.A." at bounding box center [321, 228] width 367 height 18
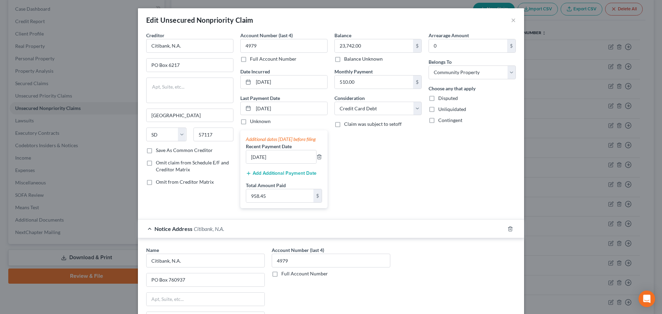
click at [225, 231] on div "Notice Address Citibank, N.A." at bounding box center [321, 228] width 367 height 18
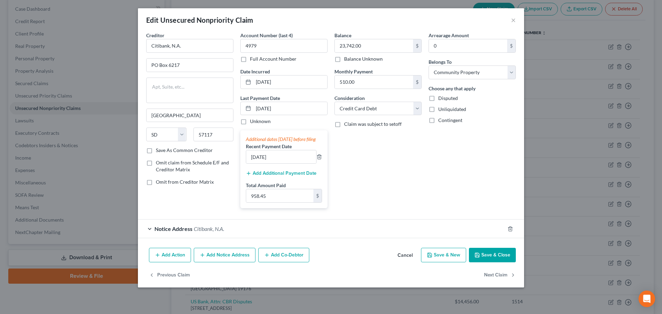
click at [503, 259] on button "Save & Close" at bounding box center [492, 255] width 47 height 14
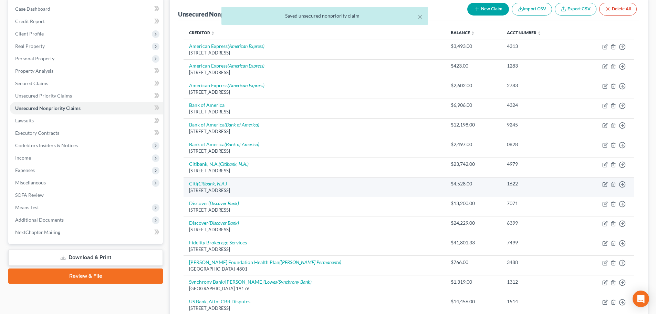
click at [217, 181] on icon "(Citibank, N.A.)" at bounding box center [212, 184] width 30 height 6
select select "43"
select select "2"
select select "4"
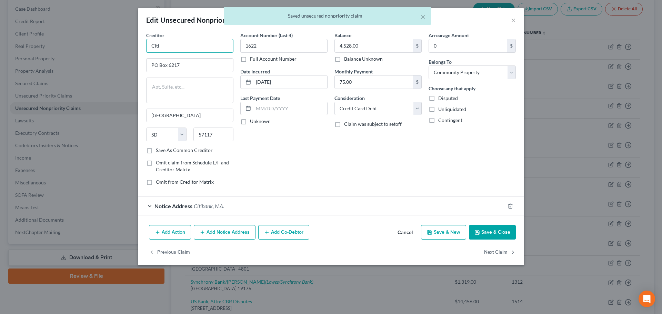
click at [178, 41] on input "Citi" at bounding box center [189, 46] width 87 height 14
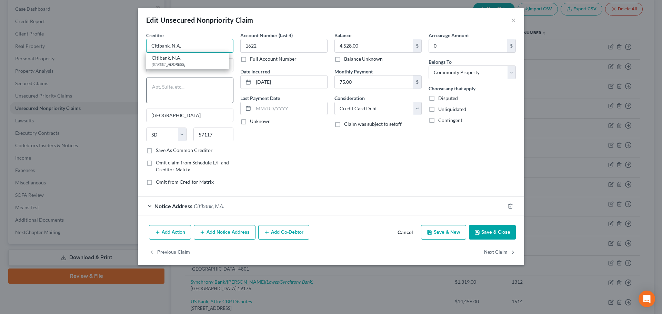
type input "Citibank, N.A."
click at [180, 90] on textarea at bounding box center [189, 90] width 87 height 25
click at [493, 230] on button "Save & Close" at bounding box center [492, 232] width 47 height 14
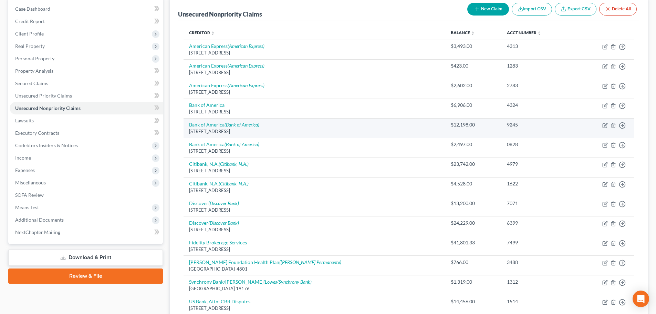
click at [238, 124] on icon "(Bank of America)" at bounding box center [242, 125] width 35 height 6
select select "45"
select select "2"
select select "4"
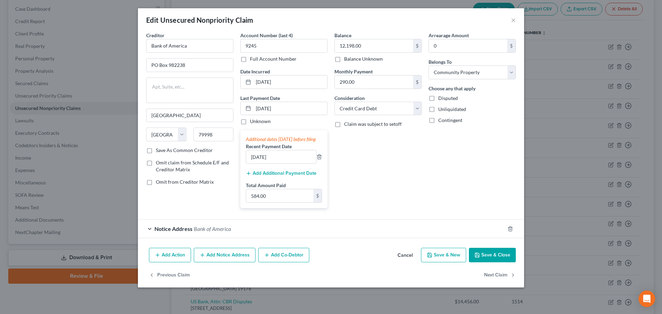
click at [206, 232] on span "Bank of America" at bounding box center [212, 228] width 37 height 7
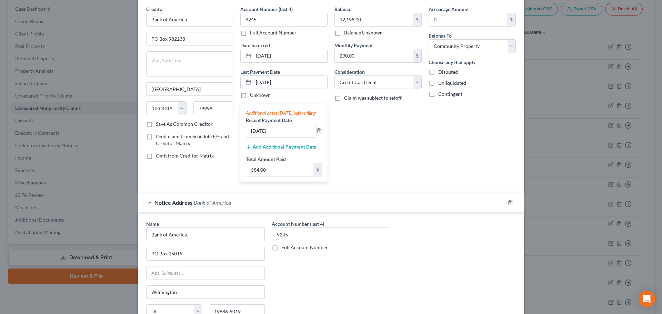
scroll to position [103, 0]
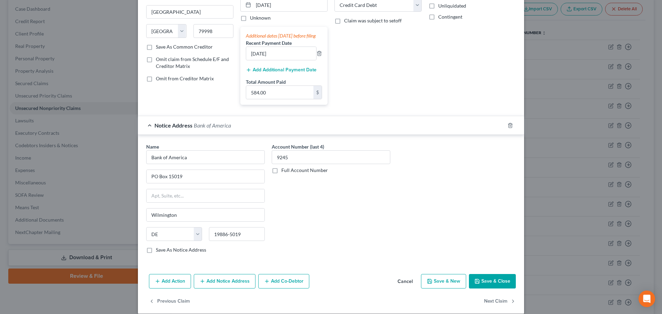
click at [480, 288] on button "Save & Close" at bounding box center [492, 281] width 47 height 14
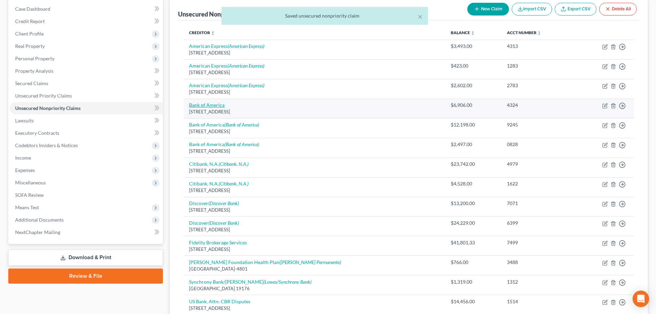
click at [218, 106] on link "Bank of America" at bounding box center [206, 105] width 35 height 6
select select "45"
select select "2"
select select "4"
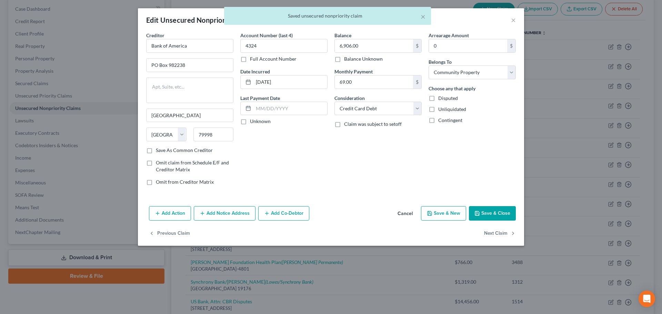
click at [215, 214] on button "Add Notice Address" at bounding box center [225, 213] width 62 height 14
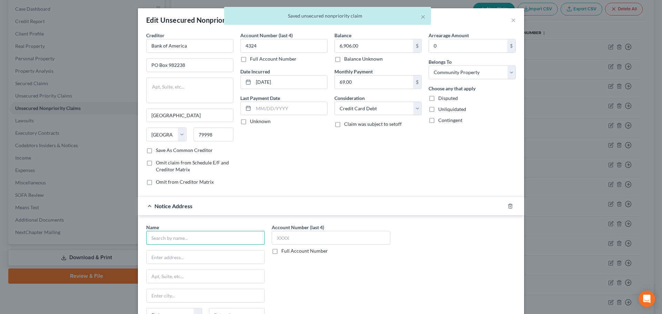
click at [173, 240] on input "text" at bounding box center [205, 238] width 119 height 14
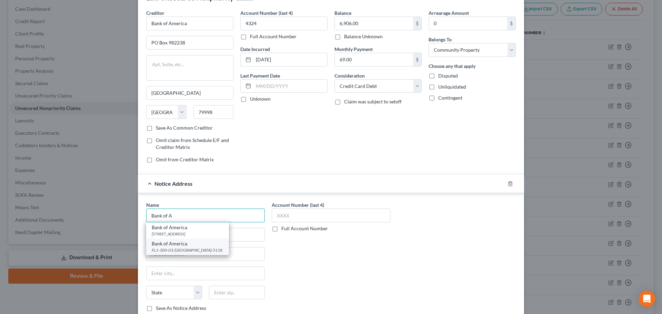
scroll to position [34, 0]
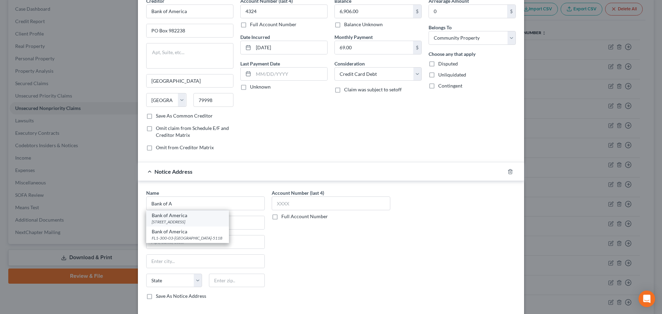
click at [194, 221] on div "[STREET_ADDRESS]" at bounding box center [188, 222] width 72 height 6
type input "Bank of America"
type input "PO Box 15019"
type input "Wilmington"
select select "7"
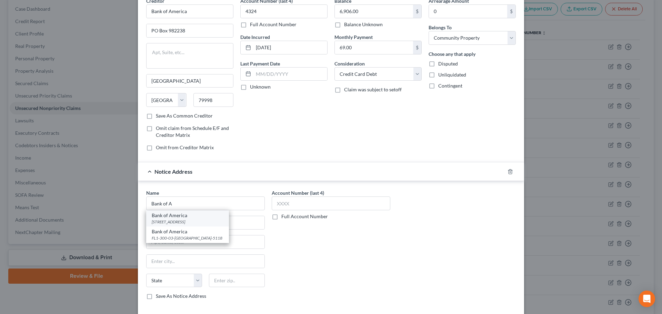
type input "19886-5019"
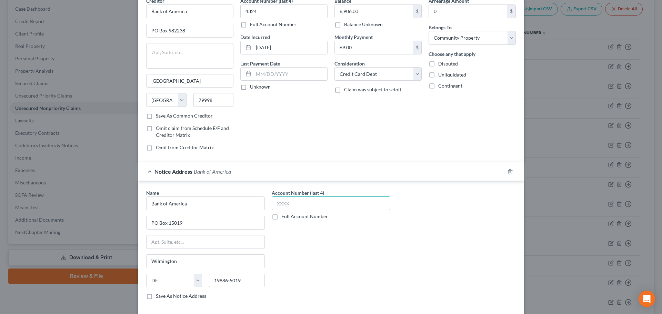
click at [356, 204] on input "text" at bounding box center [331, 203] width 119 height 14
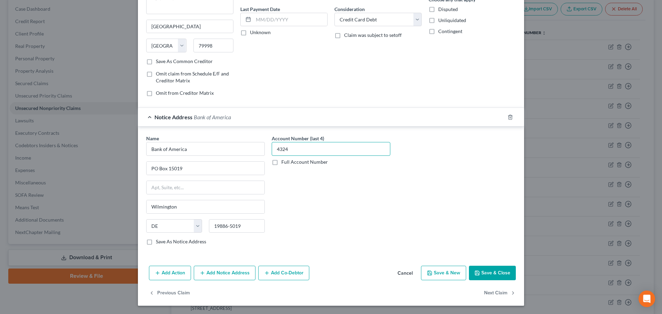
type input "4324"
click at [474, 272] on icon "button" at bounding box center [477, 273] width 6 height 6
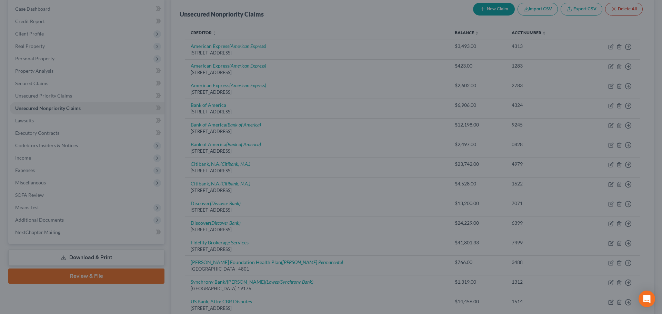
scroll to position [0, 0]
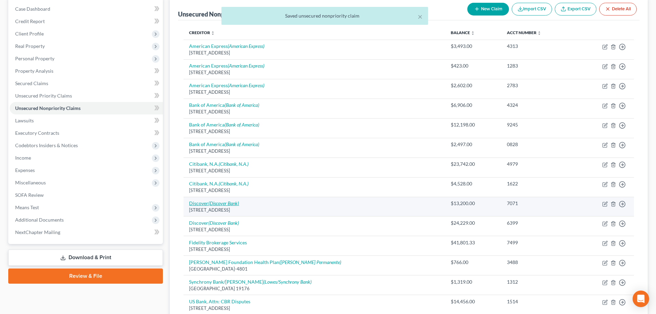
click at [215, 206] on icon "(Discover Bank)" at bounding box center [223, 203] width 31 height 6
select select "46"
select select "2"
select select "0"
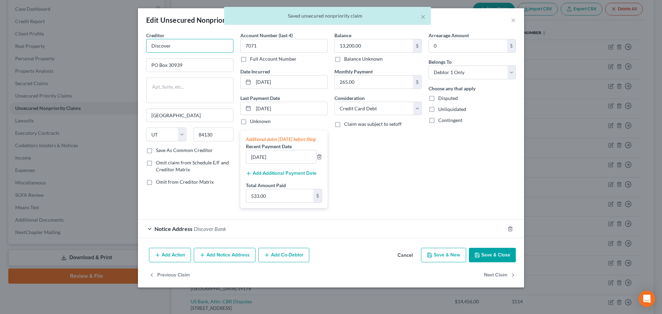
click at [177, 46] on input "Discover" at bounding box center [189, 46] width 87 height 14
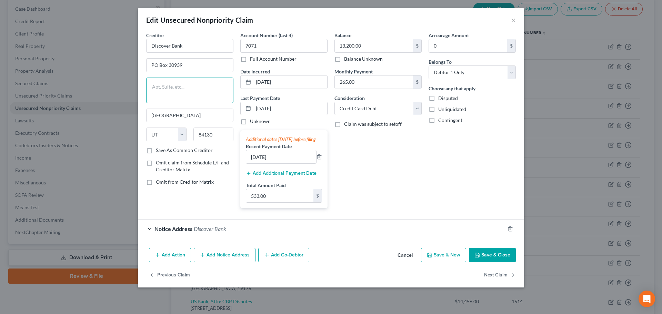
click at [159, 88] on textarea at bounding box center [189, 90] width 87 height 25
click at [193, 46] on input "Discover Bank" at bounding box center [189, 46] width 87 height 14
type input "Discover Bank"
click at [221, 100] on textarea at bounding box center [189, 90] width 87 height 25
click at [201, 232] on span "Discover Bank" at bounding box center [210, 228] width 32 height 7
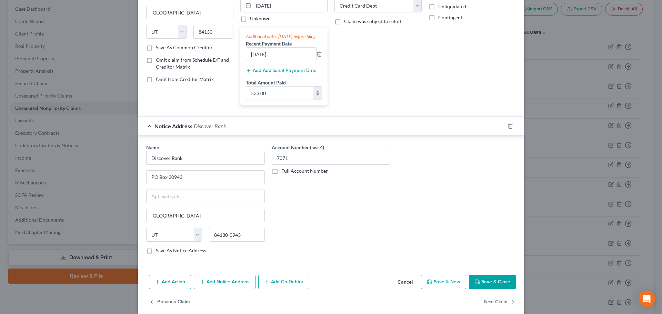
scroll to position [103, 0]
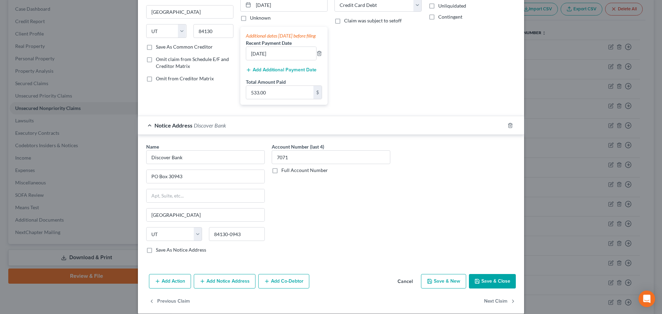
click at [483, 284] on button "Save & Close" at bounding box center [492, 281] width 47 height 14
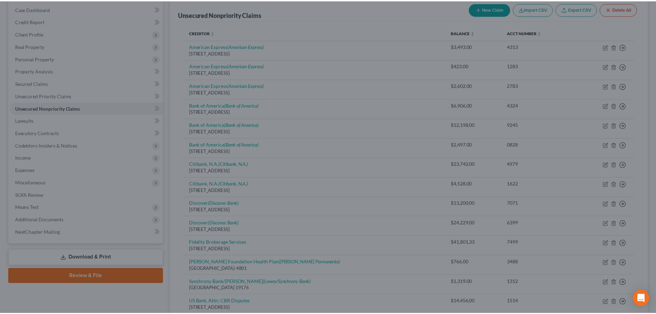
scroll to position [0, 0]
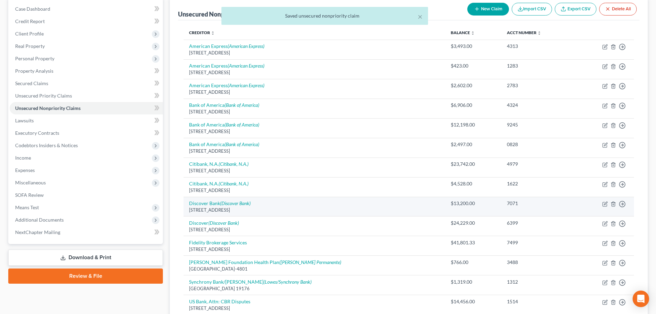
click at [239, 200] on td "Discover Bank (Discover Bank) [STREET_ADDRESS]" at bounding box center [315, 207] width 262 height 20
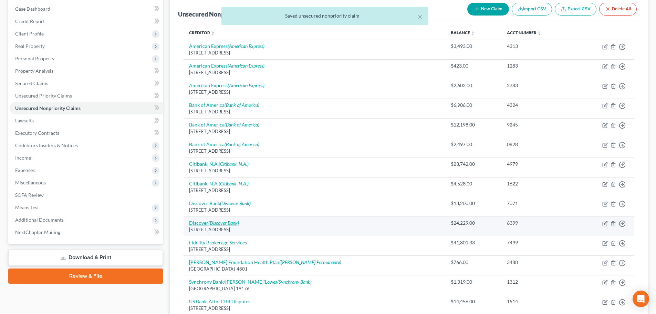
click at [234, 222] on icon "(Discover Bank)" at bounding box center [223, 223] width 31 height 6
select select "46"
select select "2"
select select "4"
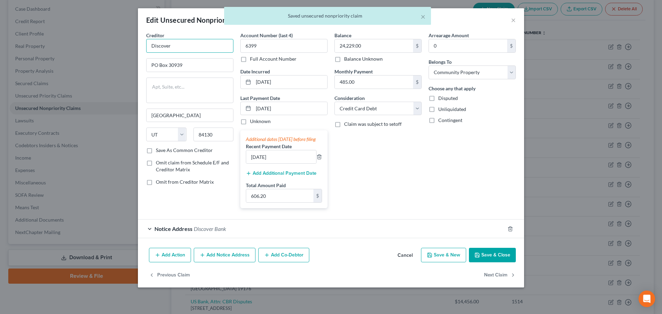
click at [191, 41] on input "Discover" at bounding box center [189, 46] width 87 height 14
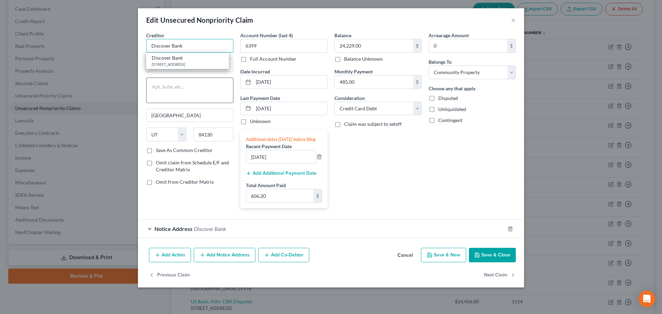
type input "Discover Bank"
click at [219, 94] on textarea at bounding box center [189, 90] width 87 height 25
click at [488, 262] on button "Save & Close" at bounding box center [492, 255] width 47 height 14
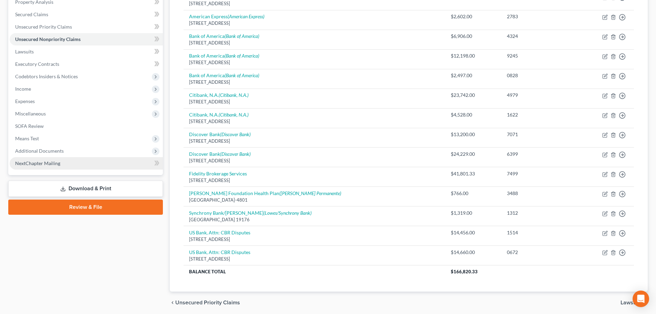
drag, startPoint x: 107, startPoint y: 187, endPoint x: 134, endPoint y: 190, distance: 27.3
click at [107, 187] on link "Download & Print" at bounding box center [85, 189] width 155 height 16
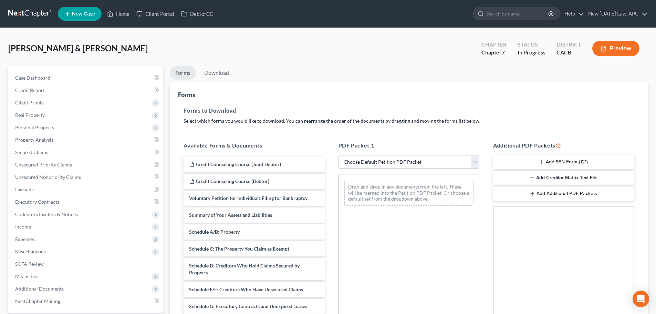
click at [452, 163] on select "Choose Default Petition PDF Packet Complete Bankruptcy Petition (all forms and …" at bounding box center [409, 162] width 141 height 14
select select "4"
click at [339, 155] on select "Choose Default Petition PDF Packet Complete Bankruptcy Petition (all forms and …" at bounding box center [409, 162] width 141 height 14
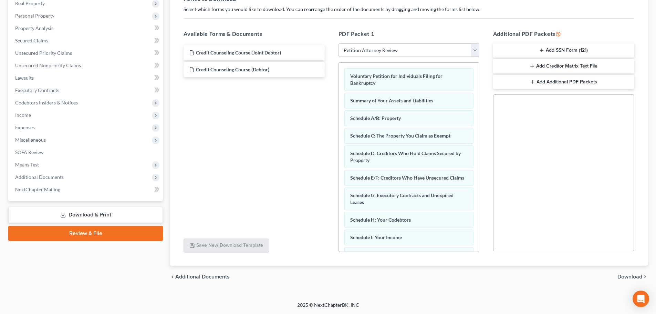
click at [628, 275] on span "Download" at bounding box center [630, 277] width 25 height 6
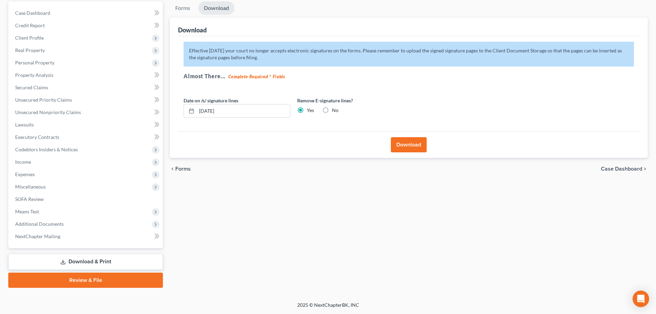
scroll to position [65, 0]
drag, startPoint x: 414, startPoint y: 153, endPoint x: 410, endPoint y: 151, distance: 3.7
click at [413, 152] on div "Download" at bounding box center [409, 144] width 462 height 27
click at [405, 145] on button "Download" at bounding box center [409, 144] width 36 height 15
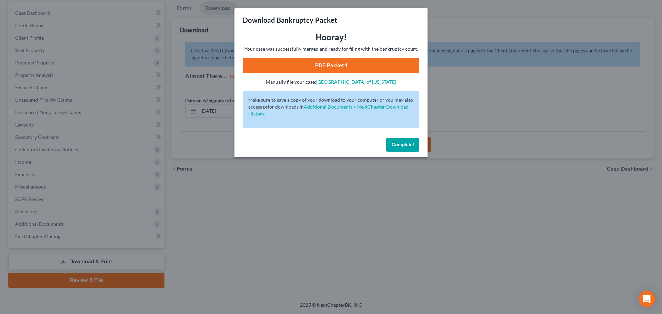
click at [303, 63] on link "PDF Packet 1" at bounding box center [331, 65] width 176 height 15
click at [407, 143] on span "Complete!" at bounding box center [402, 145] width 22 height 6
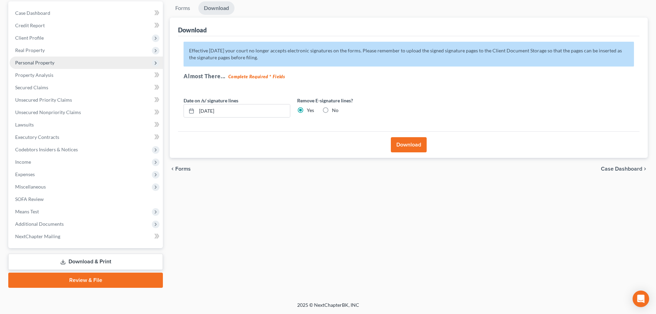
click at [46, 66] on span "Personal Property" at bounding box center [86, 63] width 153 height 12
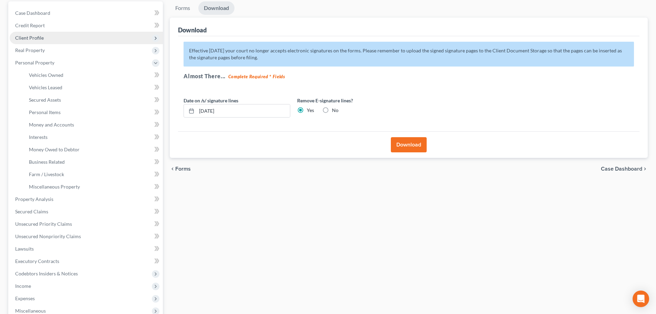
click at [44, 35] on span "Client Profile" at bounding box center [86, 38] width 153 height 12
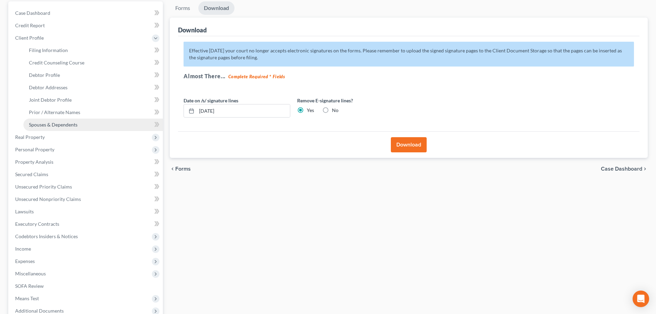
click at [53, 122] on span "Spouses & Dependents" at bounding box center [53, 125] width 49 height 6
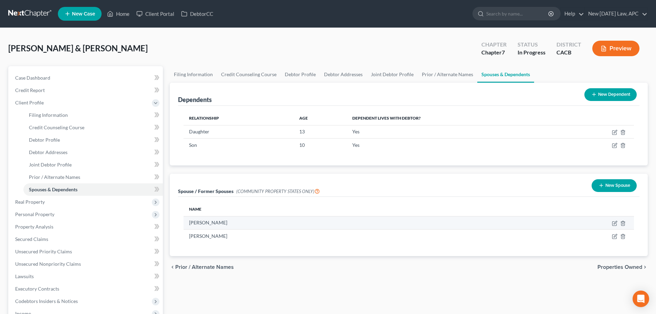
click at [185, 222] on td "[PERSON_NAME]" at bounding box center [328, 222] width 289 height 13
click at [615, 223] on icon "button" at bounding box center [615, 224] width 6 height 6
select select "1"
select select "4"
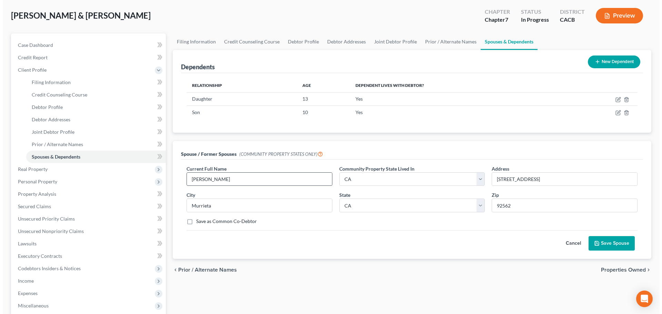
scroll to position [34, 0]
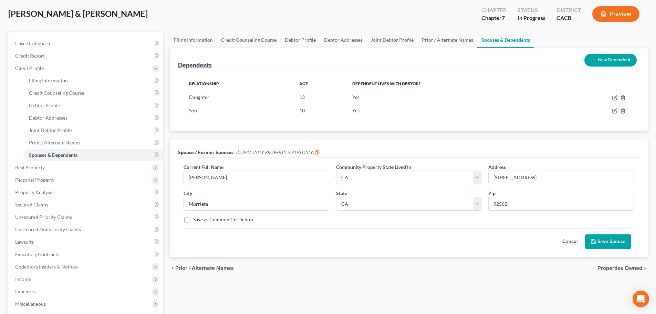
click at [575, 240] on button "Cancel" at bounding box center [570, 242] width 30 height 14
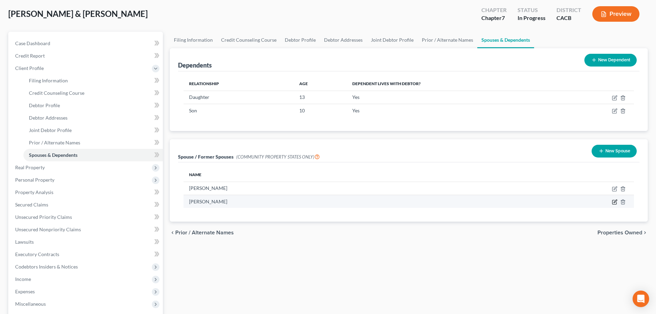
click at [615, 200] on icon "button" at bounding box center [615, 202] width 4 height 4
select select "1"
select select "4"
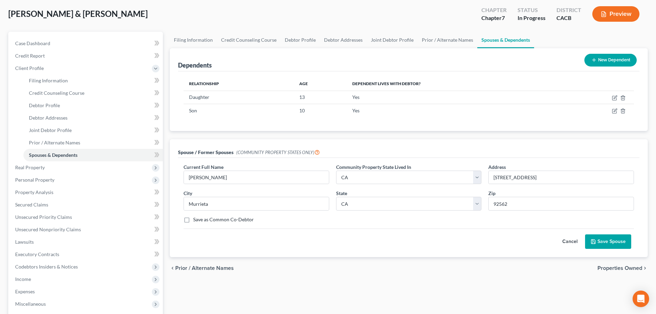
click at [565, 242] on button "Cancel" at bounding box center [570, 242] width 30 height 14
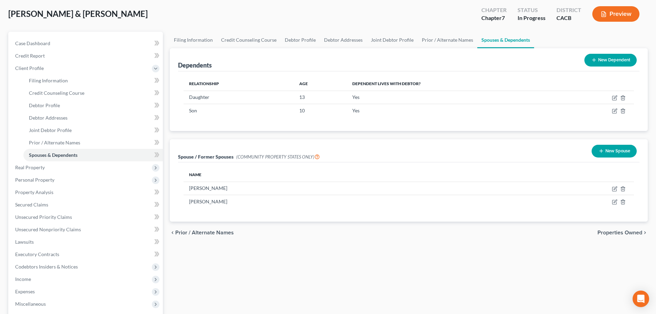
click at [612, 151] on button "New Spouse" at bounding box center [614, 151] width 45 height 13
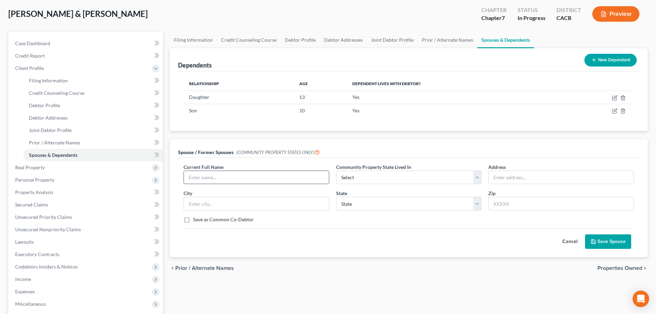
click at [208, 175] on input "text" at bounding box center [256, 177] width 145 height 13
type input "Name"
click at [614, 238] on button "Save Spouse" at bounding box center [608, 241] width 46 height 14
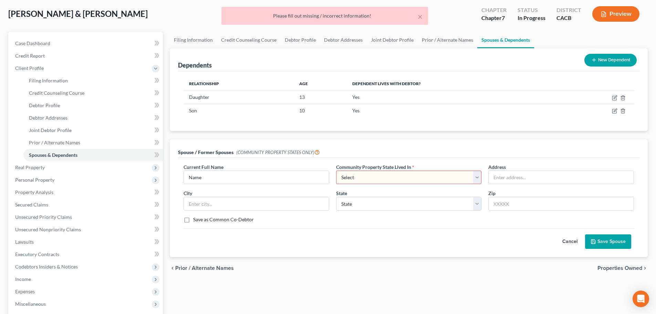
click at [440, 178] on select "Select AZ CA GU ID LA NV NM PR [GEOGRAPHIC_DATA] [GEOGRAPHIC_DATA] [GEOGRAPHIC_…" at bounding box center [409, 178] width 146 height 14
select select "1"
click at [336, 171] on select "Select AZ CA GU ID LA NV NM PR [GEOGRAPHIC_DATA] [GEOGRAPHIC_DATA] [GEOGRAPHIC_…" at bounding box center [409, 178] width 146 height 14
click at [617, 243] on button "Save Spouse" at bounding box center [608, 241] width 46 height 14
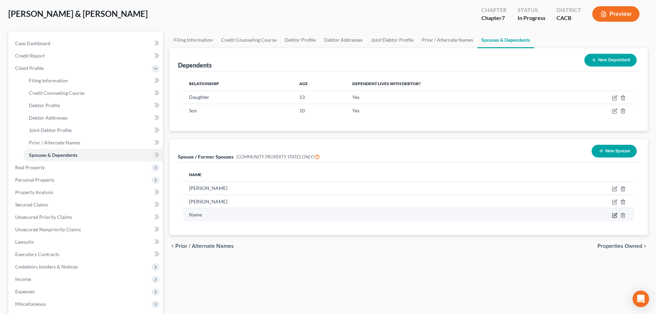
click at [616, 216] on icon "button" at bounding box center [615, 216] width 6 height 6
select select "1"
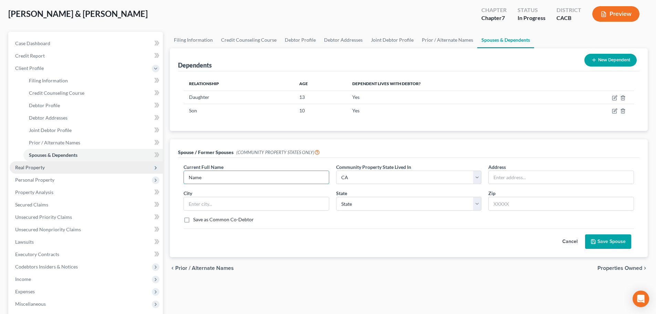
drag, startPoint x: 263, startPoint y: 177, endPoint x: 136, endPoint y: 169, distance: 127.0
click at [136, 169] on div "Petition Navigation Case Dashboard Payments Invoices Payments Payments Credit R…" at bounding box center [328, 218] width 647 height 373
type input "[PERSON_NAME]"
click at [523, 182] on input "text" at bounding box center [561, 177] width 145 height 13
click at [298, 202] on input "text" at bounding box center [256, 203] width 145 height 13
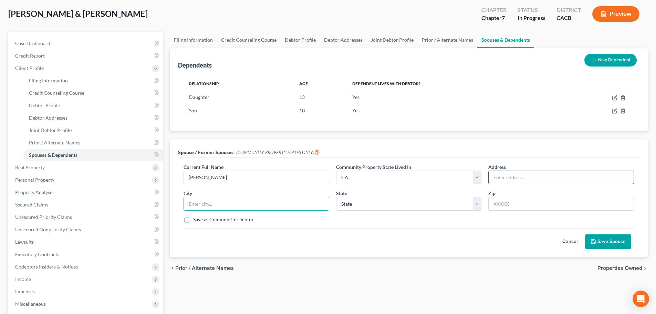
click at [509, 181] on input "text" at bounding box center [561, 177] width 145 height 13
type input "[STREET_ADDRESS]"
type input "Murrieta"
select select "4"
type input "92562"
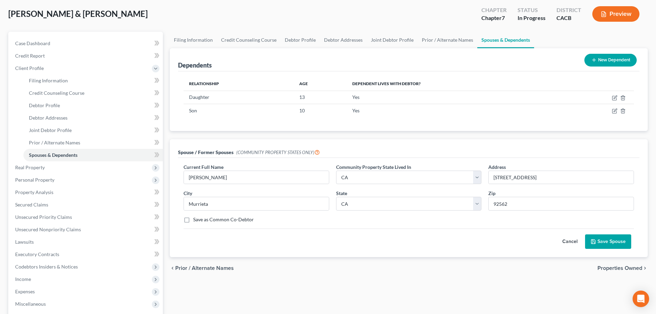
click at [611, 239] on button "Save Spouse" at bounding box center [608, 241] width 46 height 14
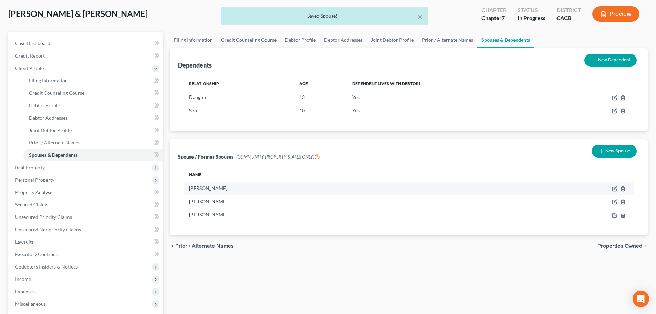
click at [612, 190] on td at bounding box center [554, 188] width 162 height 13
click at [613, 190] on icon "button" at bounding box center [615, 189] width 4 height 4
select select "1"
select select "4"
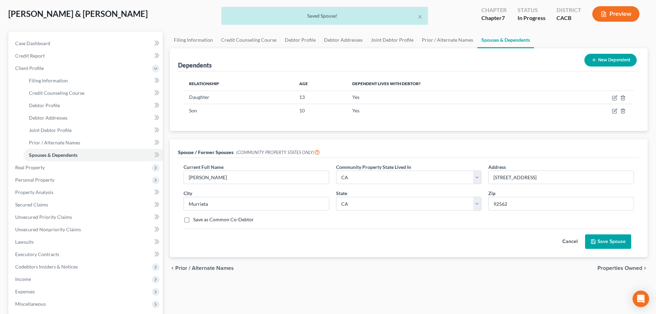
click at [568, 241] on button "Cancel" at bounding box center [570, 242] width 30 height 14
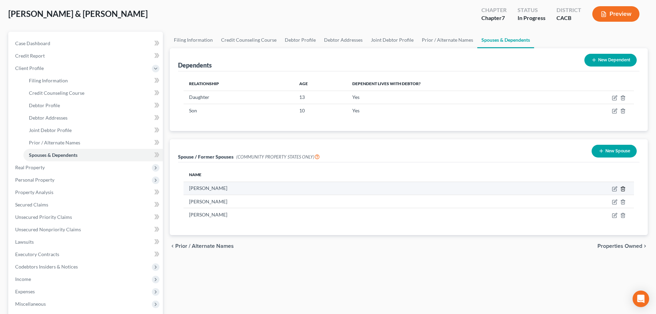
click at [623, 187] on polyline "button" at bounding box center [623, 187] width 4 height 0
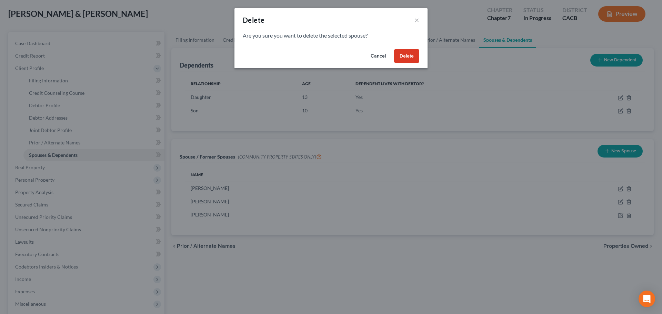
click at [411, 60] on button "Delete" at bounding box center [406, 56] width 25 height 14
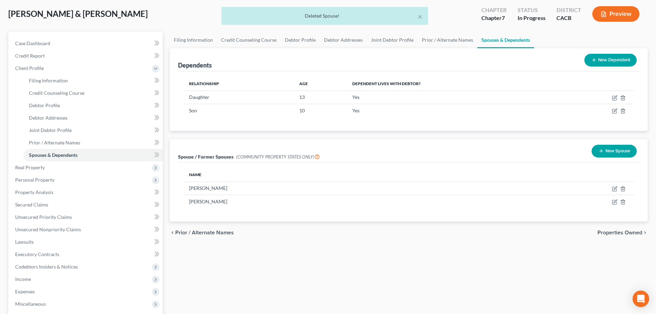
click at [613, 12] on div "× Deleted Spouse!" at bounding box center [325, 17] width 656 height 21
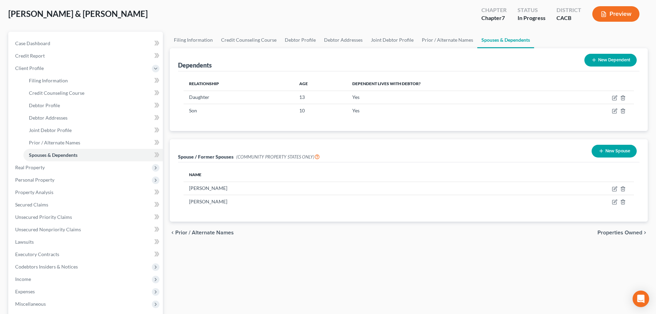
click at [617, 10] on button "Preview" at bounding box center [616, 14] width 47 height 16
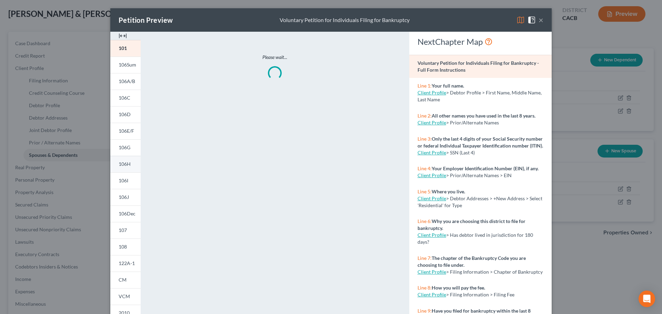
click at [121, 164] on span "106H" at bounding box center [125, 164] width 12 height 6
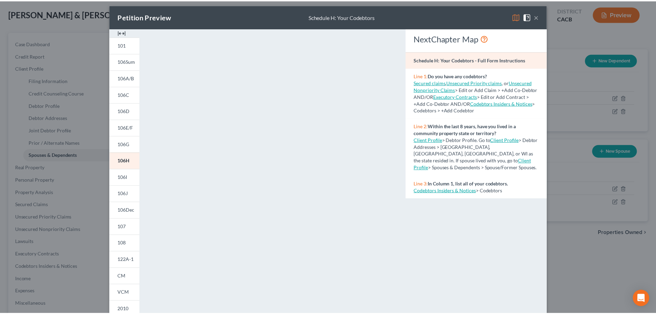
scroll to position [0, 0]
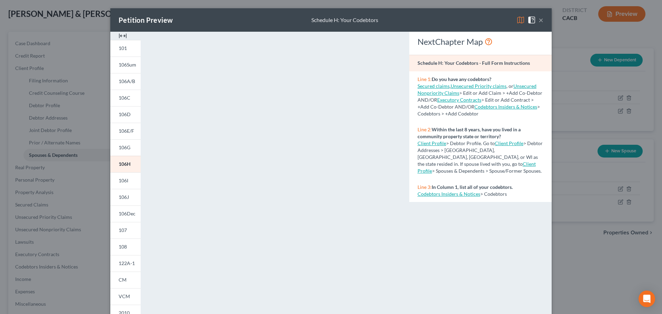
click at [538, 18] on button "×" at bounding box center [540, 20] width 5 height 8
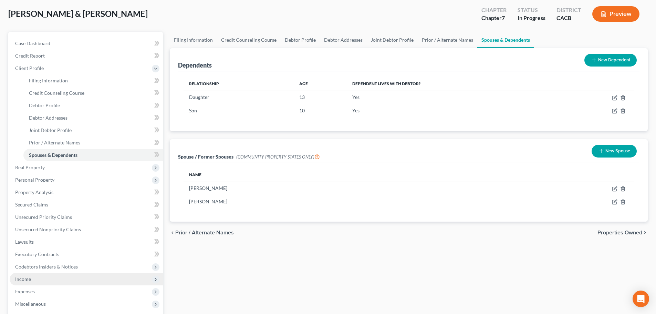
click at [32, 278] on span "Income" at bounding box center [86, 279] width 153 height 12
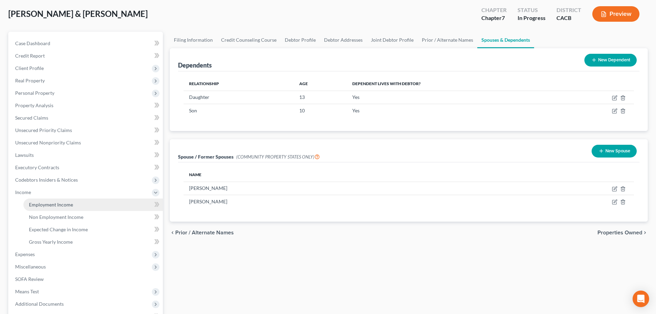
click at [51, 206] on span "Employment Income" at bounding box center [51, 205] width 44 height 6
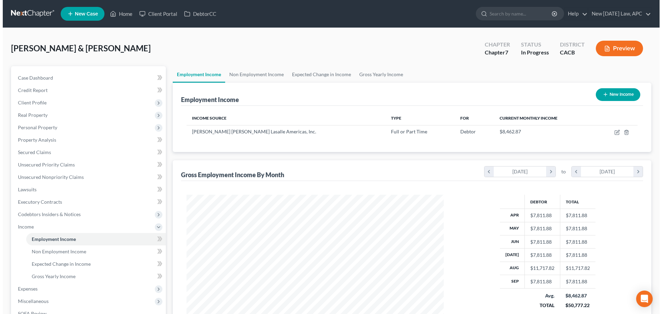
scroll to position [129, 271]
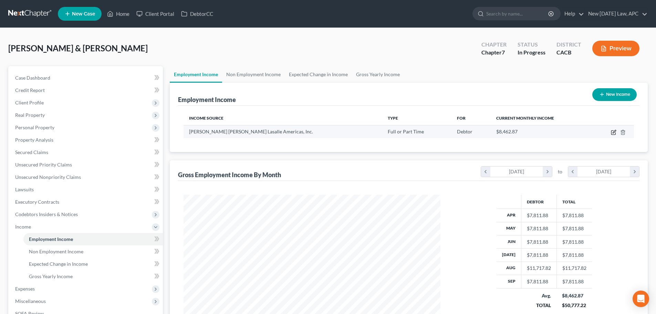
click at [613, 130] on icon "button" at bounding box center [614, 133] width 6 height 6
select select "0"
select select "14"
select select "2"
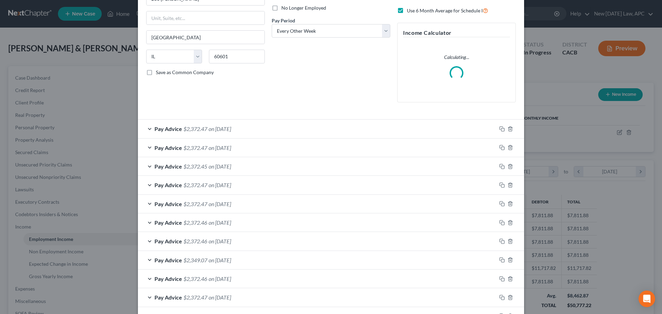
scroll to position [103, 0]
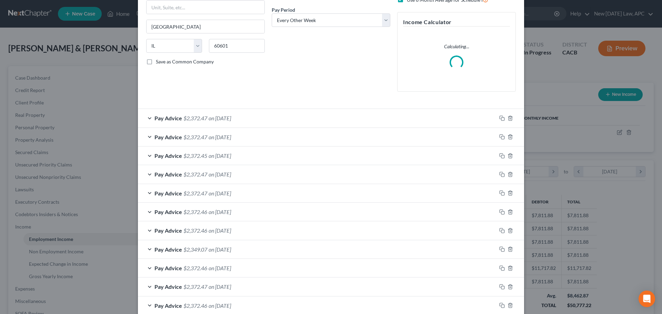
click at [261, 121] on div "Pay Advice $2,372.47 on [DATE]" at bounding box center [317, 118] width 358 height 18
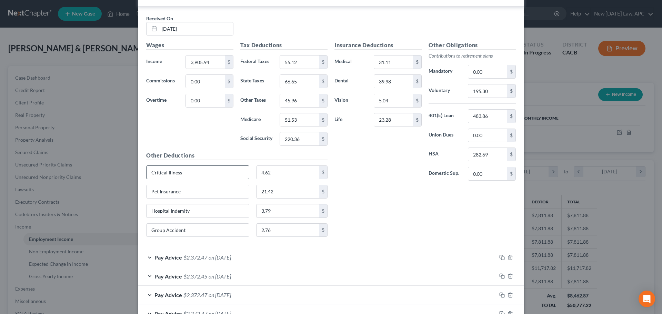
scroll to position [262, 0]
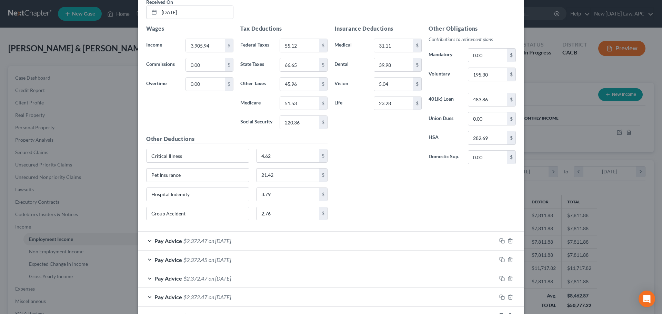
click at [231, 238] on span "on [DATE]" at bounding box center [219, 240] width 22 height 7
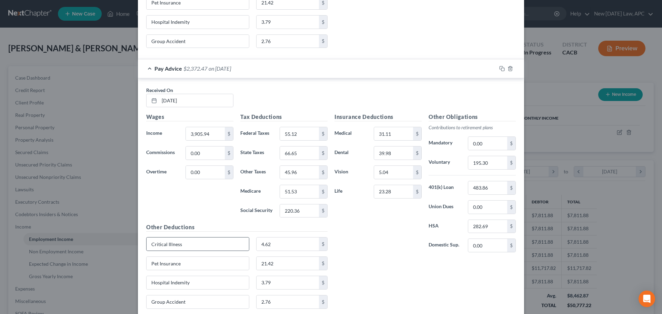
scroll to position [503, 0]
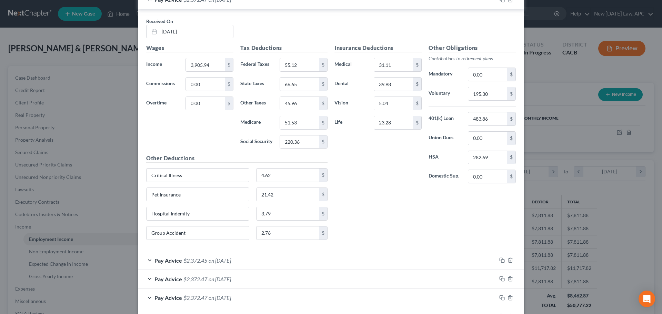
click at [231, 258] on span "on [DATE]" at bounding box center [219, 260] width 22 height 7
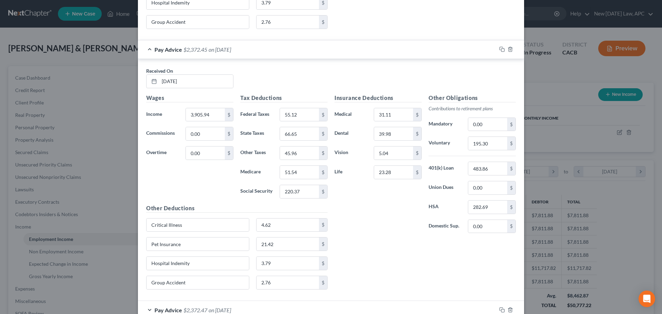
scroll to position [779, 0]
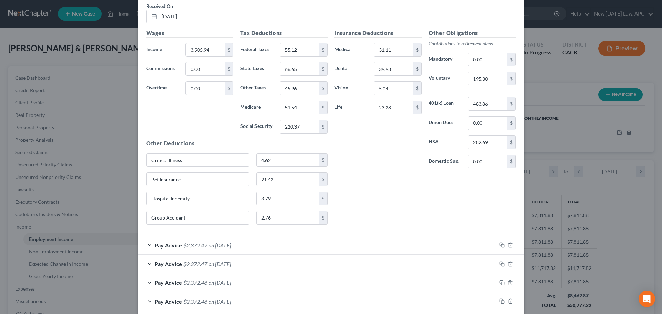
click at [255, 246] on div "Pay Advice $2,372.47 on [DATE]" at bounding box center [317, 245] width 358 height 18
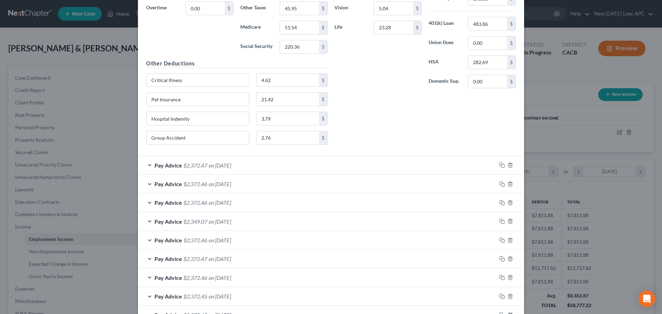
scroll to position [1123, 0]
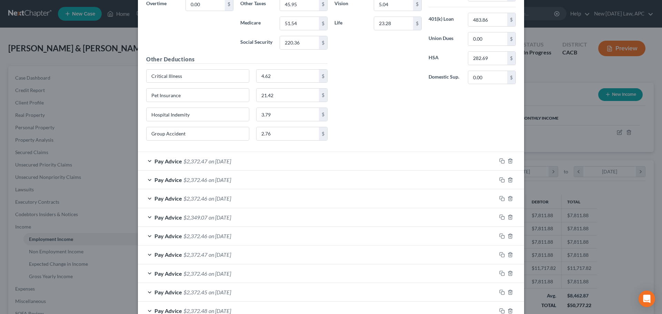
click at [248, 156] on div "Pay Advice $2,372.47 on [DATE]" at bounding box center [317, 161] width 358 height 18
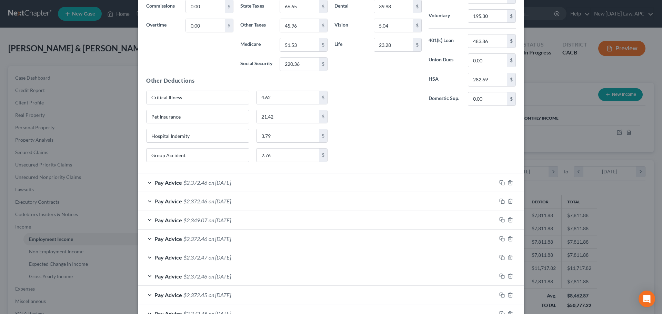
scroll to position [1428, 0]
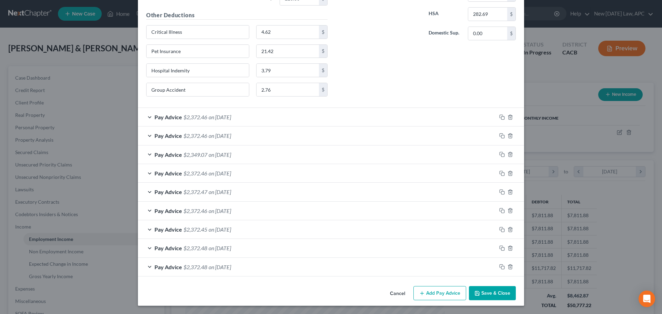
click at [267, 121] on div "Pay Advice $2,372.46 on [DATE]" at bounding box center [317, 117] width 358 height 18
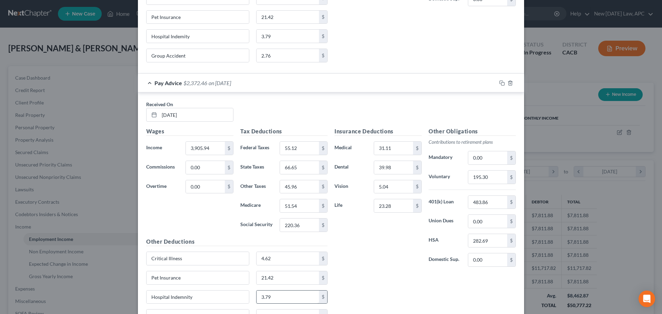
scroll to position [1635, 0]
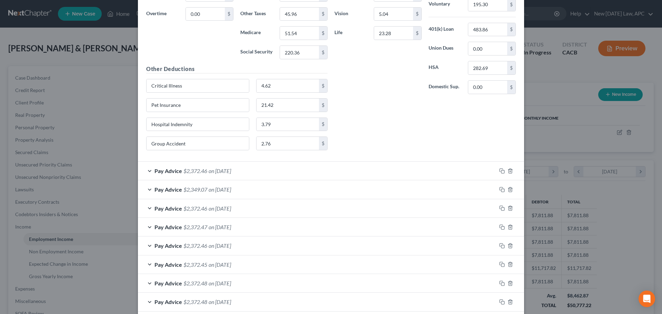
click at [275, 171] on div "Pay Advice $2,372.46 on [DATE]" at bounding box center [317, 171] width 358 height 18
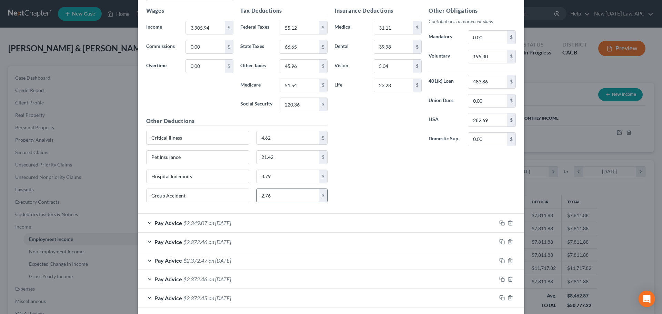
scroll to position [1910, 0]
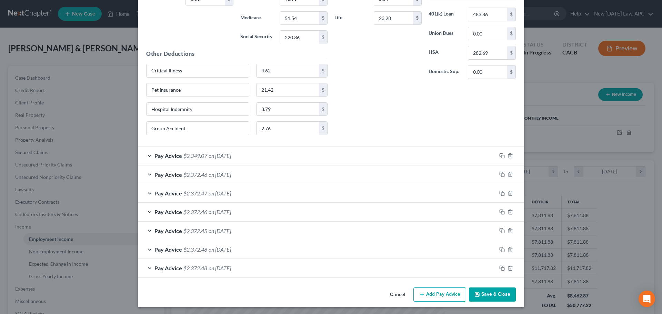
click at [265, 156] on div "Pay Advice $2,349.07 on [DATE]" at bounding box center [317, 155] width 358 height 18
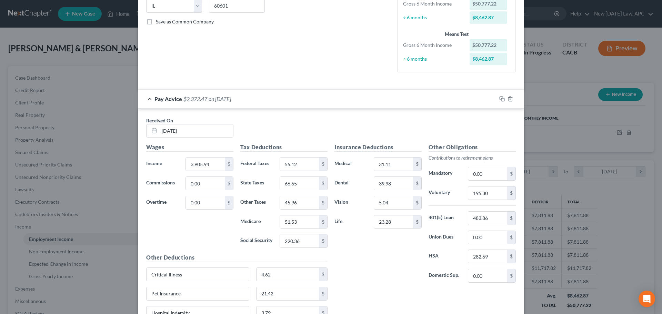
scroll to position [310, 0]
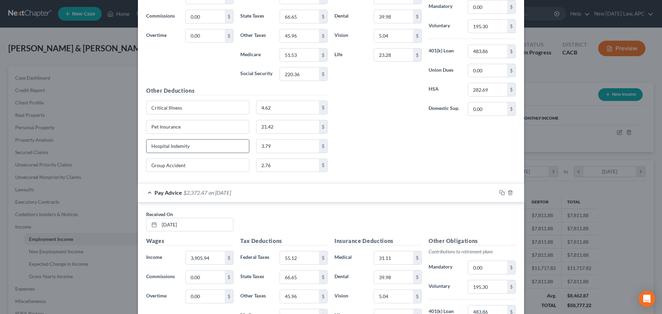
click at [177, 147] on input "Hospital Indemity" at bounding box center [197, 146] width 102 height 13
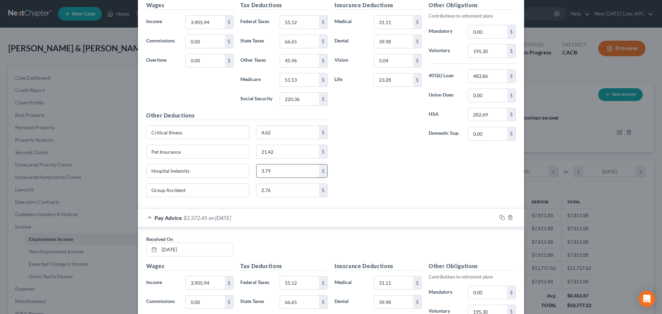
scroll to position [551, 0]
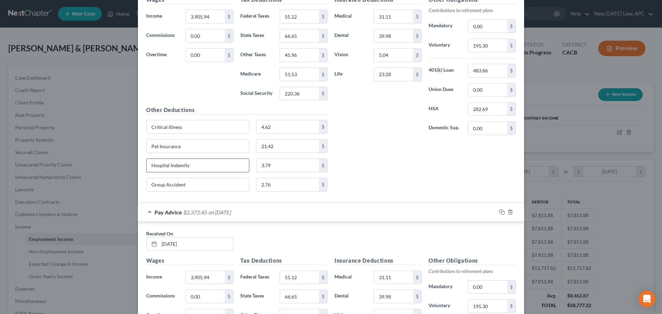
type input "Hospital Indemnity"
click at [181, 163] on input "Hospital Indemity" at bounding box center [197, 165] width 102 height 13
type input "Hospital Indemnity"
click at [199, 183] on input "Group Accident" at bounding box center [197, 184] width 102 height 13
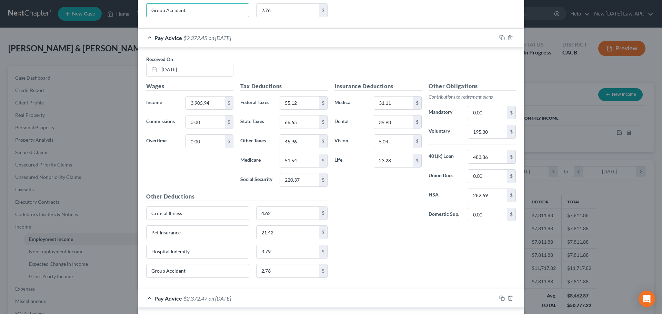
scroll to position [861, 0]
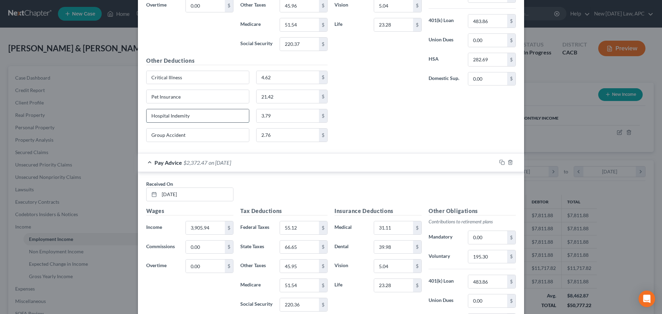
click at [179, 116] on input "Hospital Indemity" at bounding box center [197, 115] width 102 height 13
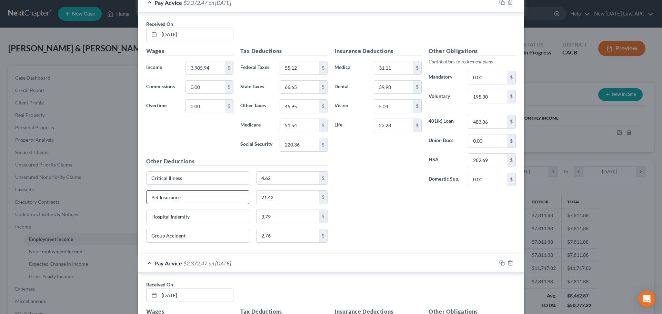
scroll to position [1068, 0]
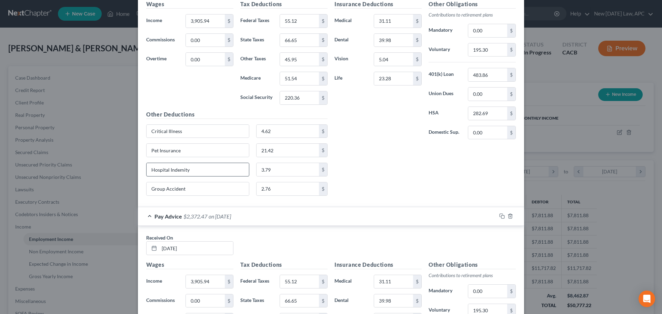
type input "Hospital Indemnity"
click at [180, 170] on input "Hospital Indemity" at bounding box center [197, 169] width 102 height 13
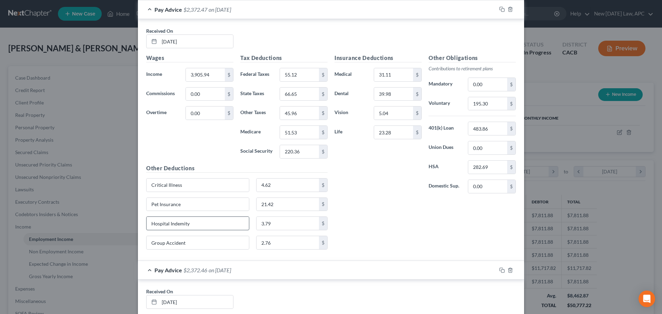
type input "Hospital Indemnity"
click at [181, 224] on input "Hospital Indemity" at bounding box center [197, 223] width 102 height 13
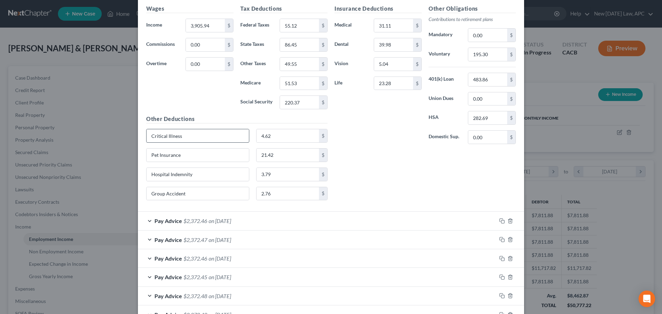
scroll to position [2136, 0]
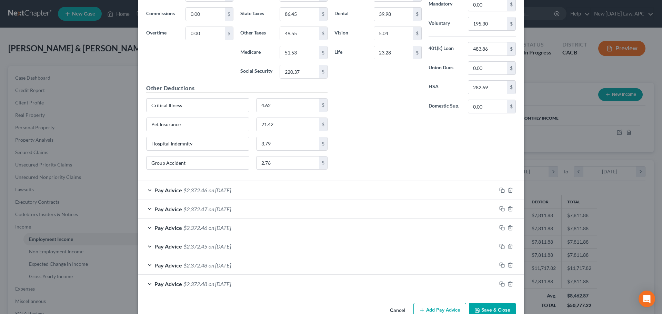
type input "Hospital Indemnity"
click at [213, 186] on div "Pay Advice $2,372.46 on [DATE]" at bounding box center [317, 190] width 358 height 18
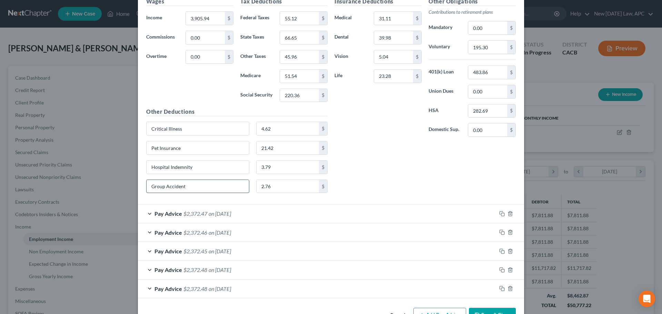
scroll to position [2395, 0]
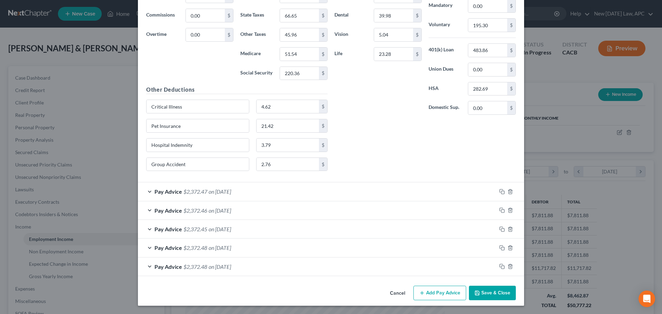
click at [222, 190] on span "on [DATE]" at bounding box center [219, 191] width 22 height 7
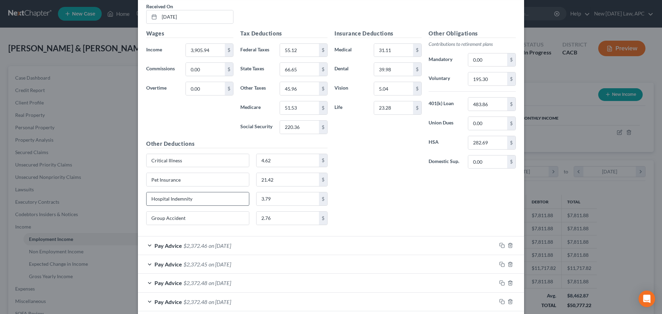
scroll to position [2637, 0]
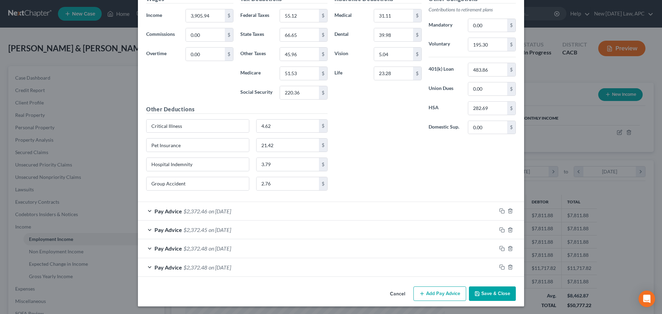
click at [236, 207] on div "Pay Advice $2,372.46 on [DATE]" at bounding box center [317, 211] width 358 height 18
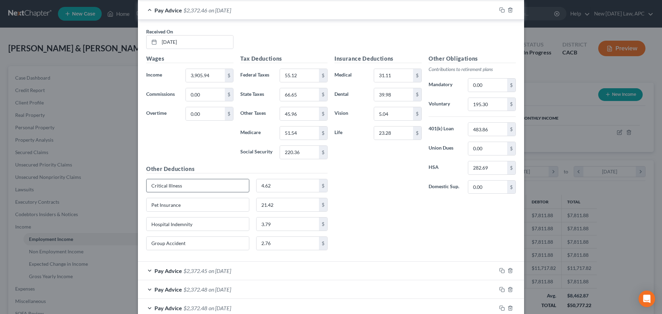
scroll to position [2878, 0]
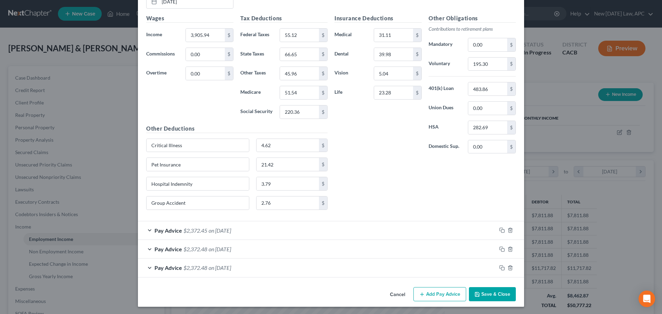
click at [245, 224] on div "Pay Advice $2,372.45 on [DATE]" at bounding box center [317, 230] width 358 height 18
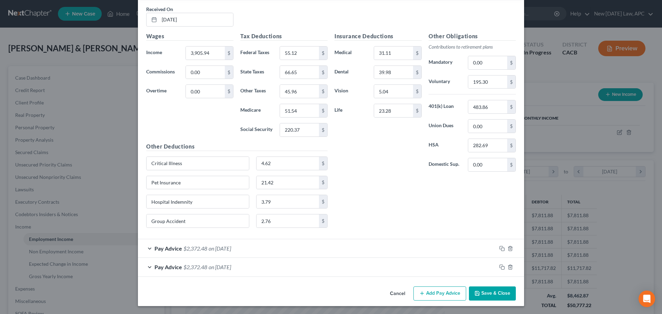
scroll to position [3121, 0]
click at [249, 243] on div "Pay Advice $2,372.48 on [DATE]" at bounding box center [317, 248] width 358 height 18
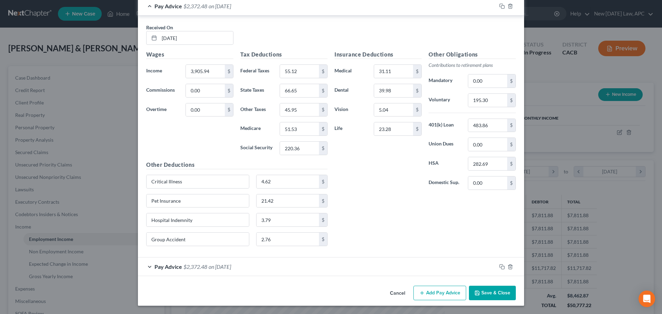
click at [250, 270] on div "Pay Advice $2,372.48 on [DATE]" at bounding box center [317, 266] width 358 height 18
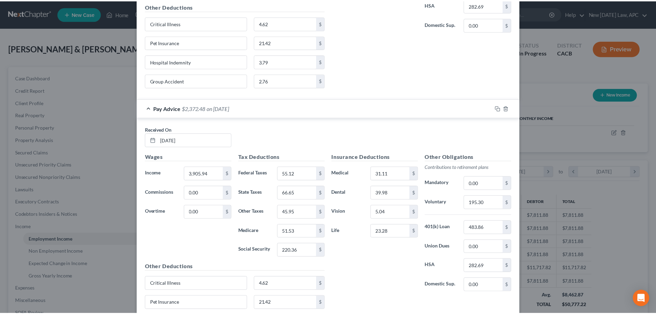
scroll to position [3604, 0]
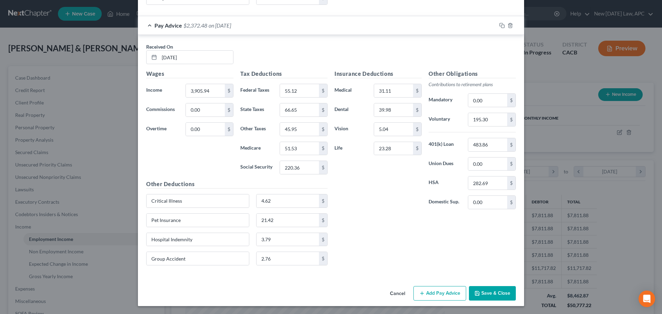
click at [480, 292] on button "Save & Close" at bounding box center [492, 293] width 47 height 14
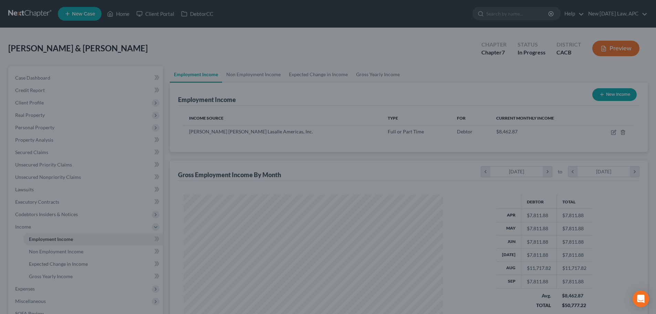
scroll to position [129, 271]
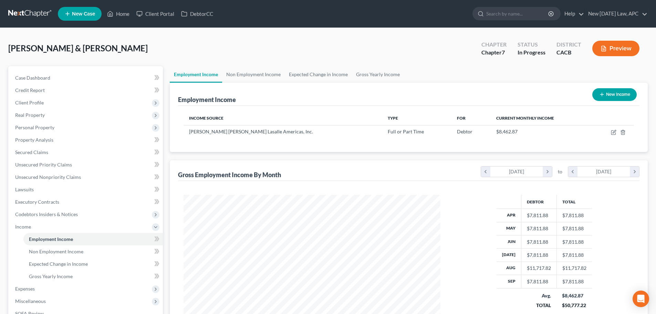
click at [602, 50] on icon "button" at bounding box center [604, 48] width 6 height 6
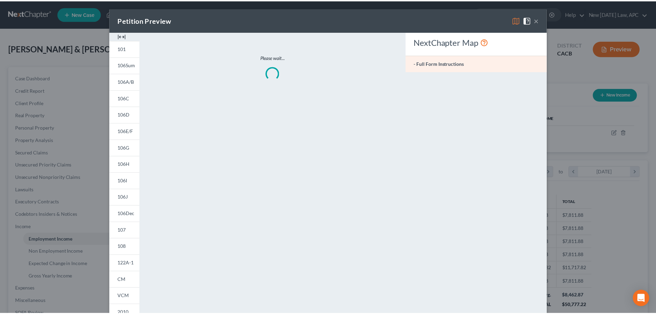
scroll to position [130, 273]
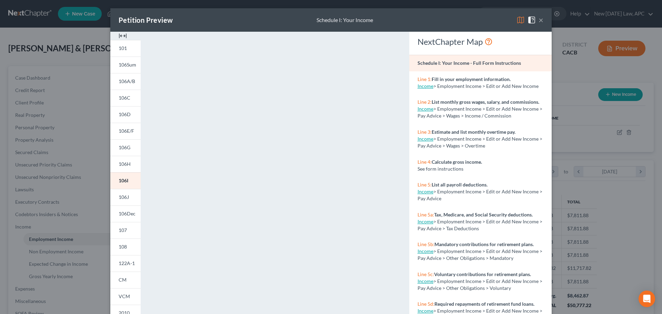
click at [539, 19] on button "×" at bounding box center [540, 20] width 5 height 8
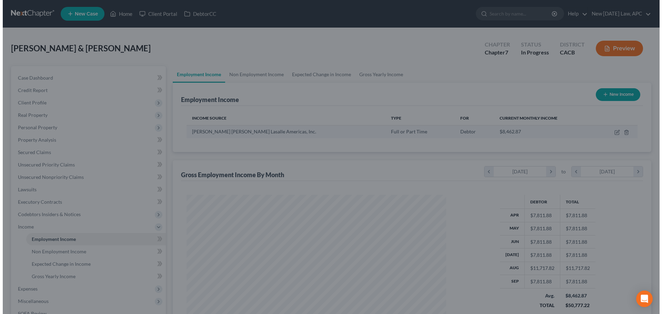
scroll to position [344439, 344297]
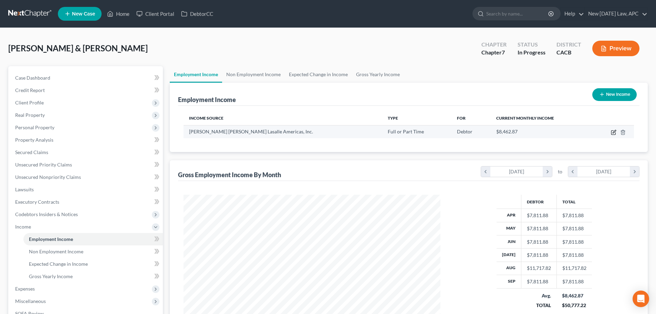
click at [615, 131] on icon "button" at bounding box center [614, 133] width 6 height 6
select select "0"
select select "14"
select select "2"
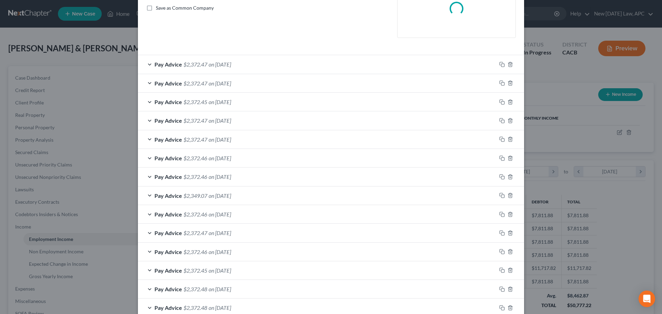
scroll to position [172, 0]
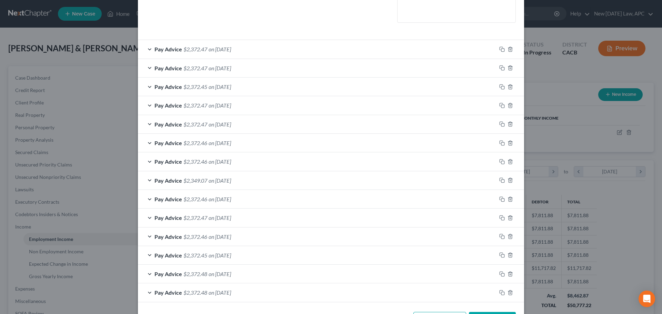
click at [253, 40] on div "Pay Advice $2,372.47 on [DATE]" at bounding box center [317, 49] width 358 height 18
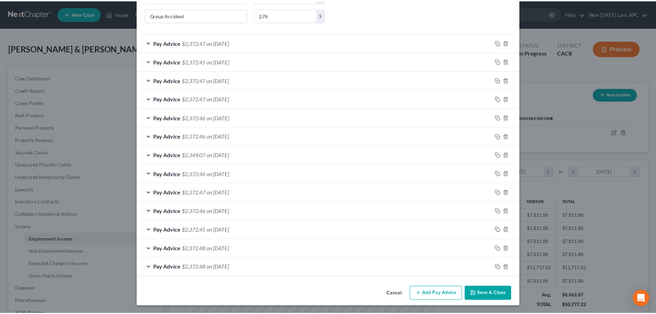
scroll to position [461, 0]
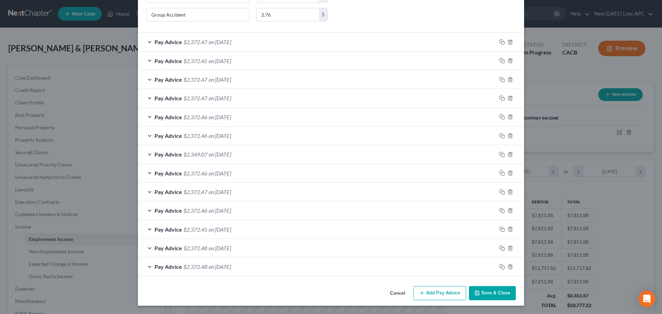
click at [492, 295] on button "Save & Close" at bounding box center [492, 293] width 47 height 14
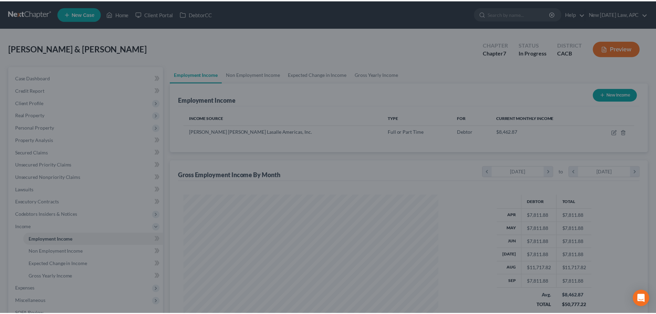
scroll to position [344439, 344297]
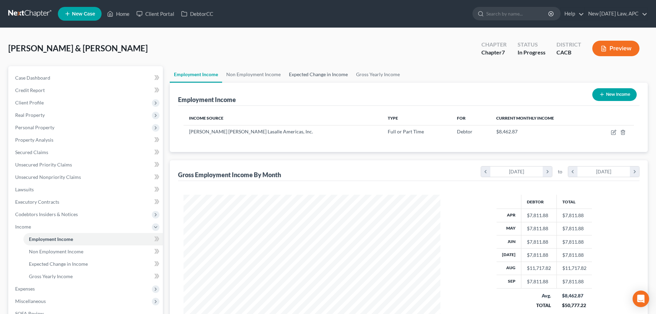
click at [320, 75] on link "Expected Change in Income" at bounding box center [318, 74] width 67 height 17
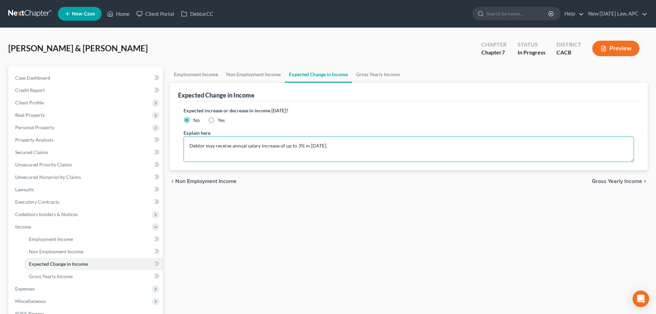
click at [347, 151] on textarea "Debtor may receive annual salary increase of up to 3% in [DATE]." at bounding box center [409, 148] width 451 height 25
type textarea "Debtor may receive annual salary increase of up to 3% in [DATE]. Joint Debtor i…"
click at [66, 75] on link "Case Dashboard" at bounding box center [86, 78] width 153 height 12
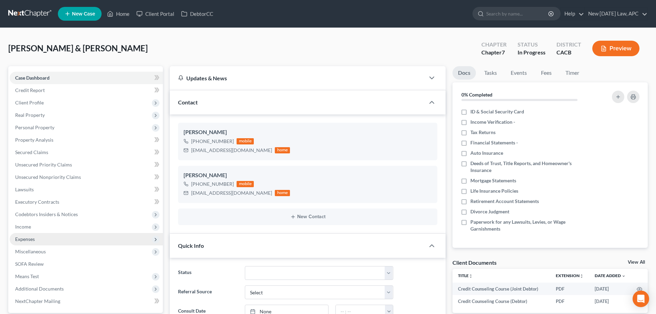
click at [32, 238] on span "Expenses" at bounding box center [25, 239] width 20 height 6
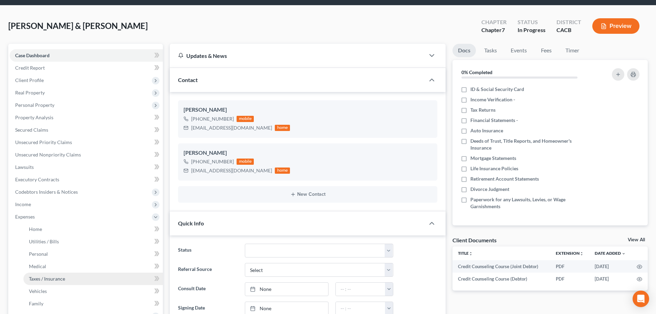
scroll to position [34, 0]
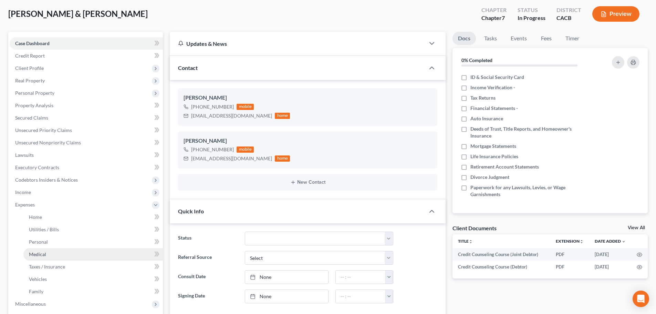
click at [48, 257] on link "Medical" at bounding box center [93, 254] width 140 height 12
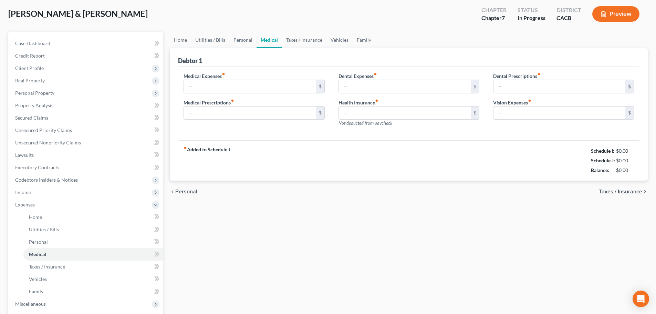
scroll to position [1, 0]
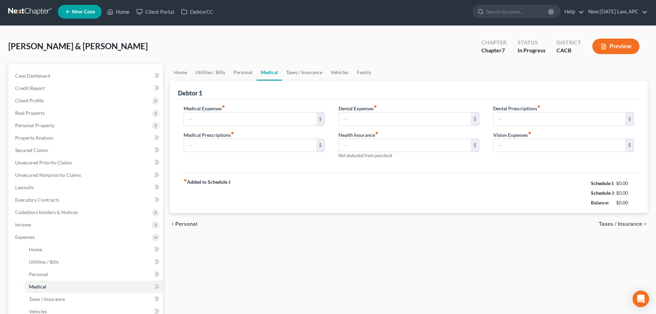
type input "100.00"
type input "45.00"
type input "100.00"
type input "0.00"
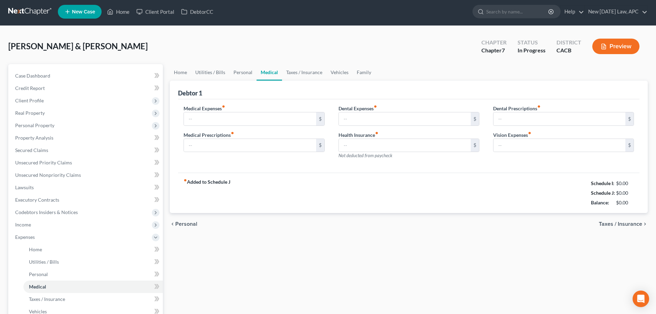
type input "50.00"
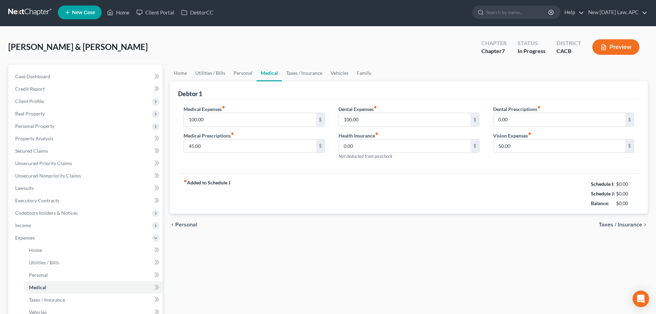
scroll to position [0, 0]
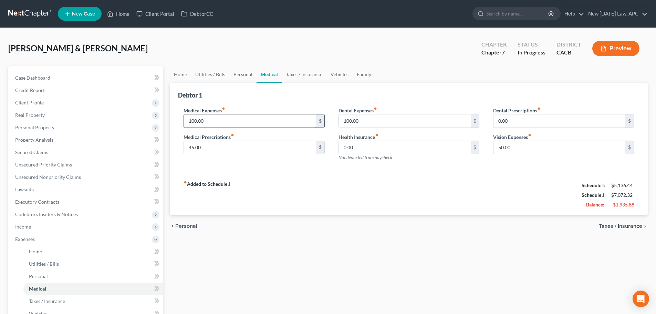
click at [241, 116] on input "100.00" at bounding box center [250, 120] width 132 height 13
click at [215, 151] on input "45.00" at bounding box center [250, 147] width 132 height 13
click at [355, 146] on input "0.00" at bounding box center [405, 147] width 132 height 13
click at [391, 120] on input "100.00" at bounding box center [405, 120] width 132 height 13
click at [527, 143] on input "50.00" at bounding box center [560, 147] width 132 height 13
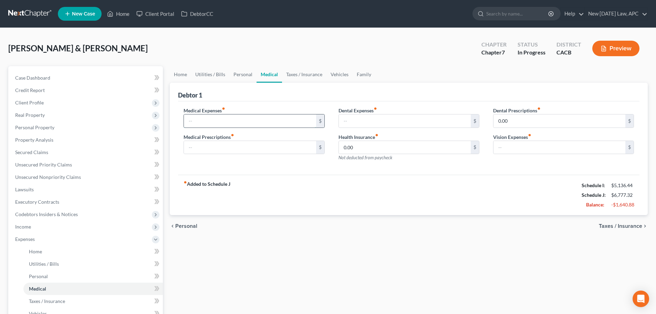
click at [239, 120] on input "text" at bounding box center [250, 120] width 132 height 13
type input "0.00"
click at [235, 146] on input "text" at bounding box center [250, 147] width 132 height 13
type input "0.00"
drag, startPoint x: 515, startPoint y: 146, endPoint x: 509, endPoint y: 146, distance: 5.5
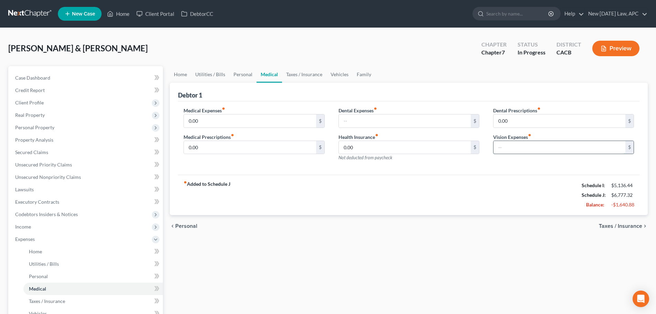
click at [515, 146] on input "text" at bounding box center [560, 147] width 132 height 13
drag, startPoint x: 346, startPoint y: 117, endPoint x: 345, endPoint y: 112, distance: 5.0
click at [346, 117] on input "text" at bounding box center [405, 120] width 132 height 13
click at [187, 74] on link "Home" at bounding box center [180, 74] width 21 height 17
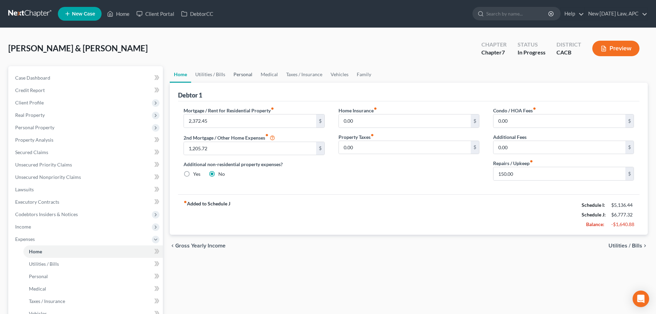
click at [238, 74] on link "Personal" at bounding box center [242, 74] width 27 height 17
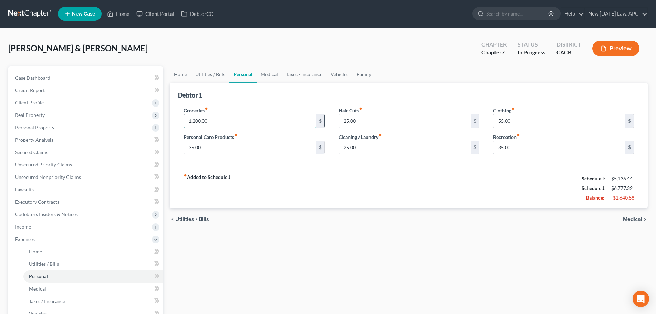
click at [225, 121] on input "1,200.00" at bounding box center [250, 120] width 132 height 13
click at [176, 73] on link "Home" at bounding box center [180, 74] width 21 height 17
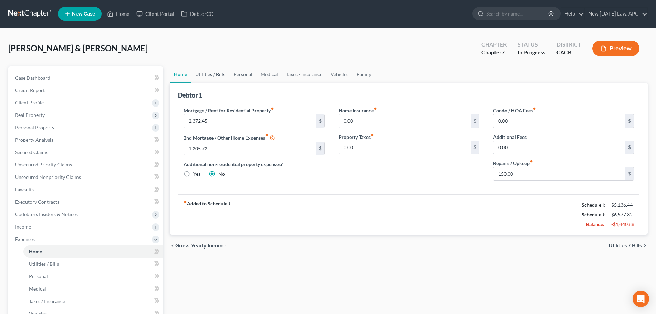
click at [222, 78] on link "Utilities / Bills" at bounding box center [210, 74] width 38 height 17
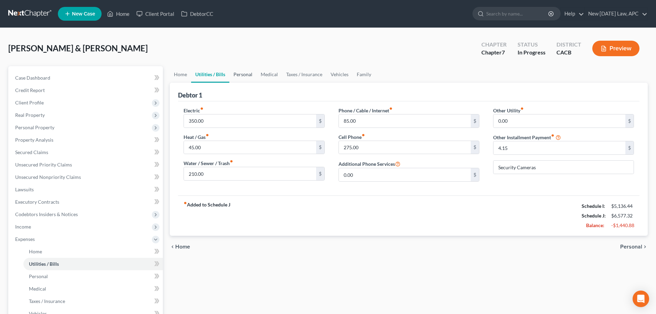
click at [252, 74] on link "Personal" at bounding box center [242, 74] width 27 height 17
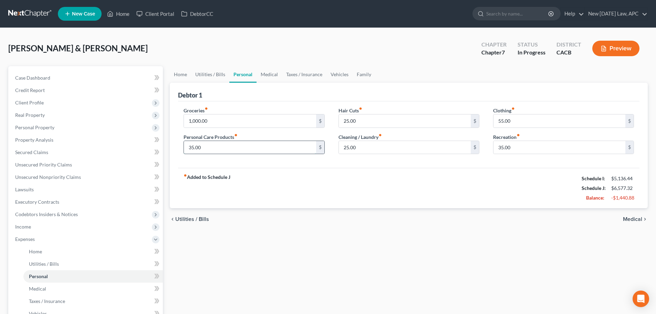
click at [263, 145] on input "35.00" at bounding box center [250, 147] width 132 height 13
click at [522, 150] on input "35.00" at bounding box center [560, 147] width 132 height 13
click at [265, 76] on link "Medical" at bounding box center [269, 74] width 25 height 17
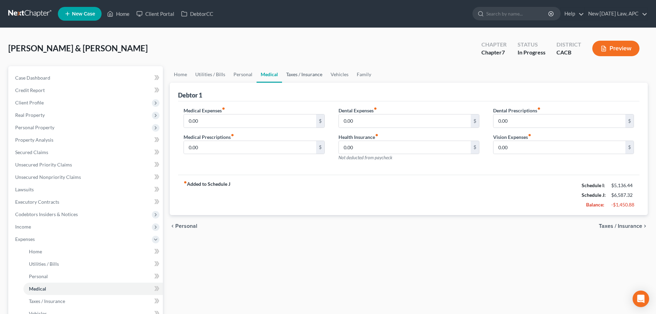
click at [310, 78] on link "Taxes / Insurance" at bounding box center [304, 74] width 44 height 17
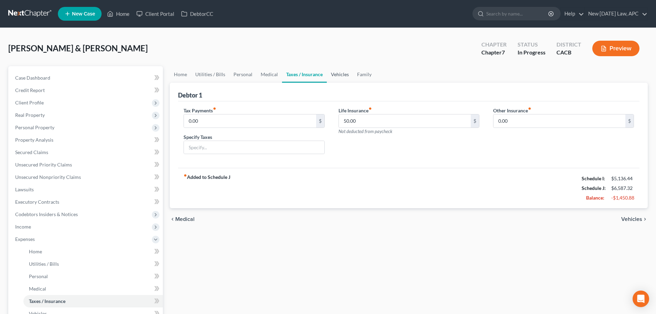
click at [347, 76] on link "Vehicles" at bounding box center [340, 74] width 26 height 17
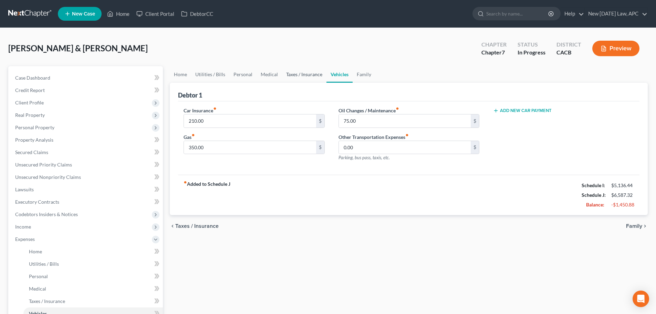
click at [311, 75] on link "Taxes / Insurance" at bounding box center [304, 74] width 44 height 17
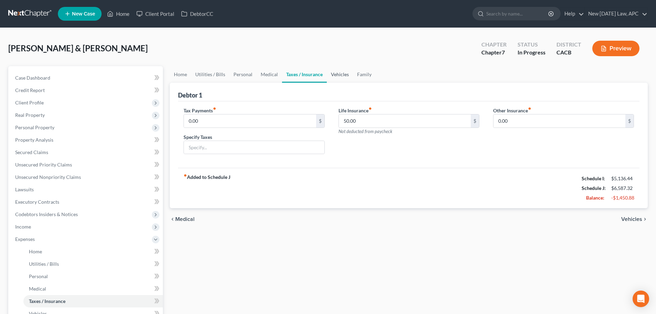
click at [344, 71] on link "Vehicles" at bounding box center [340, 74] width 26 height 17
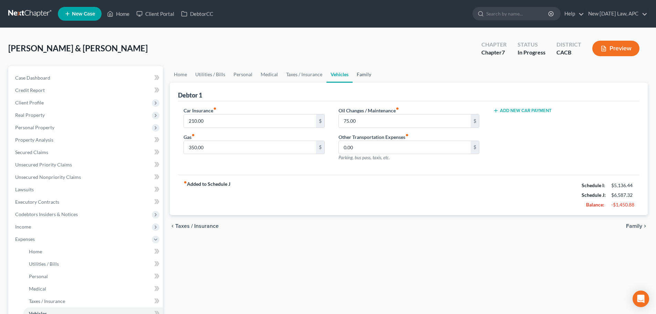
click at [365, 76] on link "Family" at bounding box center [364, 74] width 23 height 17
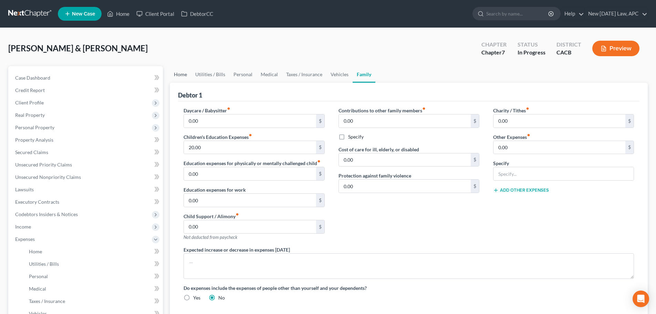
click at [181, 71] on link "Home" at bounding box center [180, 74] width 21 height 17
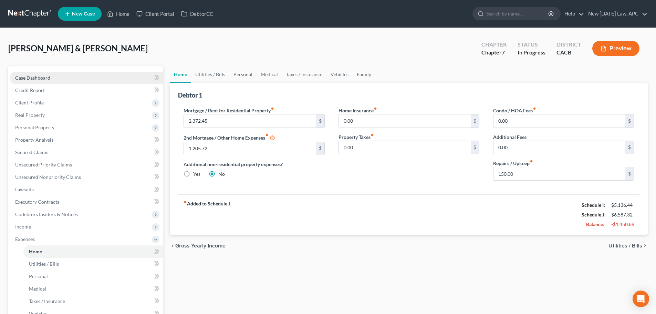
click at [82, 76] on link "Case Dashboard" at bounding box center [86, 78] width 153 height 12
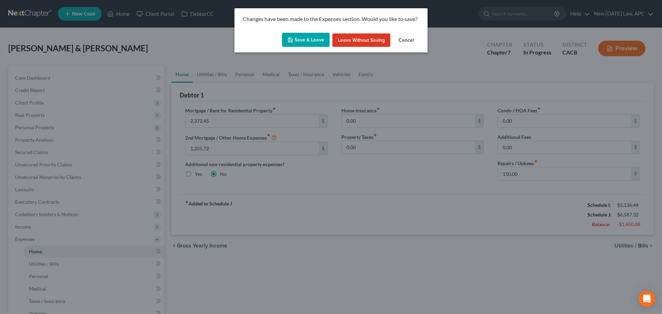
click at [306, 37] on button "Save & Leave" at bounding box center [306, 40] width 48 height 14
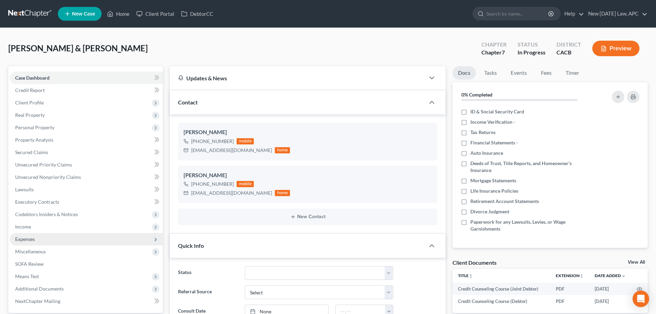
click at [51, 238] on span "Expenses" at bounding box center [86, 239] width 153 height 12
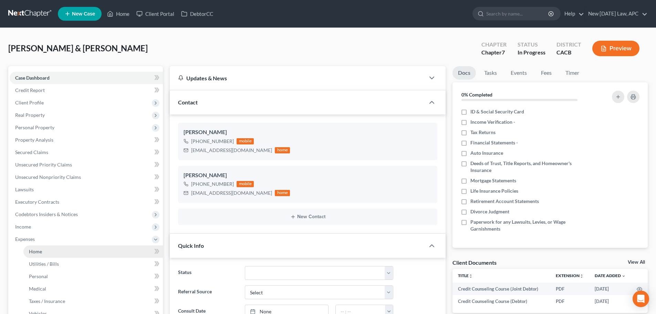
click at [54, 251] on link "Home" at bounding box center [93, 251] width 140 height 12
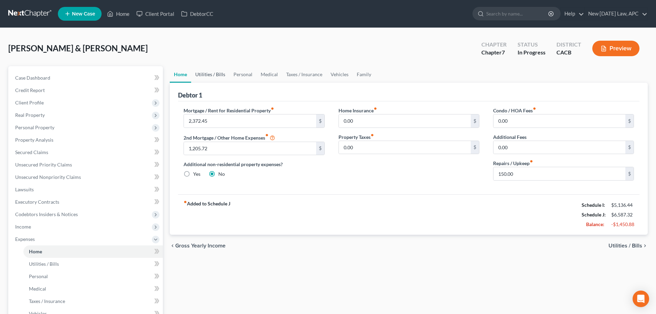
click at [216, 72] on link "Utilities / Bills" at bounding box center [210, 74] width 38 height 17
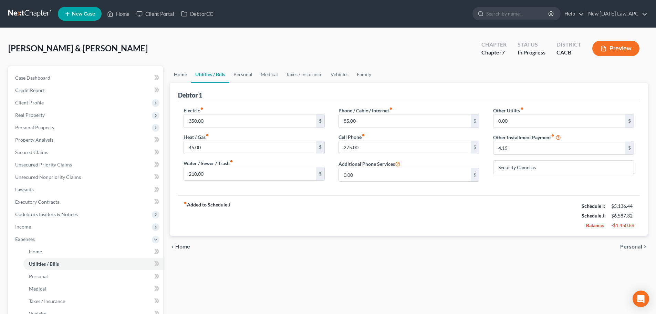
click at [185, 76] on link "Home" at bounding box center [180, 74] width 21 height 17
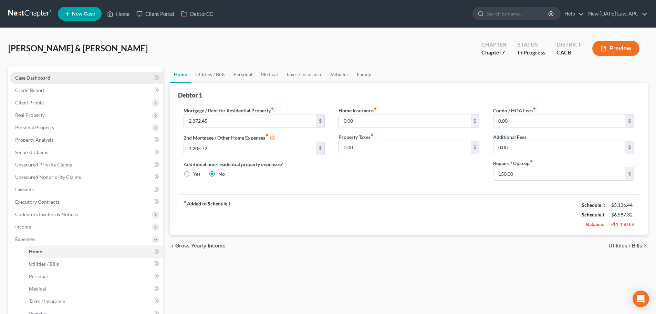
click at [49, 73] on link "Case Dashboard" at bounding box center [86, 78] width 153 height 12
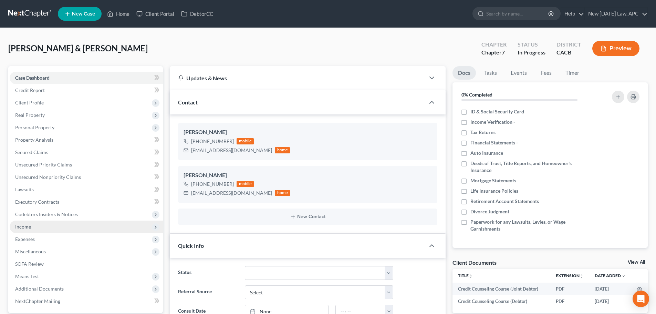
click at [24, 225] on span "Income" at bounding box center [23, 227] width 16 height 6
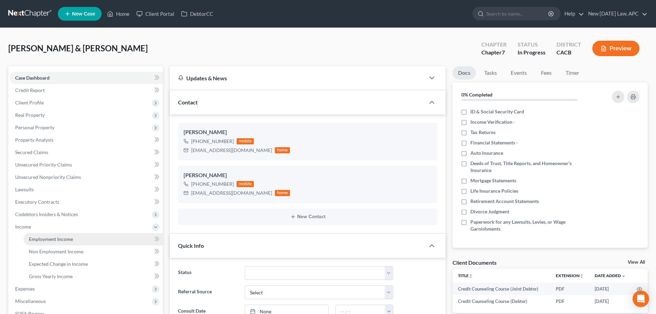
click at [41, 237] on span "Employment Income" at bounding box center [51, 239] width 44 height 6
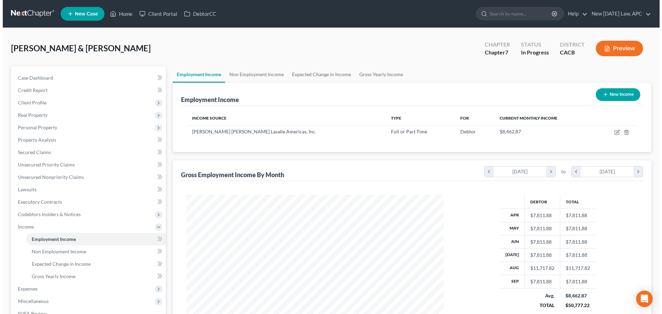
scroll to position [129, 271]
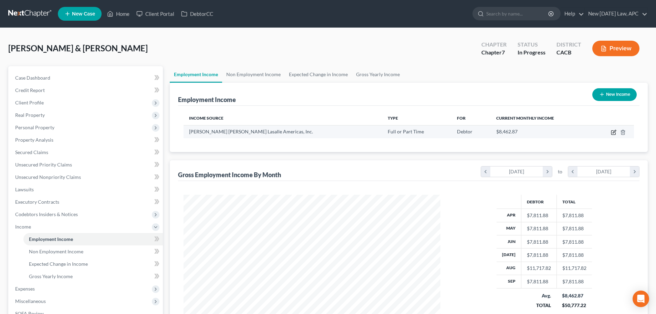
click at [613, 133] on icon "button" at bounding box center [614, 133] width 6 height 6
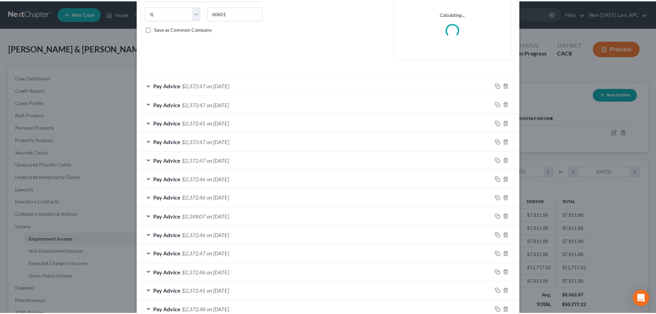
scroll to position [198, 0]
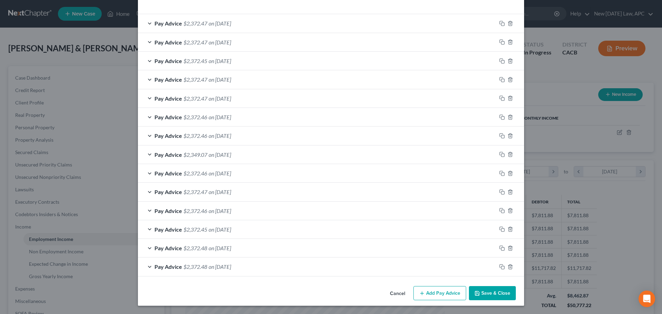
click at [398, 298] on button "Cancel" at bounding box center [397, 294] width 26 height 14
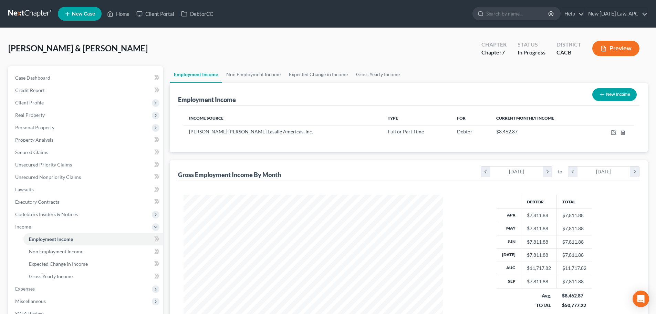
scroll to position [344439, 344297]
click at [329, 78] on link "Expected Change in Income" at bounding box center [318, 74] width 67 height 17
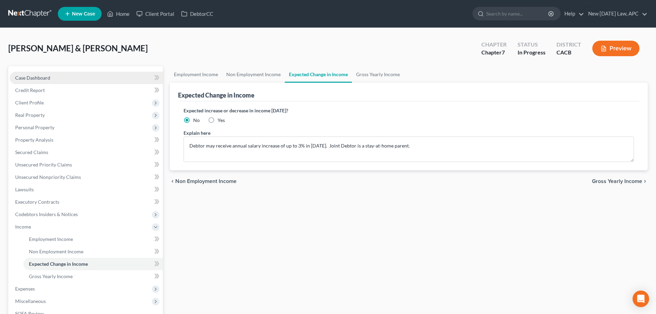
click at [57, 83] on link "Case Dashboard" at bounding box center [86, 78] width 153 height 12
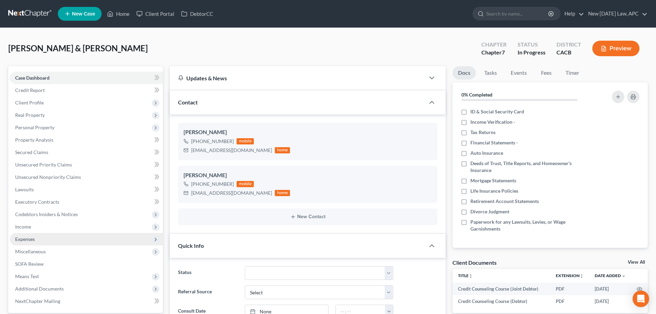
drag, startPoint x: 39, startPoint y: 237, endPoint x: 40, endPoint y: 244, distance: 7.6
click at [39, 237] on span "Expenses" at bounding box center [86, 239] width 153 height 12
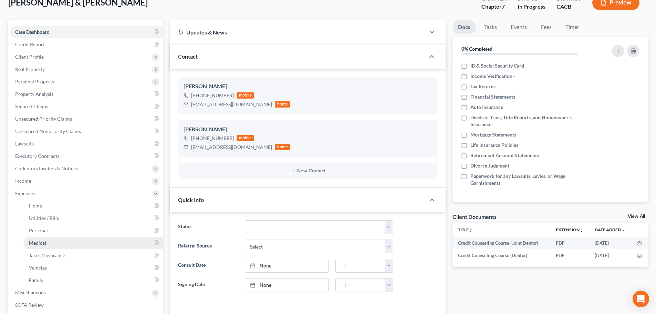
scroll to position [103, 0]
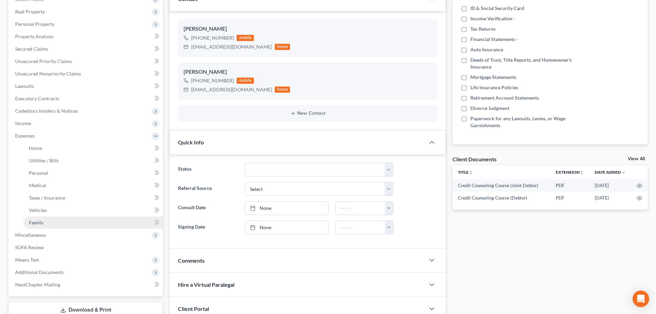
click at [54, 223] on link "Family" at bounding box center [93, 222] width 140 height 12
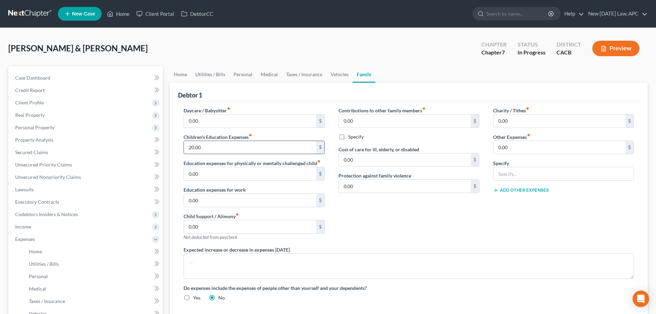
click at [222, 147] on input "20.00" at bounding box center [250, 147] width 132 height 13
click at [219, 74] on link "Utilities / Bills" at bounding box center [210, 74] width 38 height 17
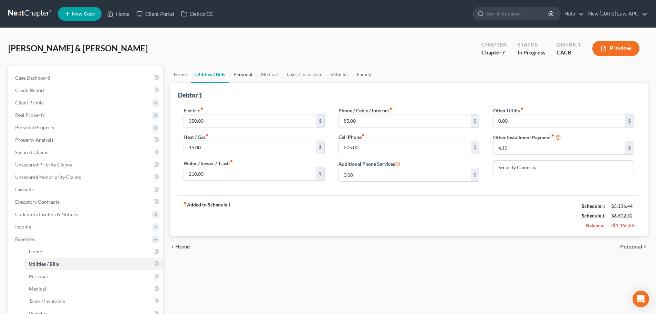
click at [237, 75] on link "Personal" at bounding box center [242, 74] width 27 height 17
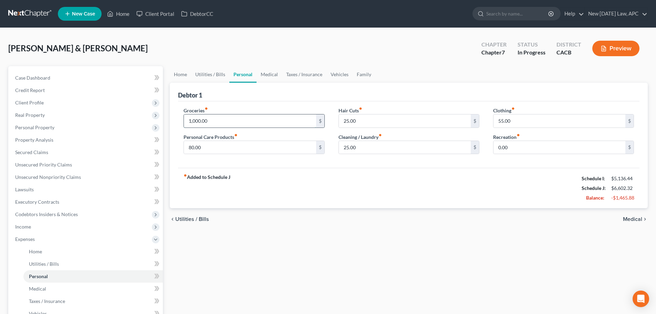
click at [228, 118] on input "1,000.00" at bounding box center [250, 120] width 132 height 13
drag, startPoint x: 214, startPoint y: 121, endPoint x: 162, endPoint y: 119, distance: 52.4
click at [162, 119] on div "Petition Navigation Case Dashboard Payments Invoices Payments Payments Credit R…" at bounding box center [328, 252] width 647 height 373
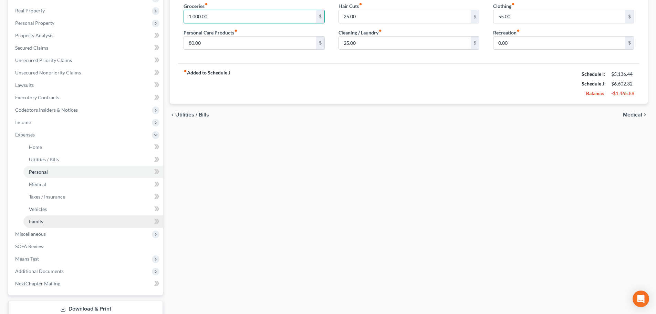
scroll to position [138, 0]
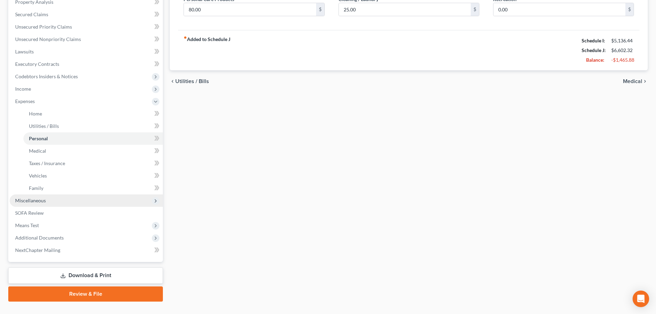
click at [53, 201] on span "Miscellaneous" at bounding box center [86, 200] width 153 height 12
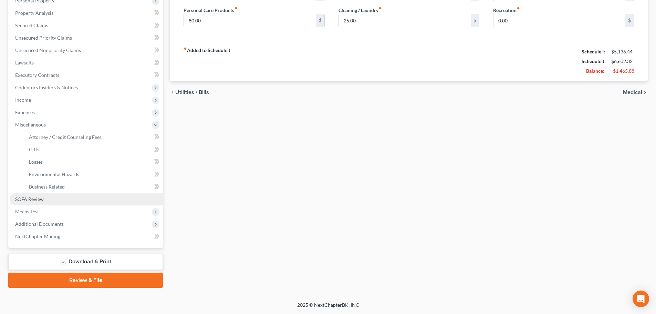
scroll to position [127, 0]
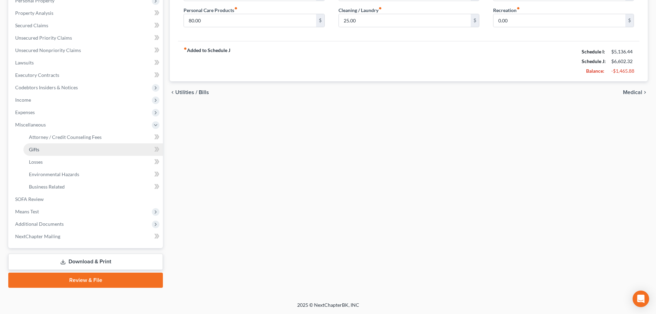
click at [48, 146] on link "Gifts" at bounding box center [93, 149] width 140 height 12
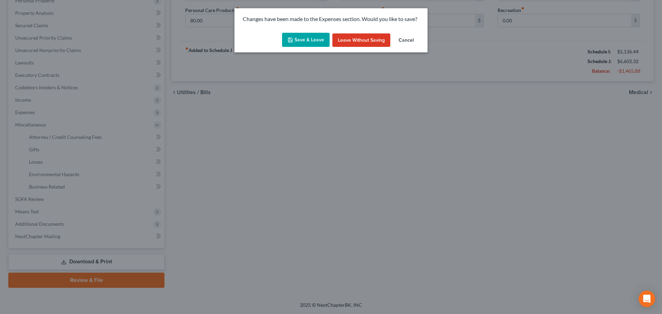
click at [306, 35] on button "Save & Leave" at bounding box center [306, 40] width 48 height 14
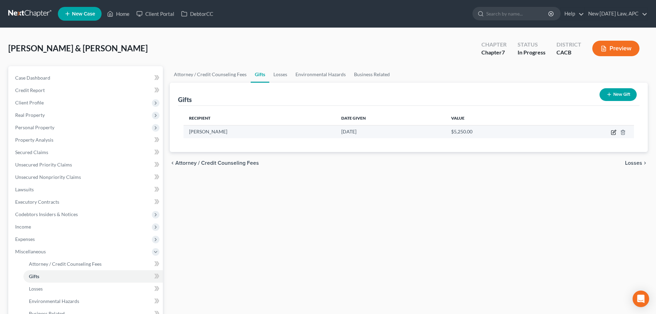
click at [612, 131] on icon "button" at bounding box center [614, 133] width 4 height 4
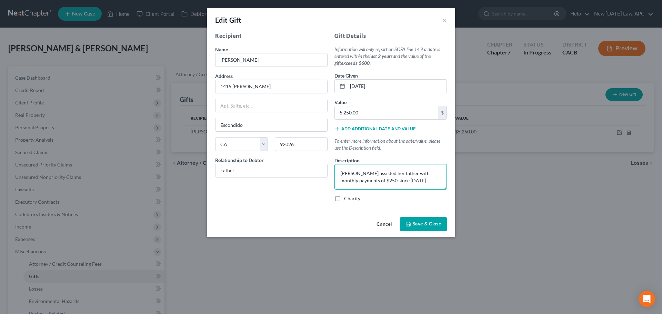
click at [380, 173] on textarea "[PERSON_NAME] assisted her father with monthly payments of $250 since [DATE]." at bounding box center [390, 176] width 112 height 25
click at [340, 179] on textarea "[PERSON_NAME] assisted her father with monthly payments of $250 since [DATE]." at bounding box center [390, 176] width 112 height 25
click at [421, 223] on span "Save & Close" at bounding box center [426, 224] width 29 height 6
